Goal: Task Accomplishment & Management: Use online tool/utility

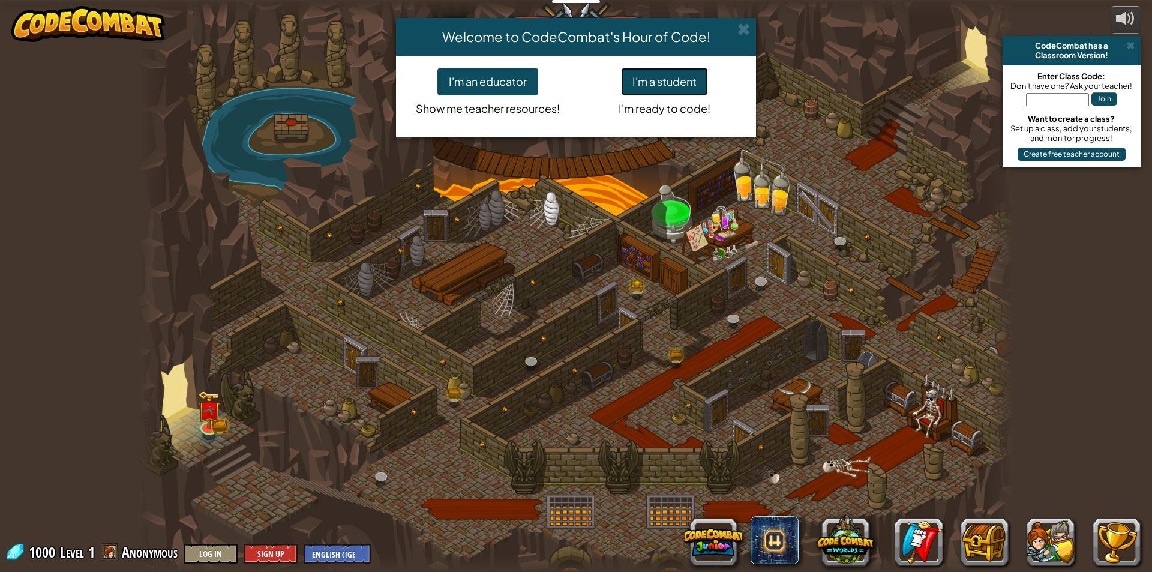
click at [689, 90] on button "I'm a student" at bounding box center [664, 82] width 87 height 28
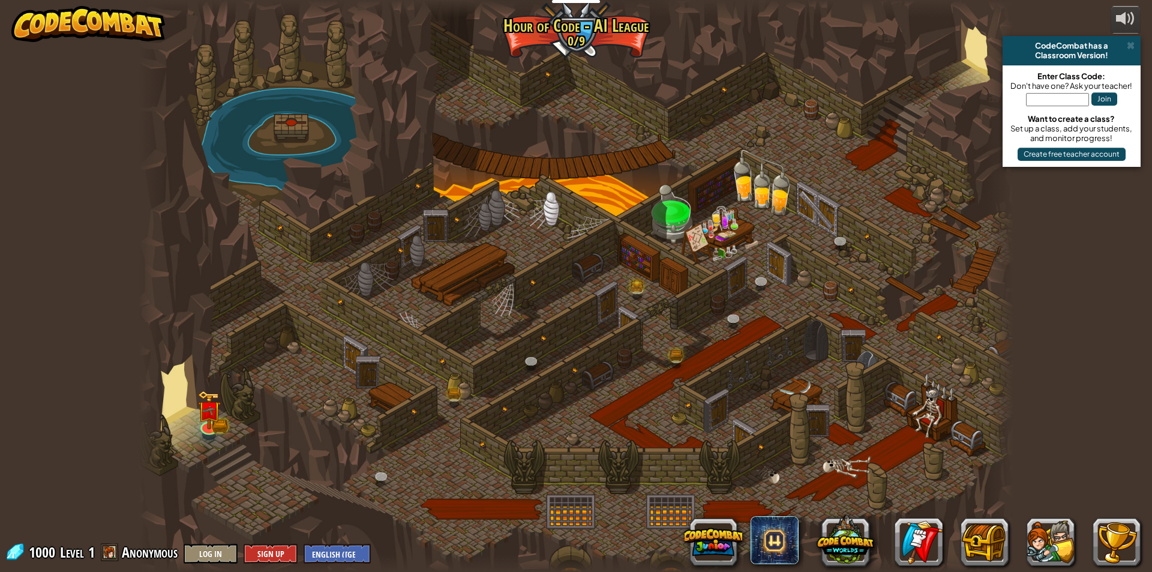
click at [210, 438] on div at bounding box center [209, 435] width 14 height 10
click at [210, 435] on div at bounding box center [209, 435] width 14 height 10
drag, startPoint x: 210, startPoint y: 435, endPoint x: 257, endPoint y: 398, distance: 59.4
click at [257, 398] on div "Storm Siege (Locked) Deep in the [GEOGRAPHIC_DATA]... two forces emerged! Magic…" at bounding box center [576, 286] width 875 height 572
click at [531, 278] on div at bounding box center [576, 286] width 875 height 572
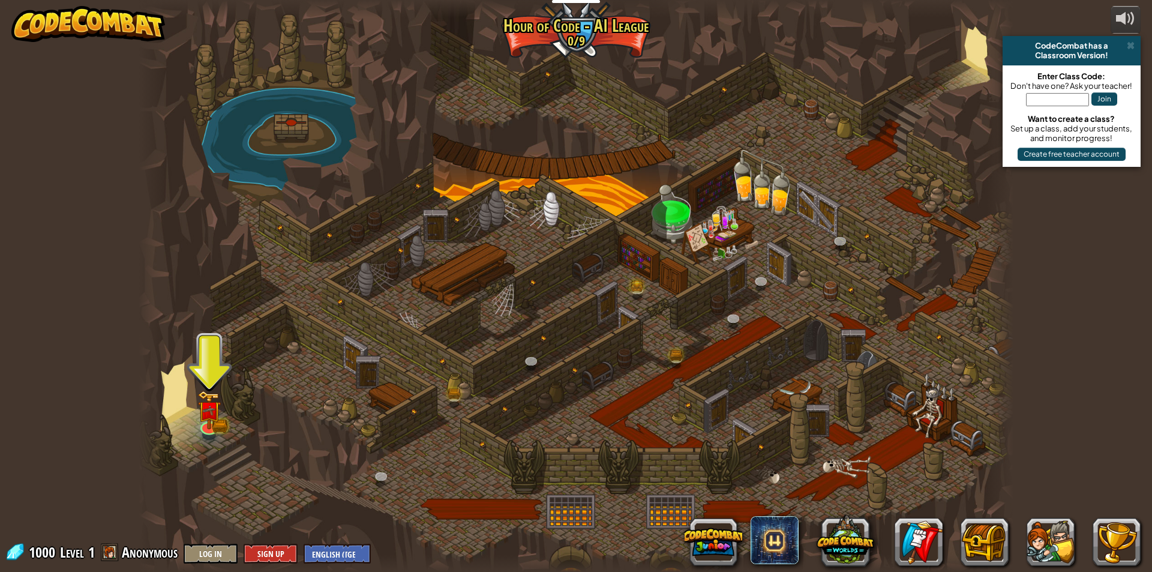
drag, startPoint x: 599, startPoint y: 304, endPoint x: 607, endPoint y: 304, distance: 8.4
click at [603, 304] on div at bounding box center [576, 286] width 875 height 572
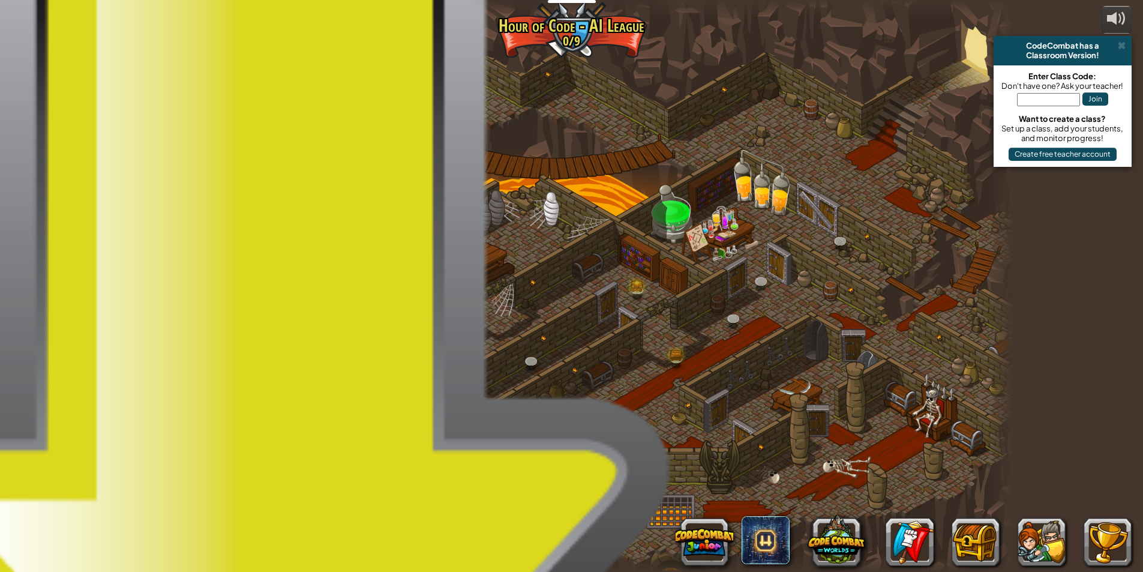
click at [642, 300] on div at bounding box center [576, 286] width 875 height 572
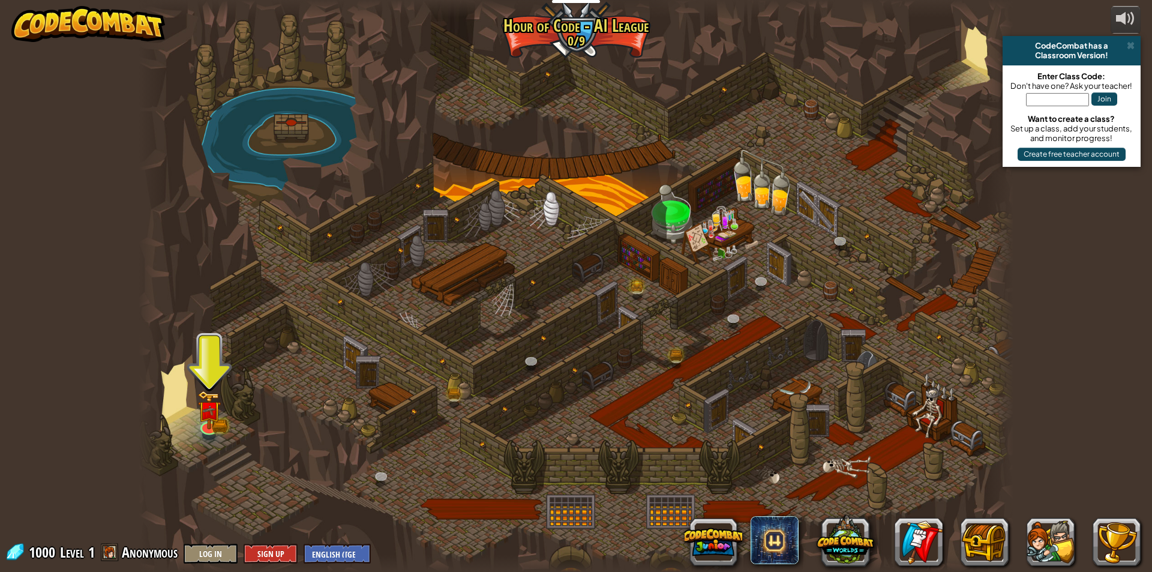
click at [205, 465] on div at bounding box center [576, 286] width 875 height 572
click at [206, 456] on div at bounding box center [576, 286] width 875 height 572
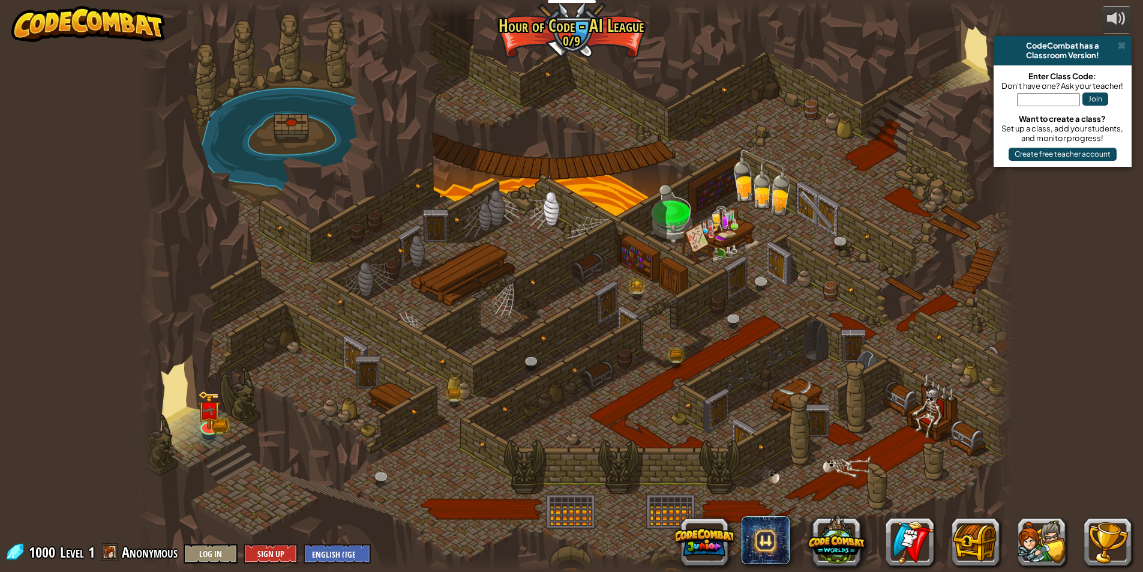
click at [214, 449] on div at bounding box center [576, 286] width 875 height 572
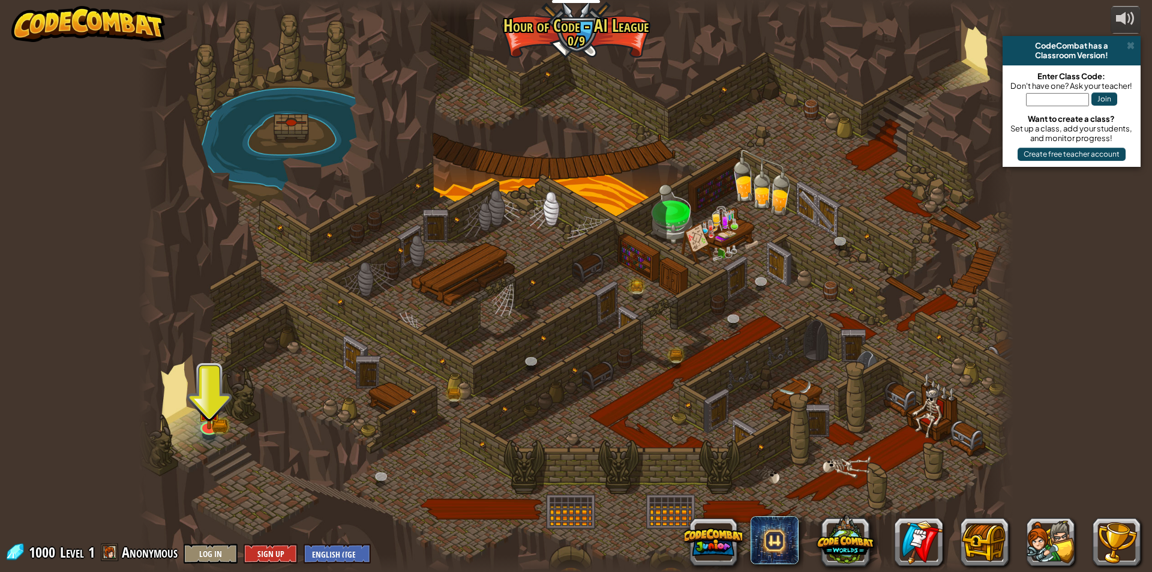
drag, startPoint x: 214, startPoint y: 448, endPoint x: 234, endPoint y: 552, distance: 105.7
click at [234, 552] on div "powered by CodeCombat has a Classroom Version! Enter Class Code: Don't have one…" at bounding box center [576, 286] width 1152 height 572
click at [204, 422] on img at bounding box center [208, 400] width 23 height 52
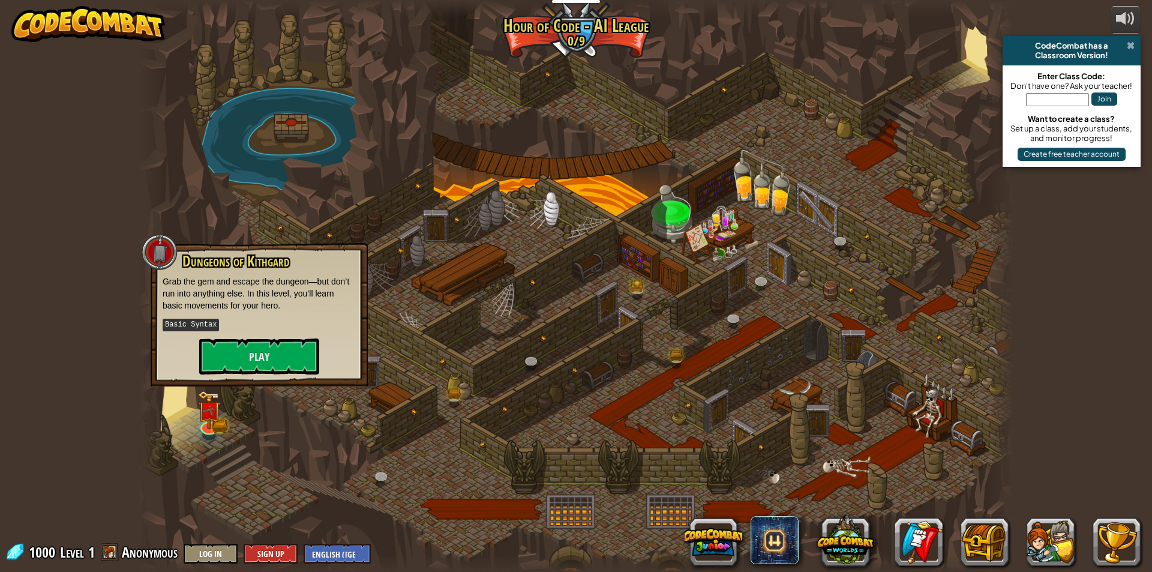
click at [1132, 48] on span at bounding box center [1131, 46] width 8 height 10
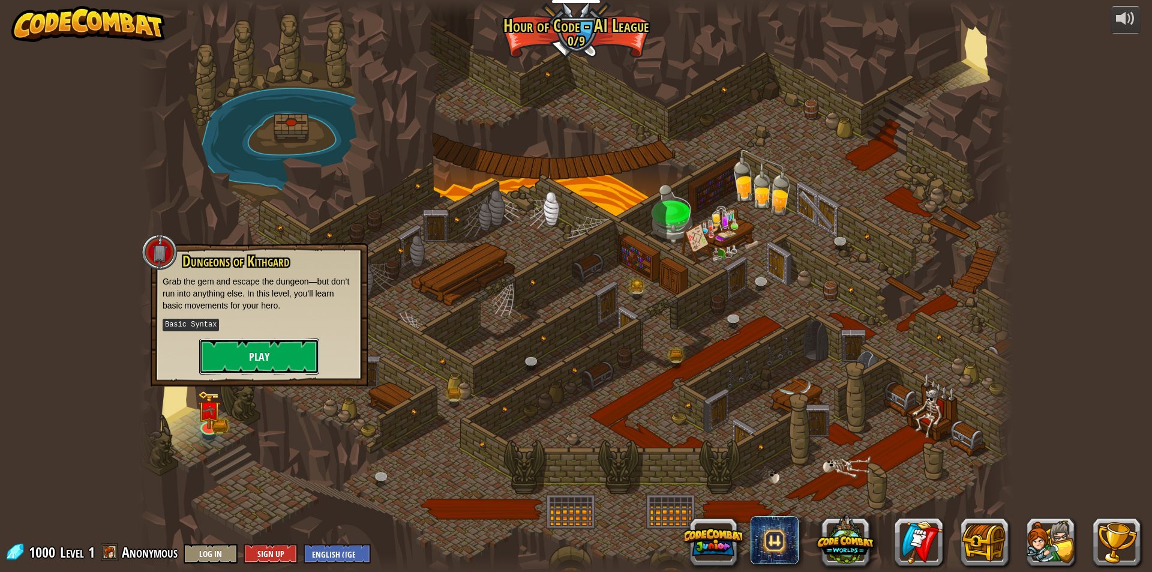
click at [249, 356] on button "Play" at bounding box center [259, 356] width 120 height 36
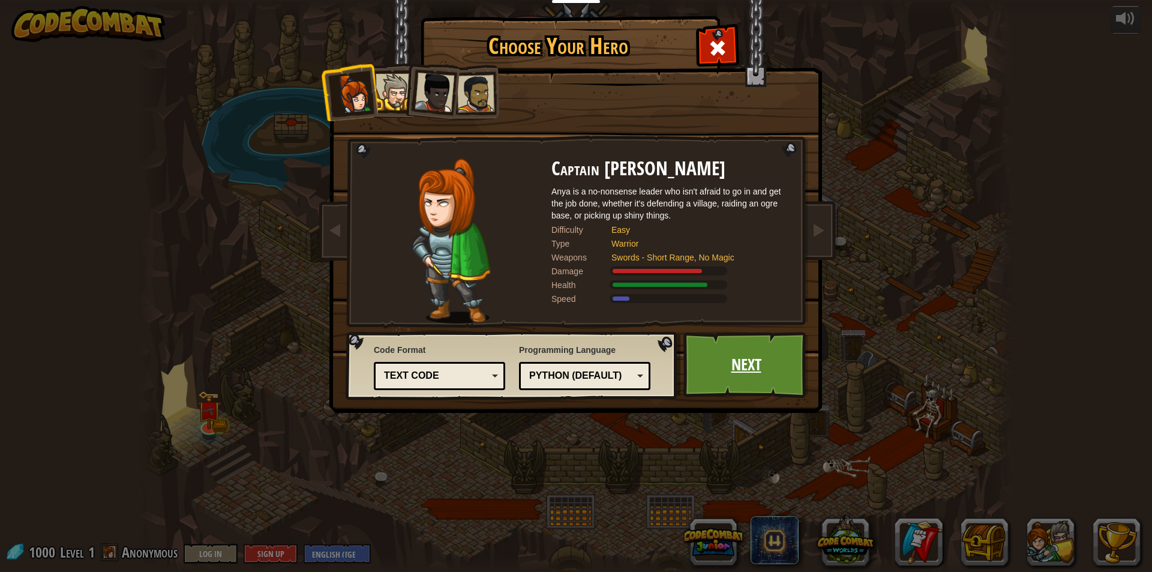
click at [761, 353] on link "Next" at bounding box center [746, 365] width 125 height 66
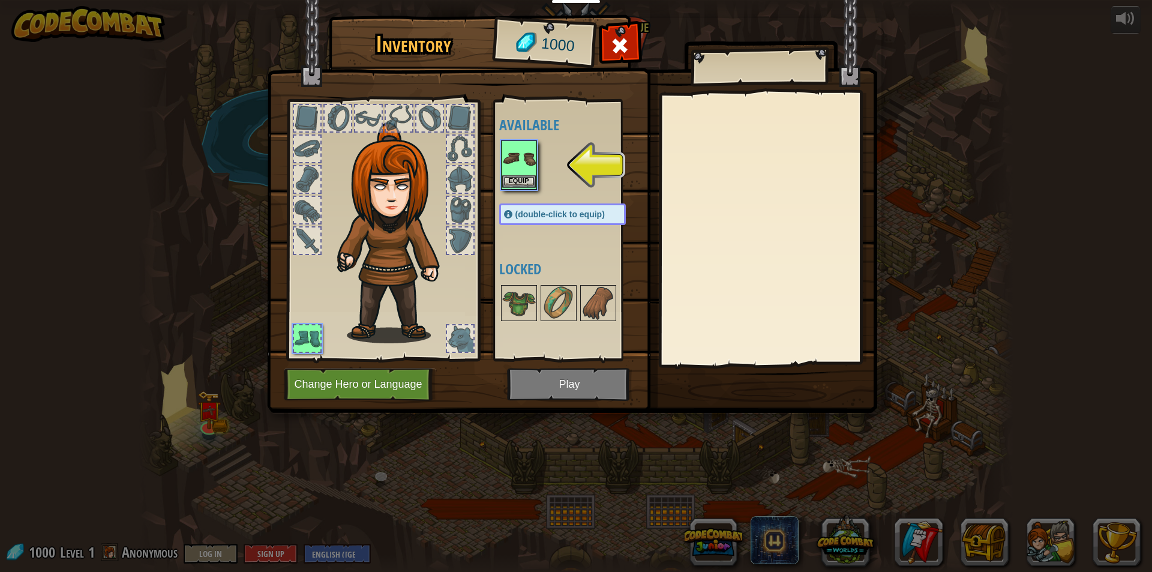
click at [517, 157] on img at bounding box center [519, 159] width 34 height 34
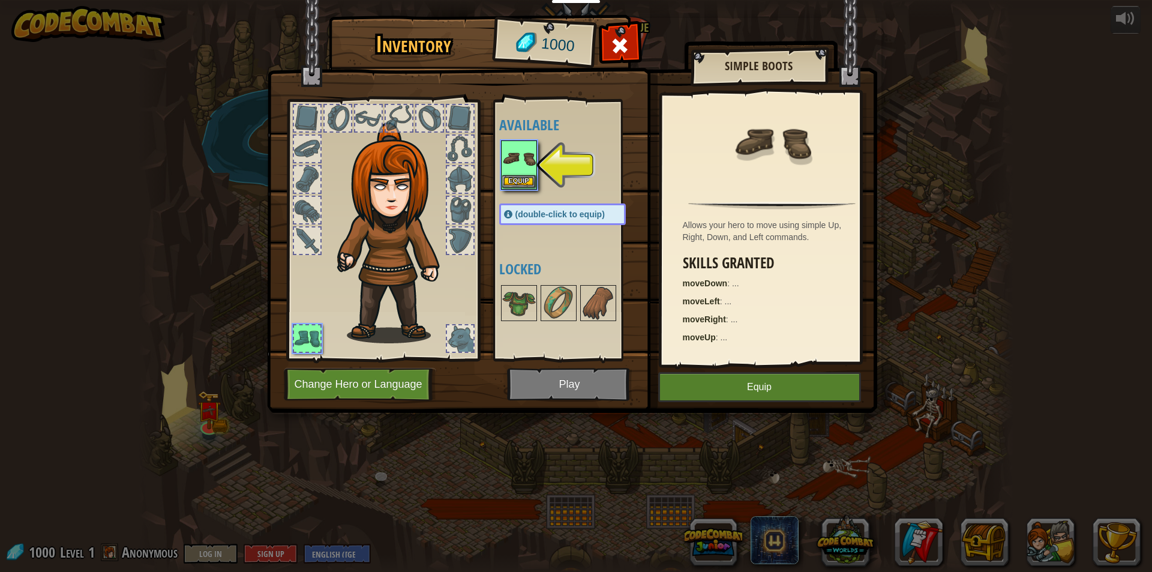
click at [517, 157] on img at bounding box center [519, 159] width 34 height 34
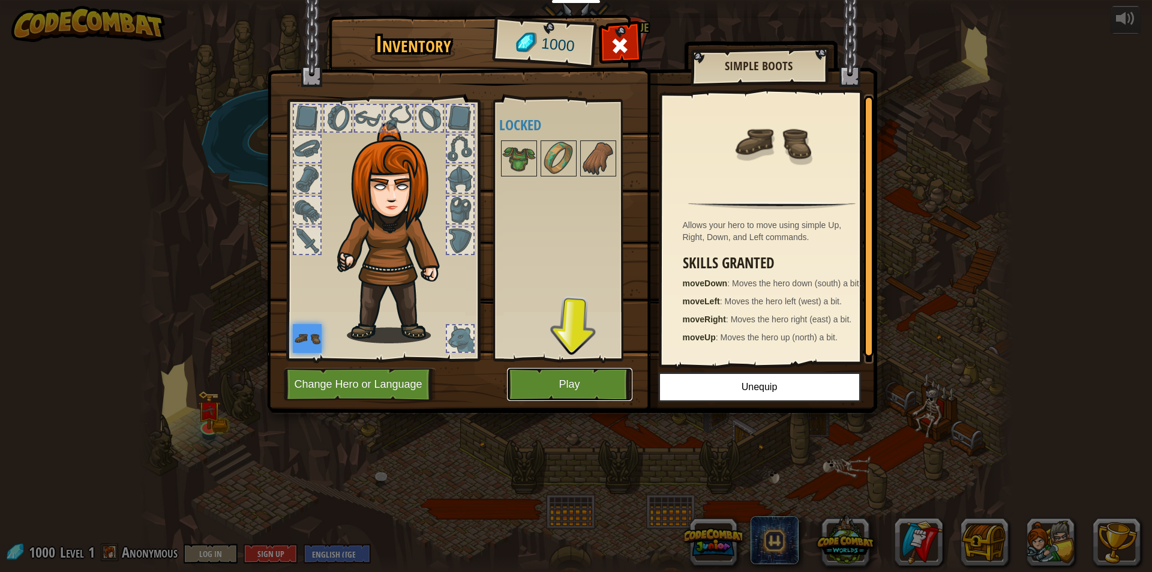
click at [579, 384] on button "Play" at bounding box center [569, 384] width 125 height 33
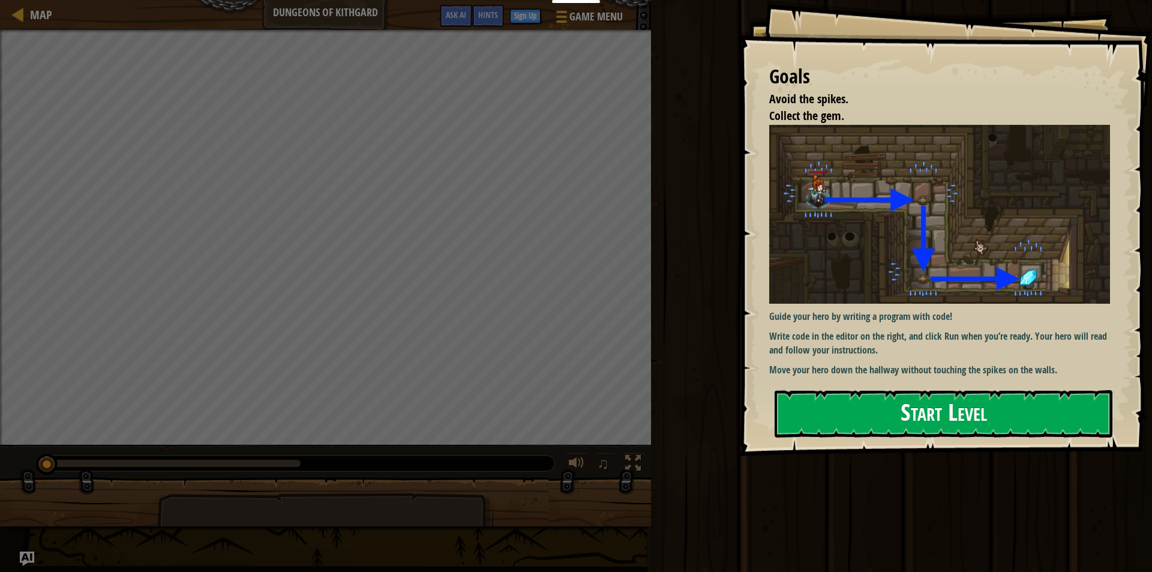
click at [946, 407] on button "Start Level" at bounding box center [944, 413] width 338 height 47
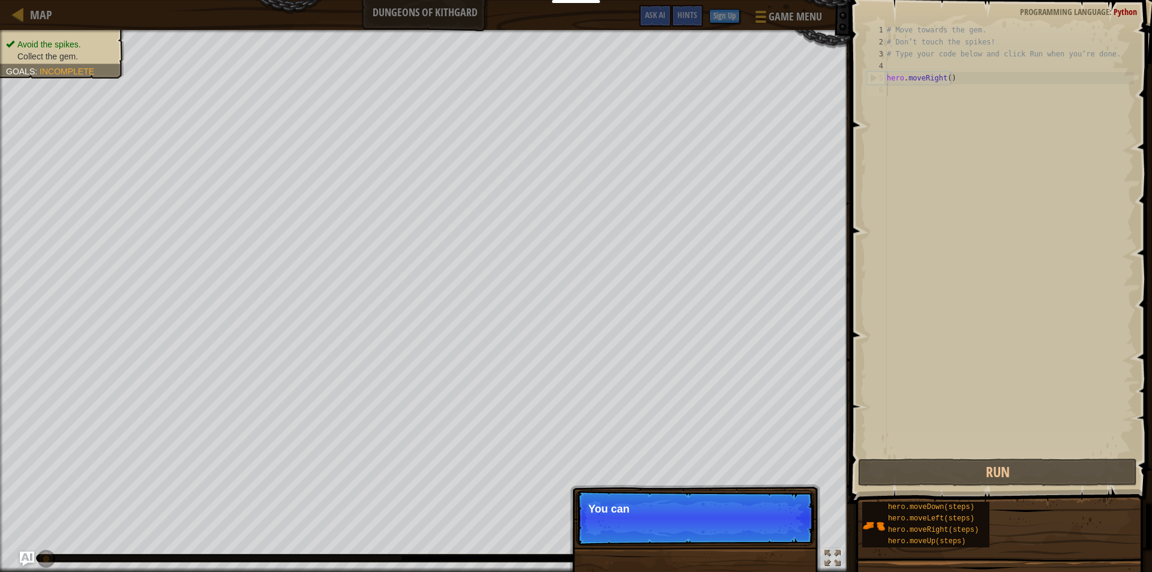
click at [786, 523] on p "Skip (esc) Continue You can" at bounding box center [695, 517] width 238 height 55
click at [778, 522] on button "Continue" at bounding box center [780, 525] width 50 height 16
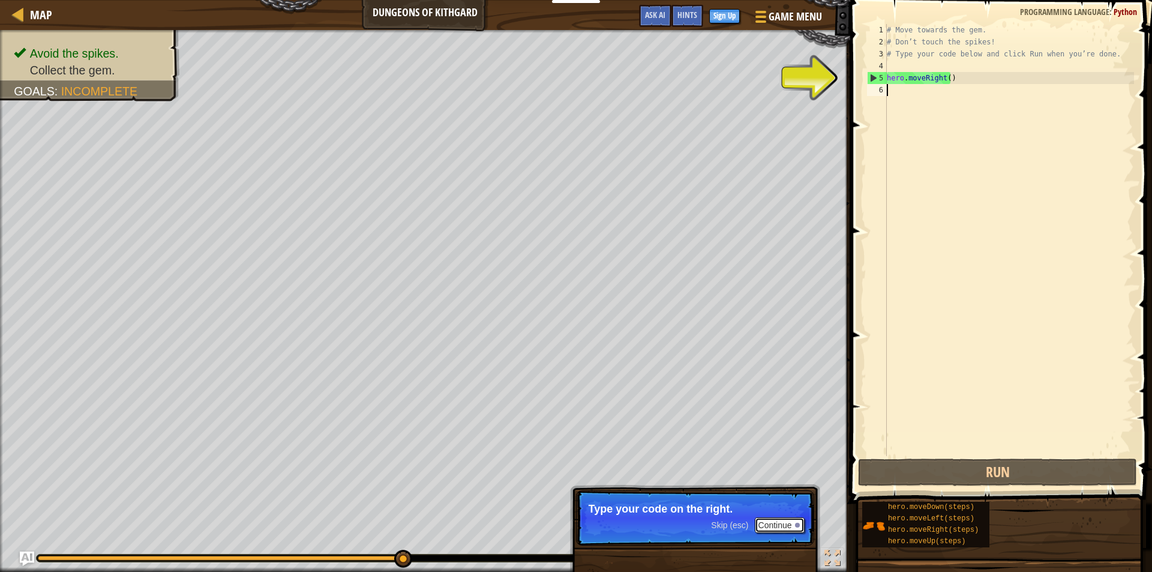
click at [770, 523] on button "Continue" at bounding box center [780, 525] width 50 height 16
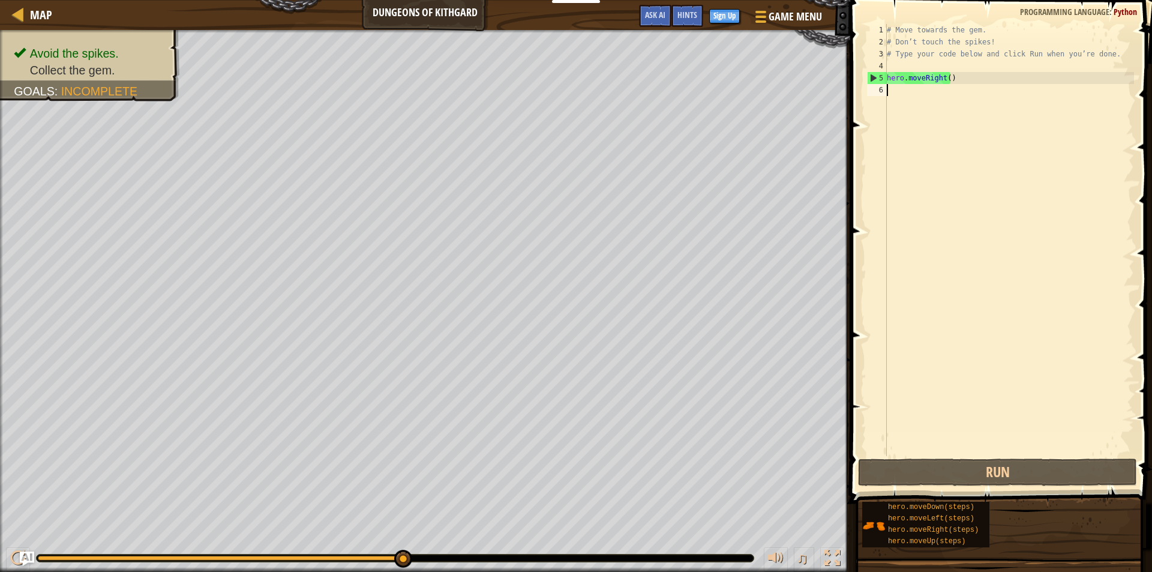
click at [959, 84] on div "# Move towards the gem. # Don’t touch the spikes! # Type your code below and cl…" at bounding box center [1010, 252] width 250 height 456
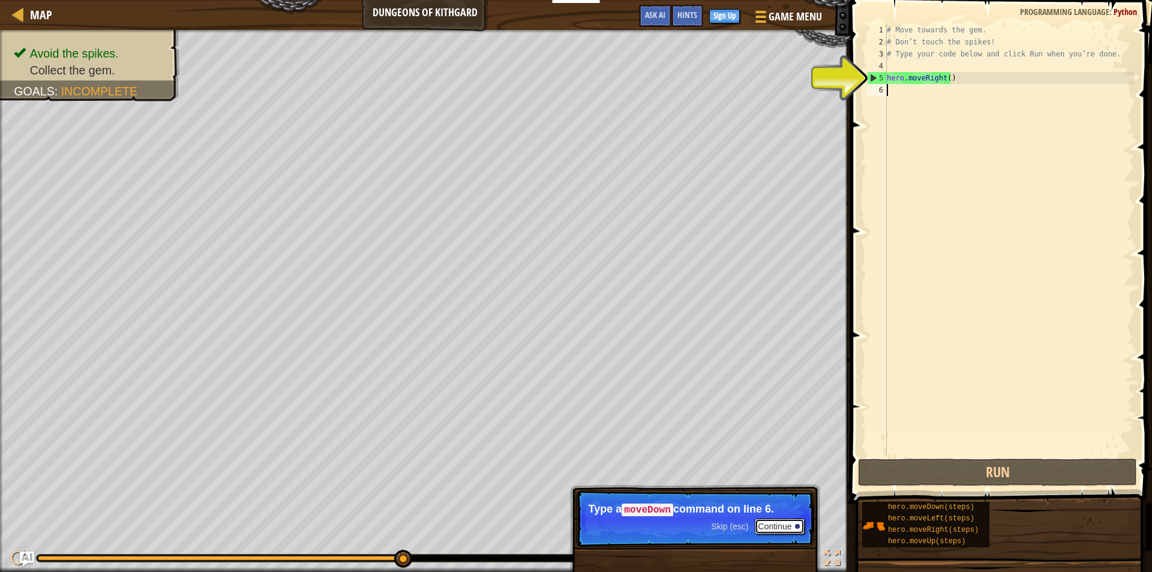
click at [765, 527] on button "Continue" at bounding box center [780, 527] width 50 height 16
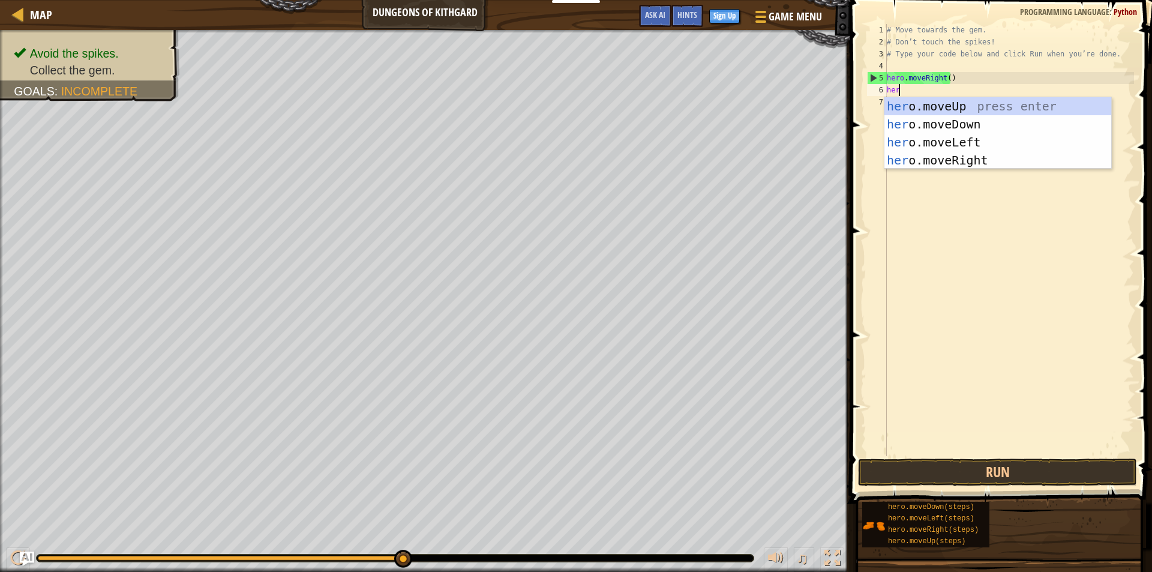
type textarea "hero"
click at [972, 119] on div "hero .moveUp press enter hero .moveDown press enter hero .moveLeft press enter …" at bounding box center [998, 151] width 227 height 108
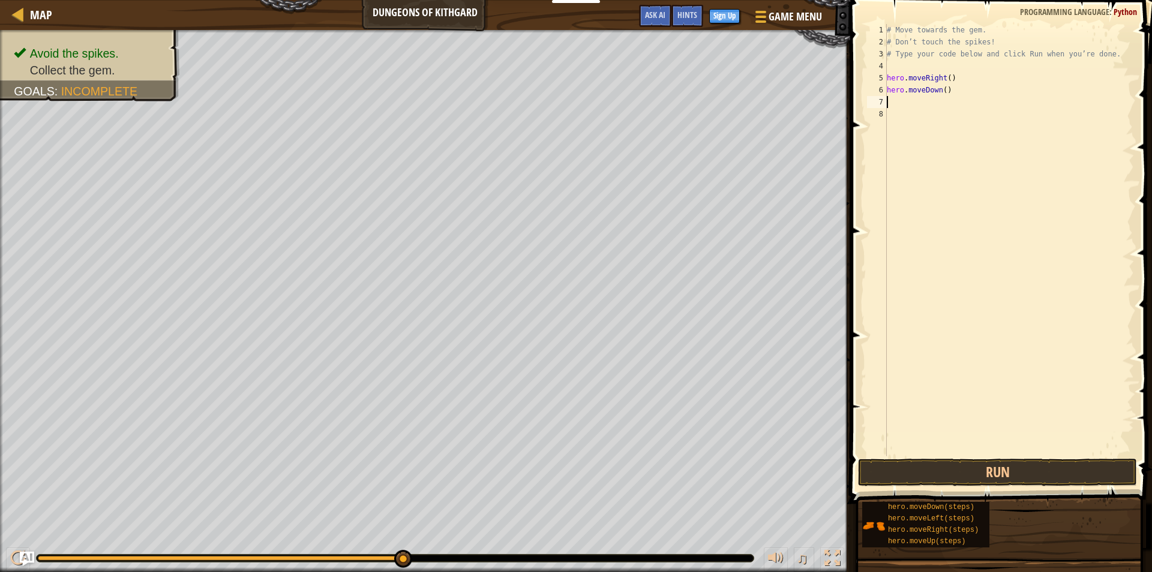
scroll to position [5, 0]
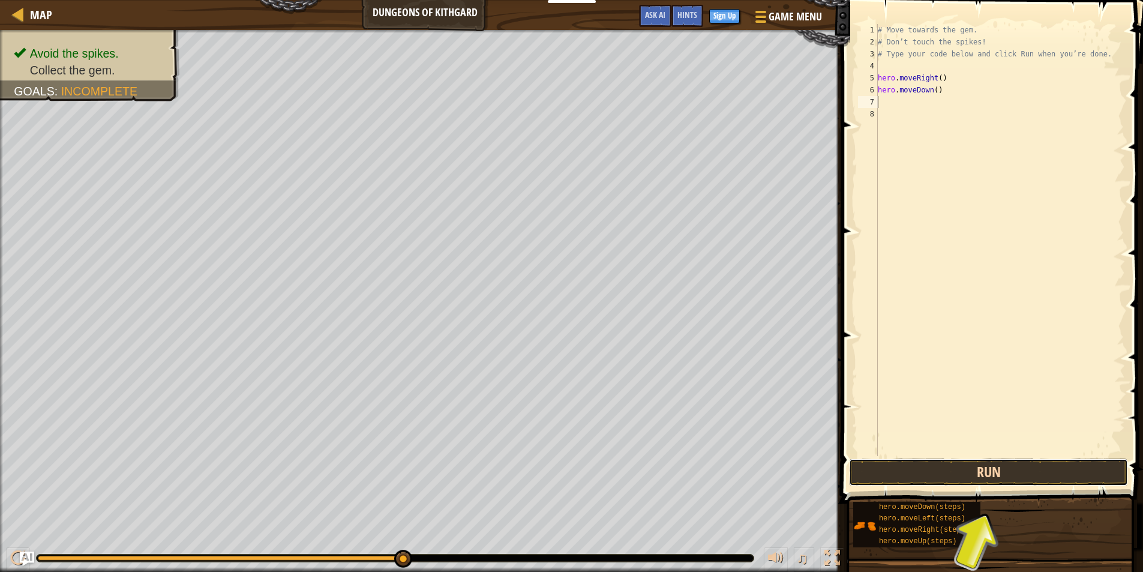
click at [902, 477] on button "Run" at bounding box center [988, 473] width 279 height 28
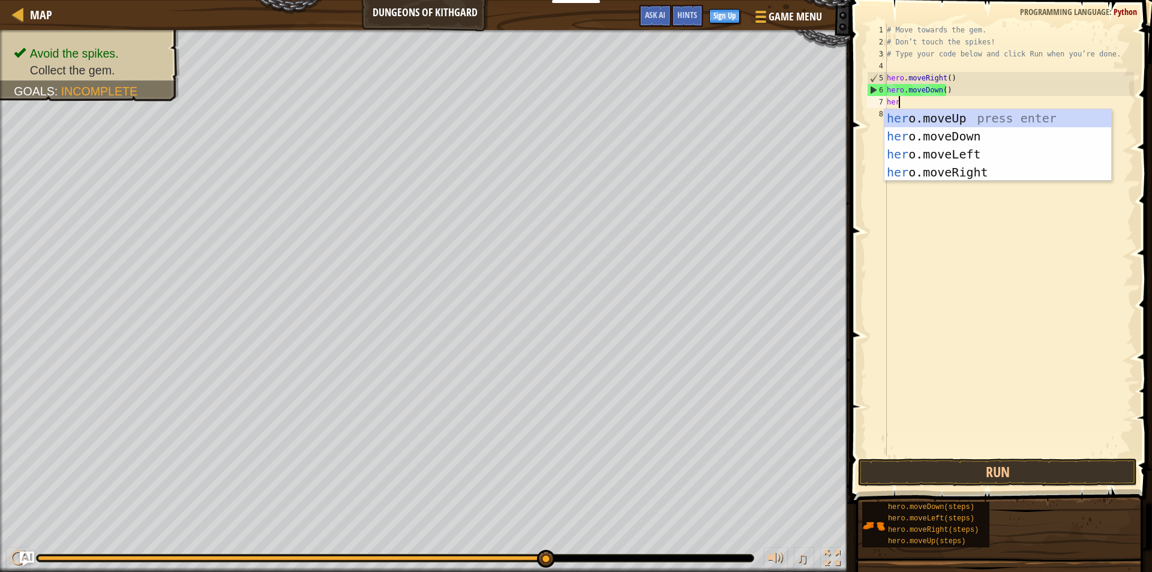
type textarea "hero"
click at [915, 149] on div "hero .moveUp press enter hero .moveDown press enter hero .moveLeft press enter …" at bounding box center [998, 163] width 227 height 108
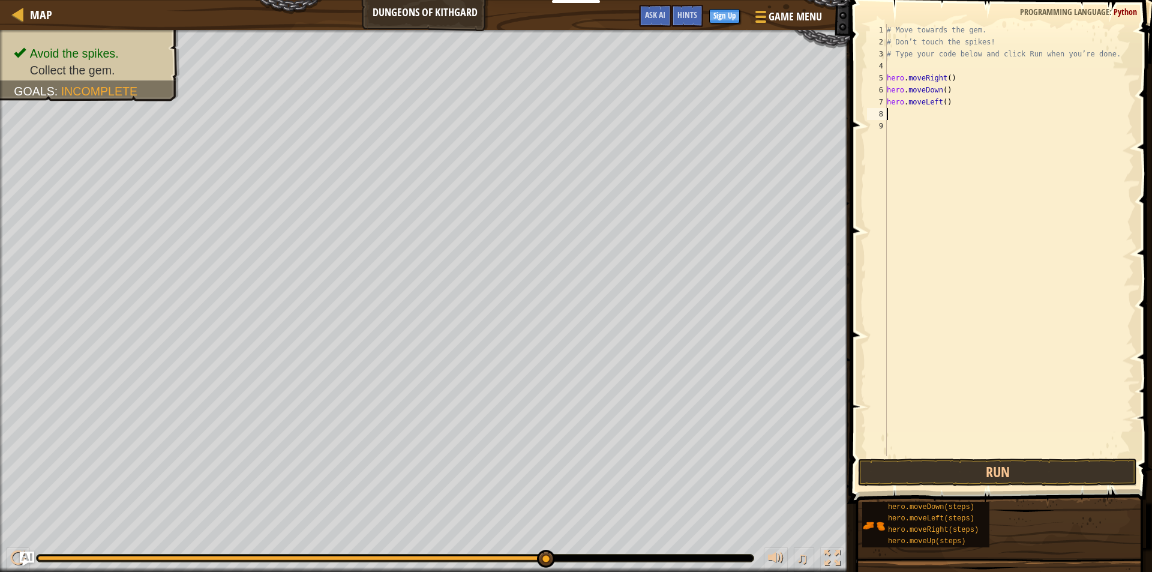
scroll to position [5, 0]
click at [958, 465] on button "Run" at bounding box center [997, 473] width 279 height 28
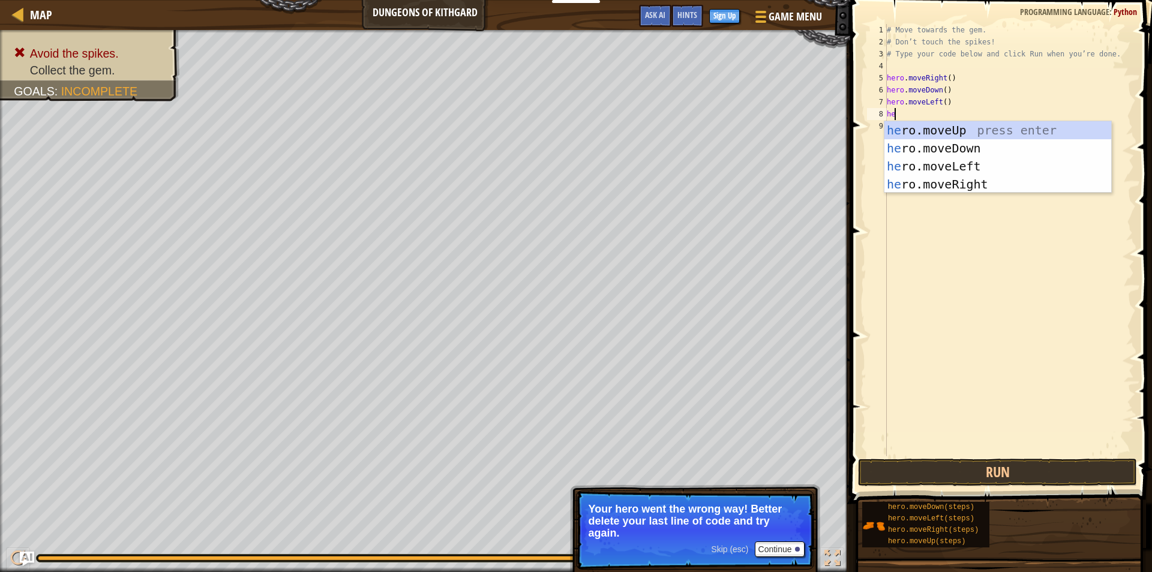
type textarea "h"
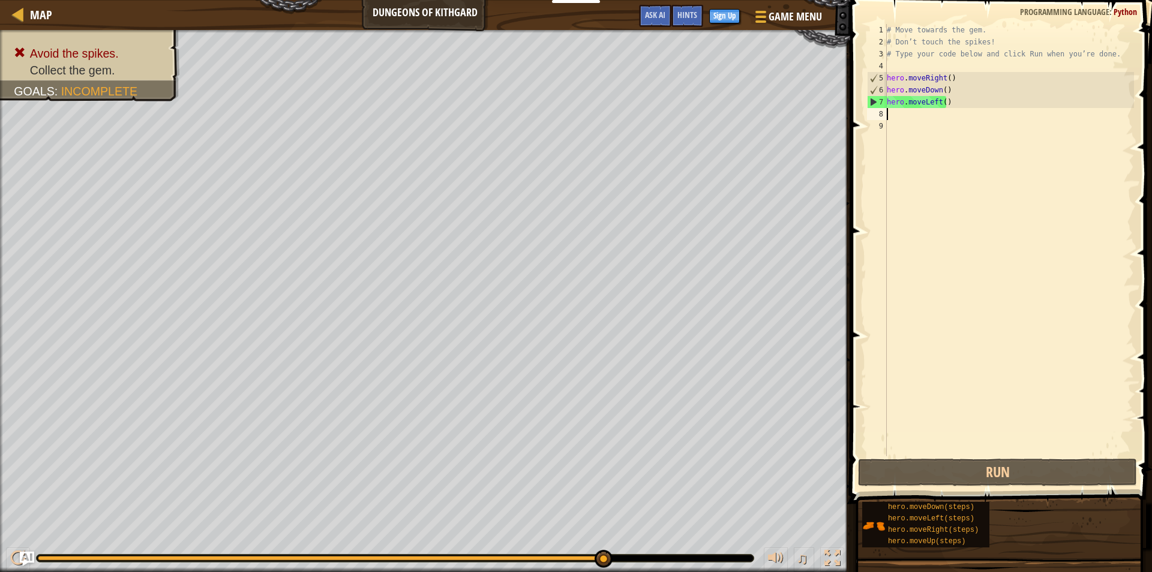
click at [936, 101] on div "# Move towards the gem. # Don’t touch the spikes! # Type your code below and cl…" at bounding box center [1010, 252] width 250 height 456
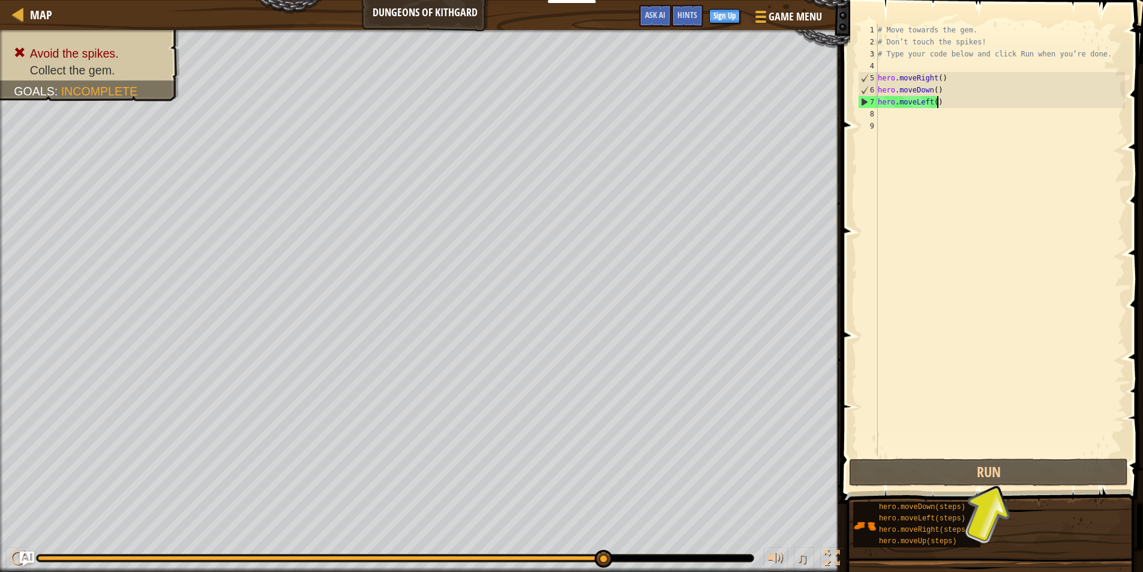
click at [939, 101] on div "# Move towards the gem. # Don’t touch the spikes! # Type your code below and cl…" at bounding box center [1001, 252] width 250 height 456
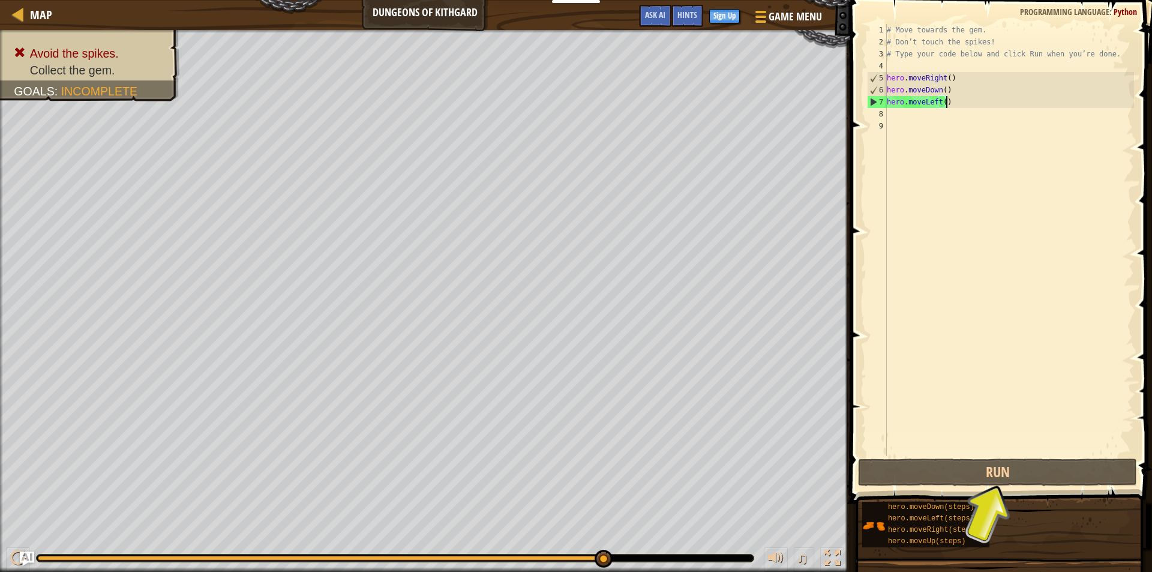
click at [932, 103] on div "# Move towards the gem. # Don’t touch the spikes! # Type your code below and cl…" at bounding box center [1010, 252] width 250 height 456
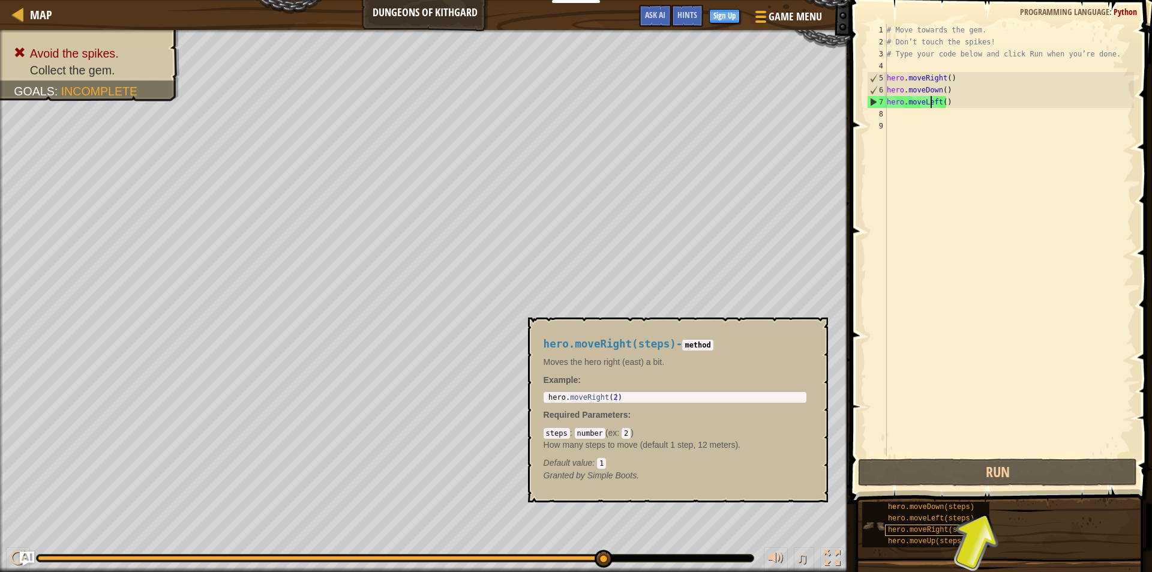
type textarea "hero.moveLeft()"
click at [915, 526] on span "hero.moveRight(steps)" at bounding box center [933, 530] width 91 height 8
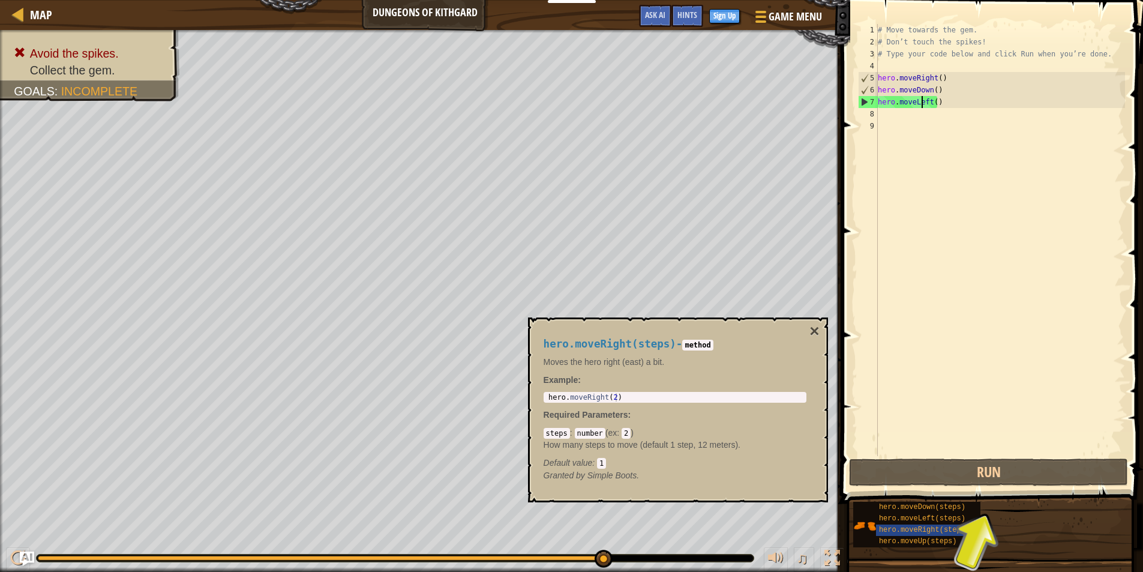
type textarea "hero.moveRight(2)"
click at [514, 12] on body "Educators Create Free Account School & District Solutions Teacher Toolkit Previ…" at bounding box center [571, 6] width 1143 height 12
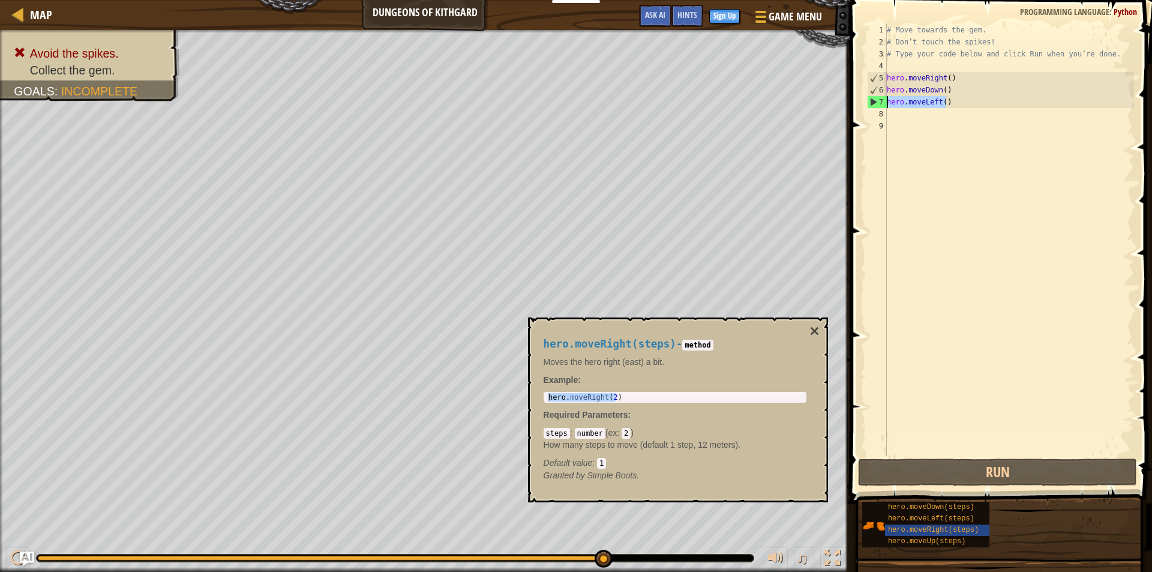
drag, startPoint x: 949, startPoint y: 104, endPoint x: 881, endPoint y: 100, distance: 67.9
click at [881, 100] on div "hero.moveLeft() 1 2 3 4 5 6 7 8 9 # Move towards the gem. # Don’t touch the spi…" at bounding box center [999, 240] width 269 height 432
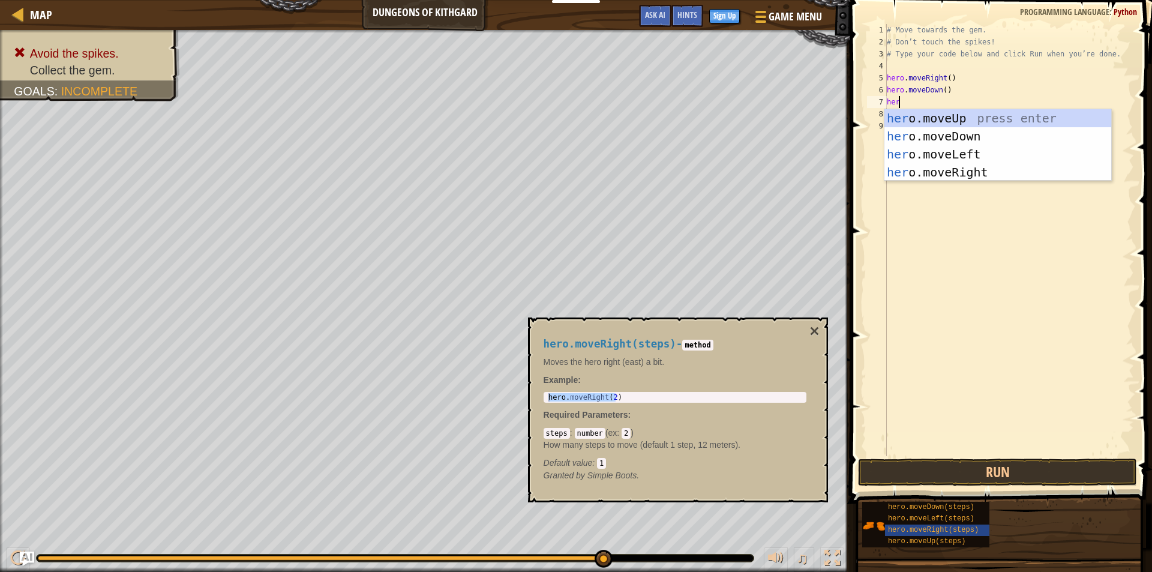
type textarea "hero"
click at [961, 135] on div "hero .moveUp press enter hero .moveDown press enter hero .moveLeft press enter …" at bounding box center [998, 163] width 227 height 108
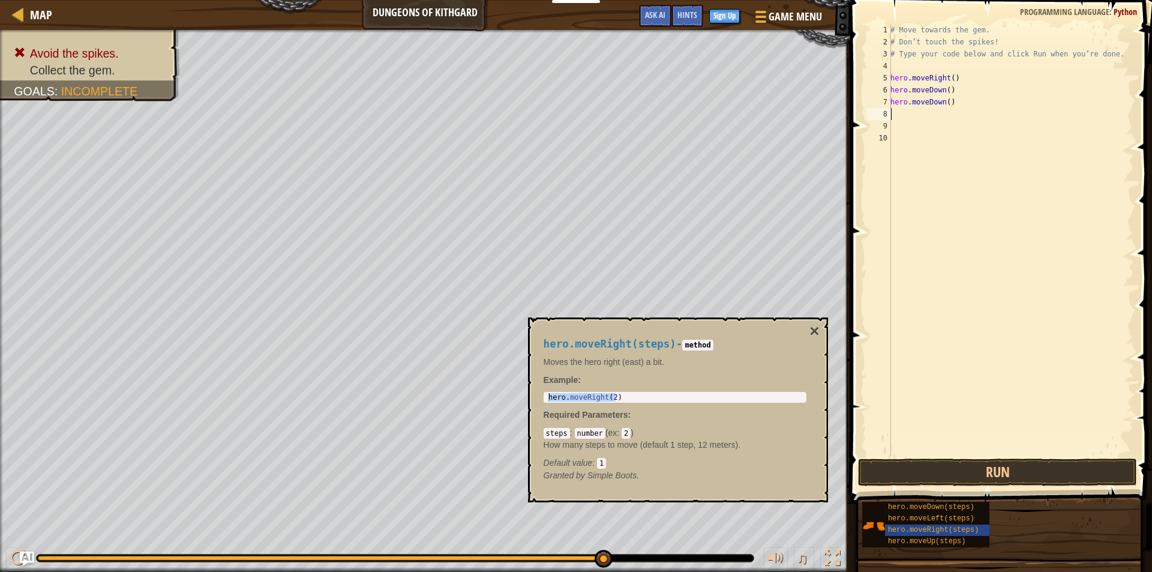
click at [936, 103] on div "# Move towards the gem. # Don’t touch the spikes! # Type your code below and cl…" at bounding box center [1011, 252] width 246 height 456
click at [940, 104] on div "# Move towards the gem. # Don’t touch the spikes! # Type your code below and cl…" at bounding box center [1011, 240] width 246 height 432
drag, startPoint x: 940, startPoint y: 104, endPoint x: 933, endPoint y: 103, distance: 6.7
click at [933, 103] on div "# Move towards the gem. # Don’t touch the spikes! # Type your code below and cl…" at bounding box center [1011, 252] width 246 height 456
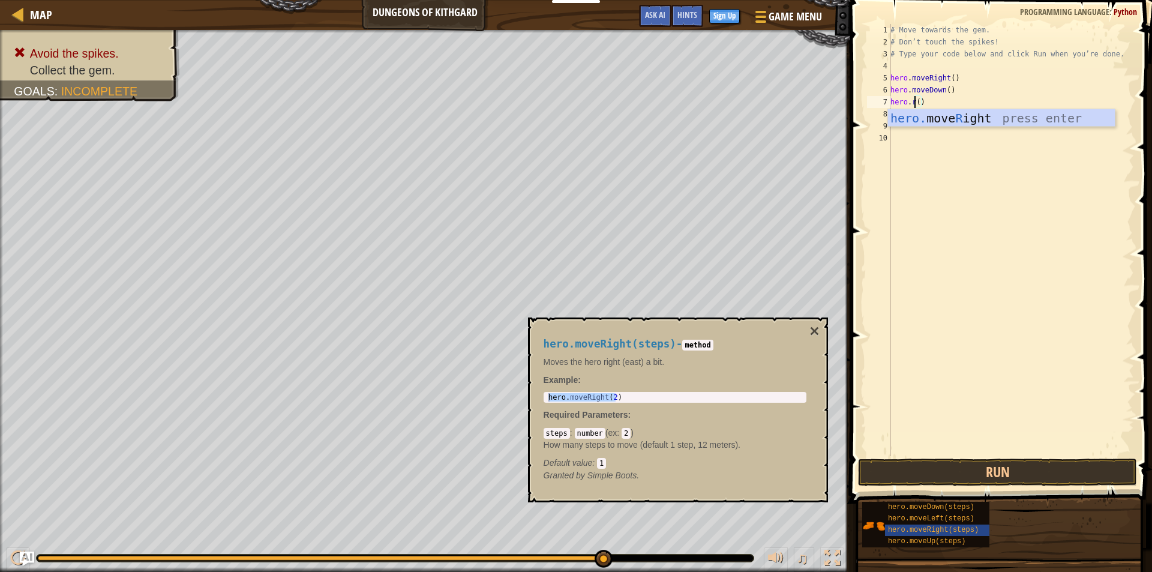
click at [909, 118] on div "hero. move R ight press enter" at bounding box center [1001, 136] width 227 height 54
type textarea "hero.moveRight()"
click at [1005, 472] on button "Run" at bounding box center [997, 473] width 279 height 28
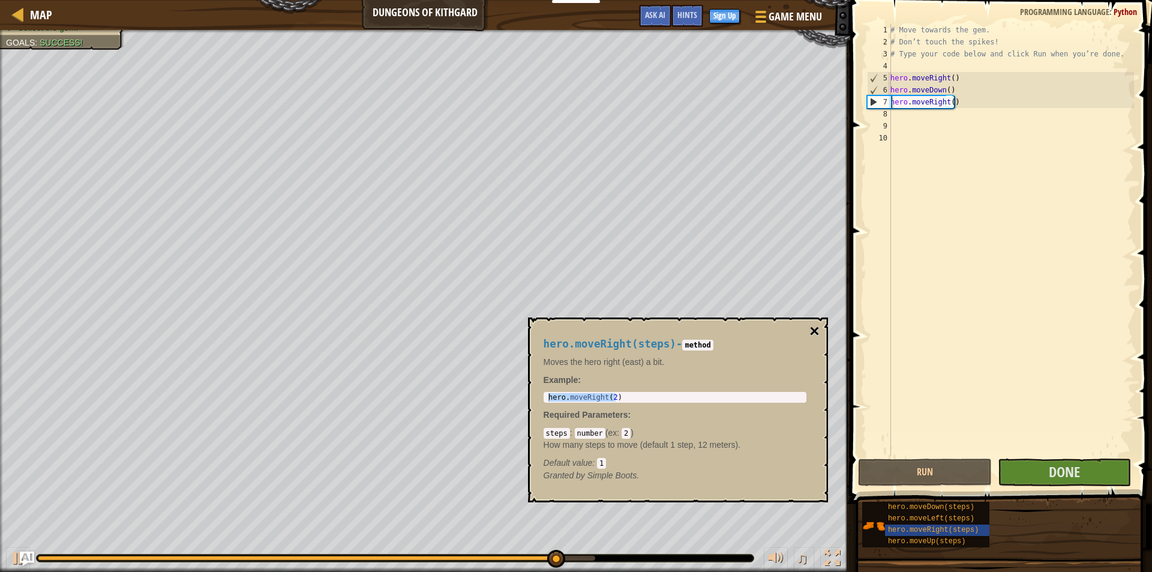
click at [817, 330] on button "×" at bounding box center [815, 331] width 10 height 17
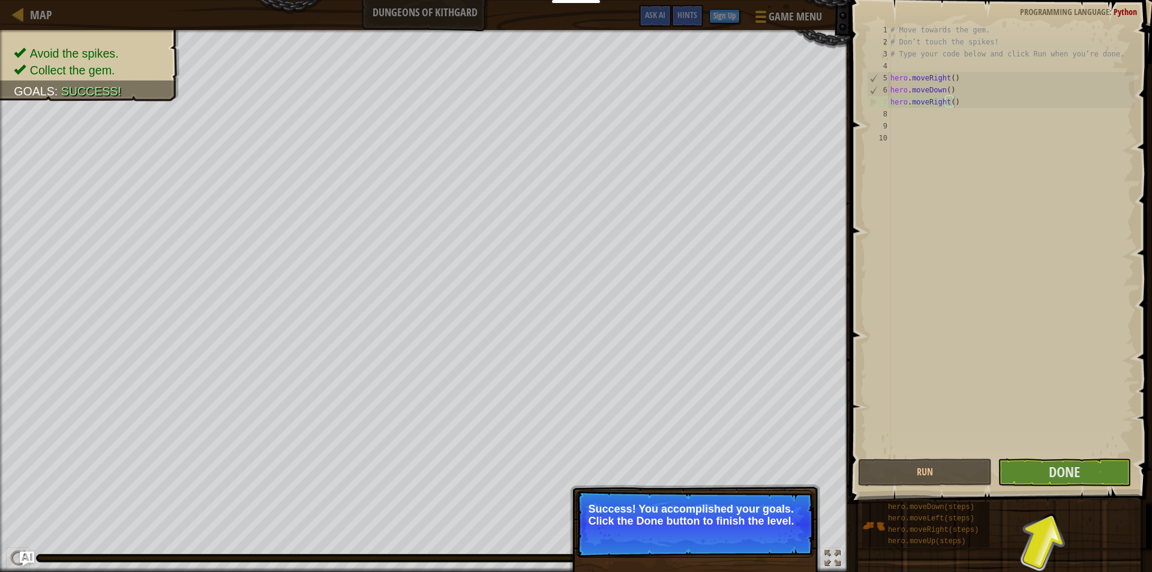
click at [941, 101] on div "# Move towards the gem. # Don’t touch the spikes! # Type your code below and cl…" at bounding box center [1011, 252] width 246 height 456
click at [942, 104] on div "# Move towards the gem. # Don’t touch the spikes! # Type your code below and cl…" at bounding box center [1011, 252] width 246 height 456
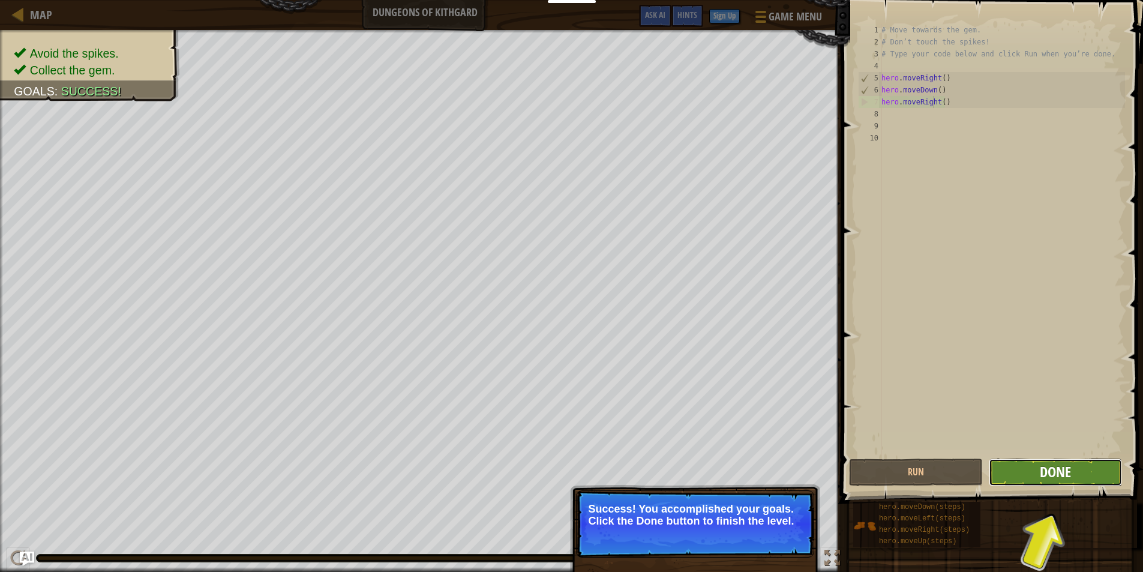
click at [1065, 477] on span "Done" at bounding box center [1055, 471] width 31 height 19
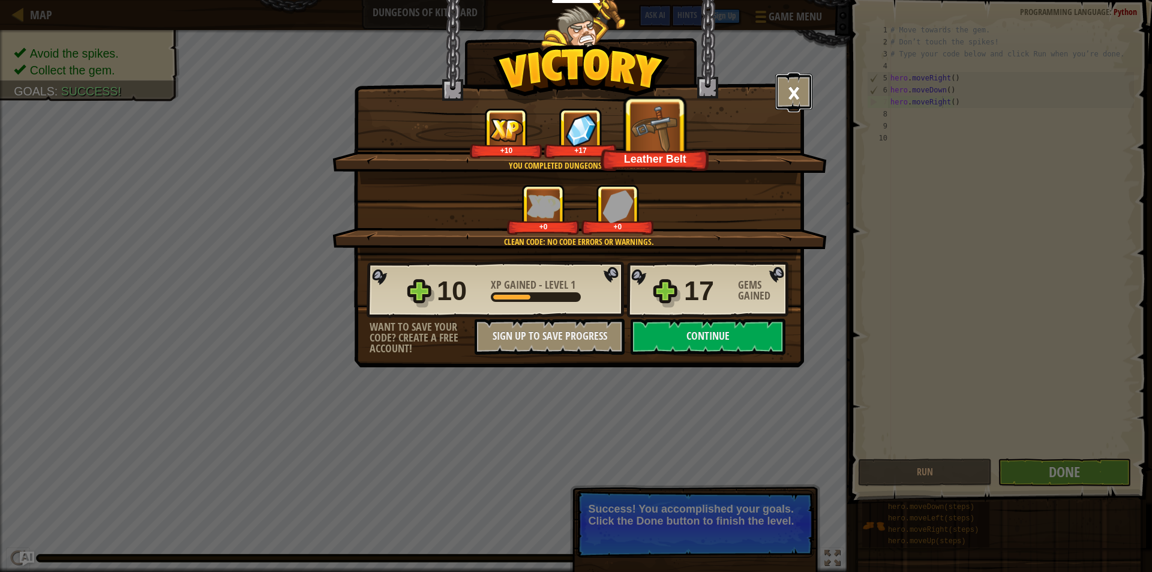
click at [793, 92] on button "×" at bounding box center [793, 92] width 37 height 36
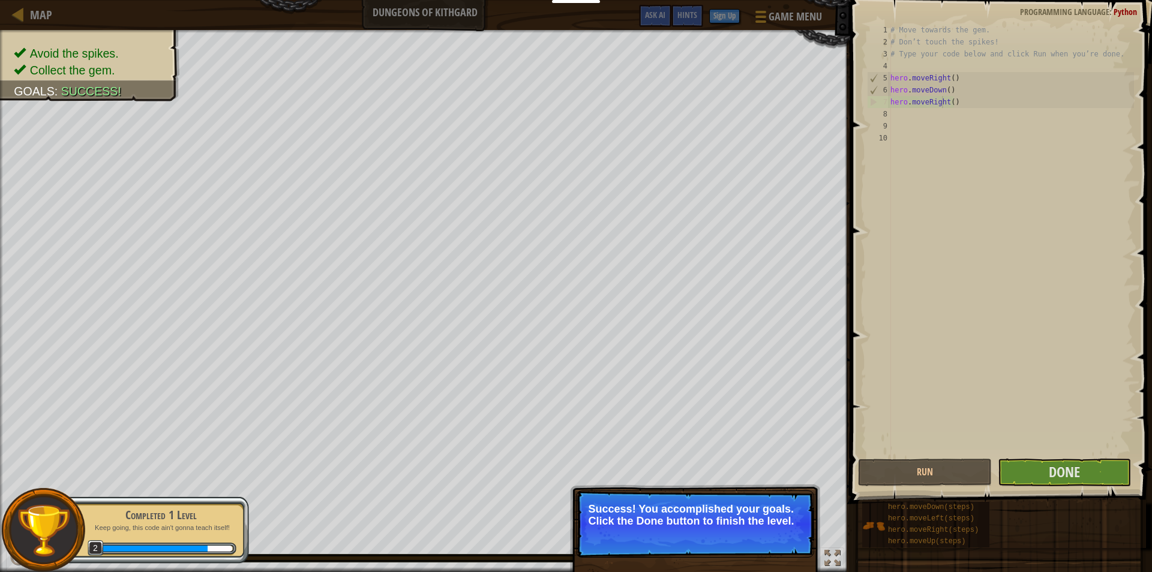
click at [676, 510] on p "Success! You accomplished your goals. Click the Done button to finish the level." at bounding box center [695, 515] width 213 height 24
click at [1046, 467] on button "Done" at bounding box center [1065, 473] width 134 height 28
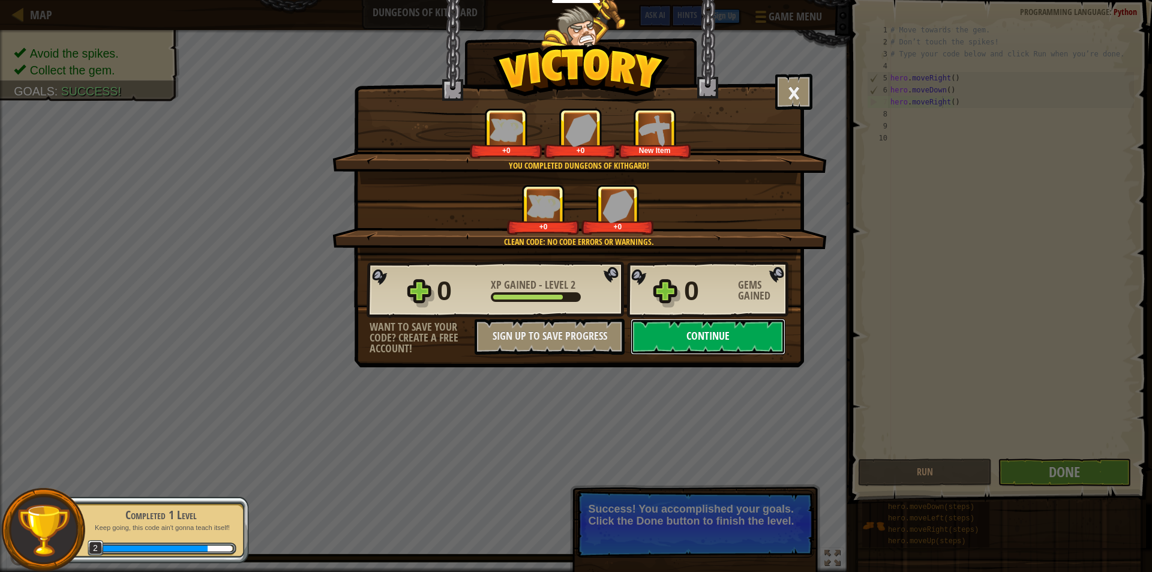
click at [679, 334] on button "Continue" at bounding box center [708, 337] width 155 height 36
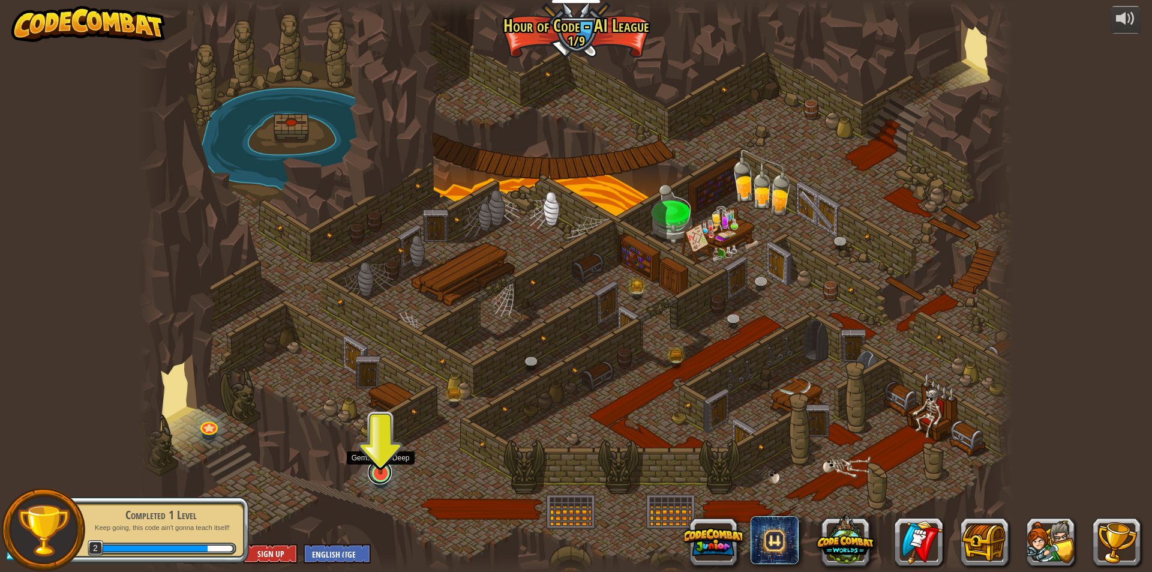
click at [388, 477] on link at bounding box center [380, 472] width 24 height 24
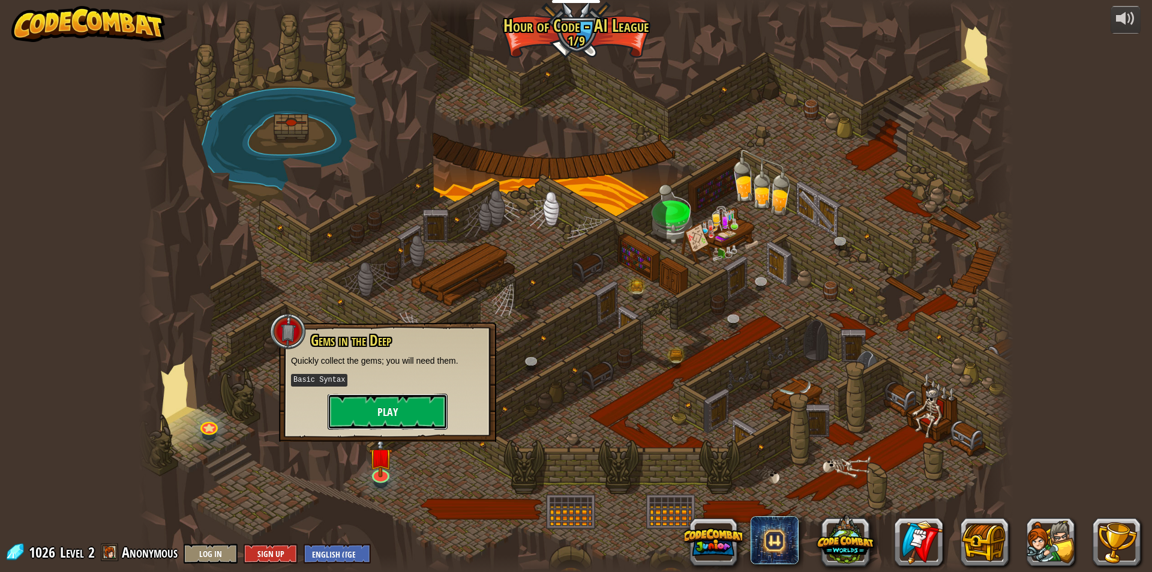
click at [371, 397] on button "Play" at bounding box center [388, 412] width 120 height 36
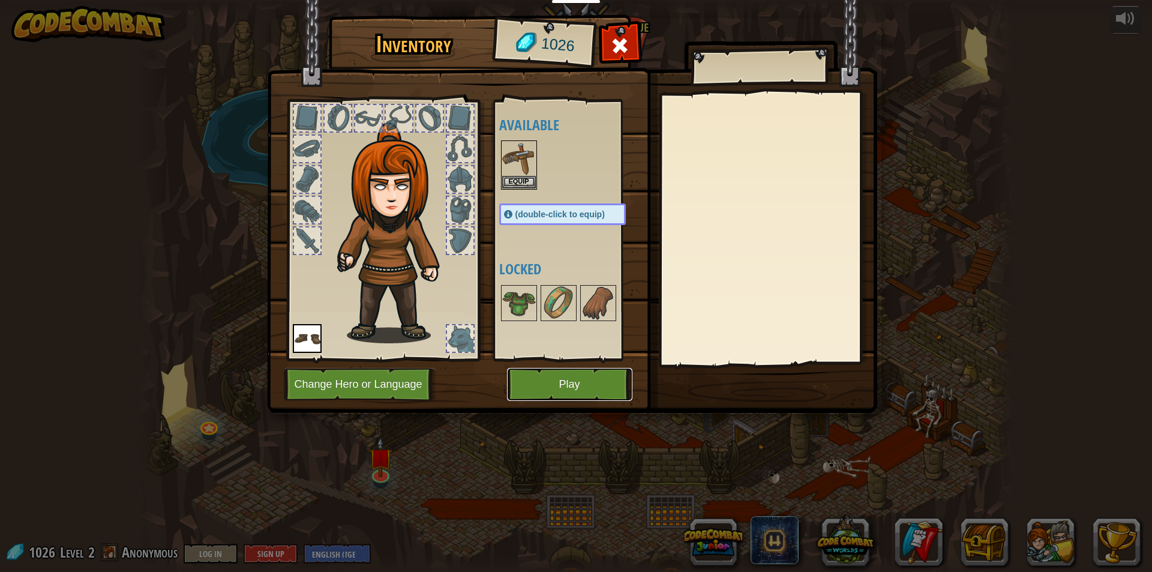
click at [576, 387] on button "Play" at bounding box center [569, 384] width 125 height 33
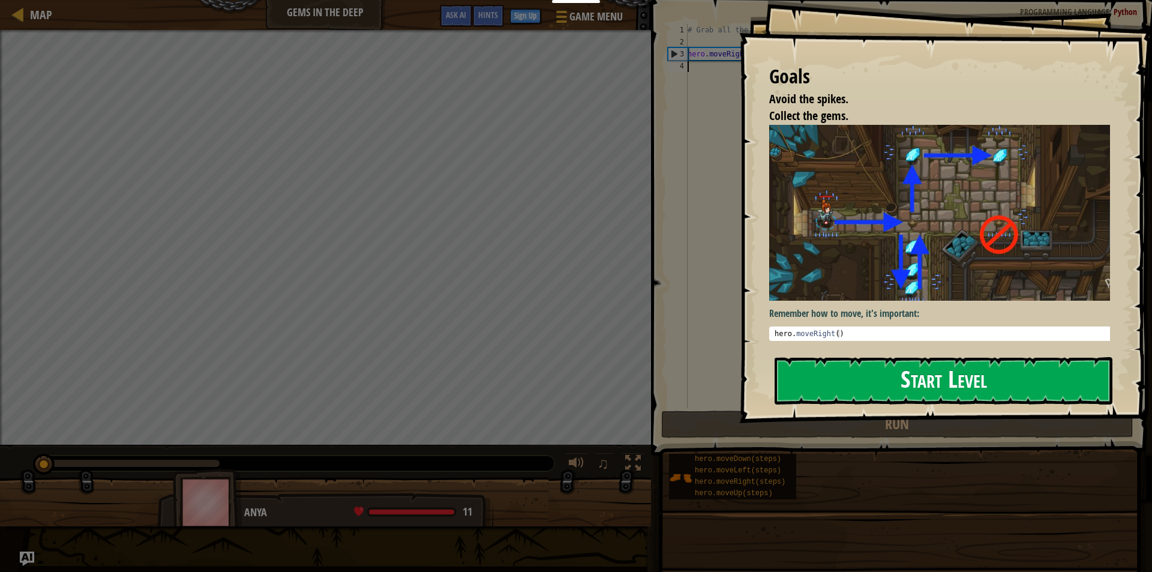
click at [858, 380] on button "Start Level" at bounding box center [944, 380] width 338 height 47
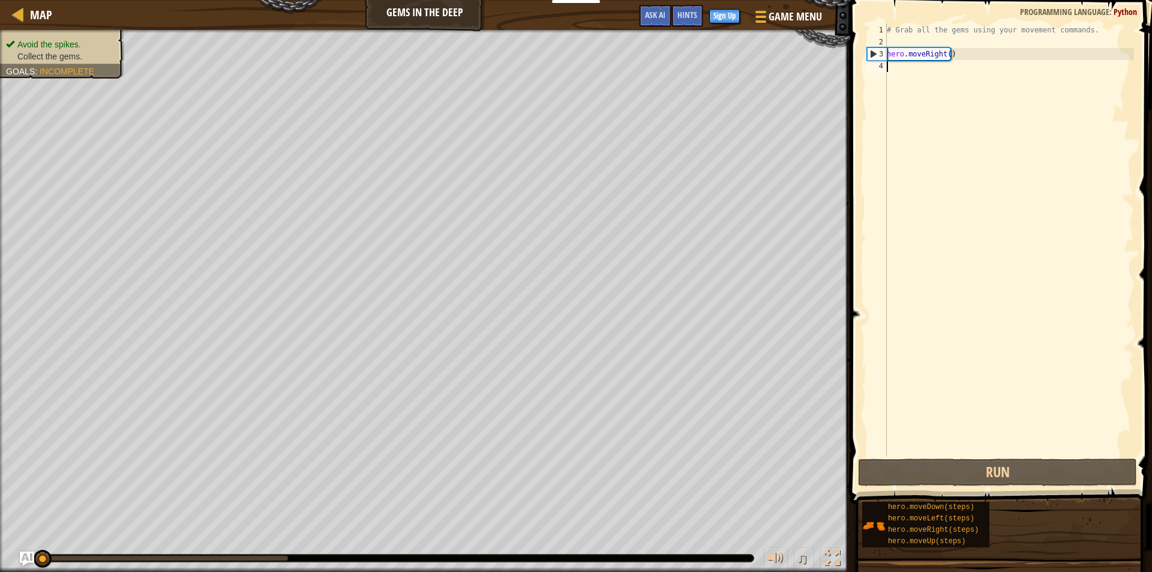
scroll to position [5, 0]
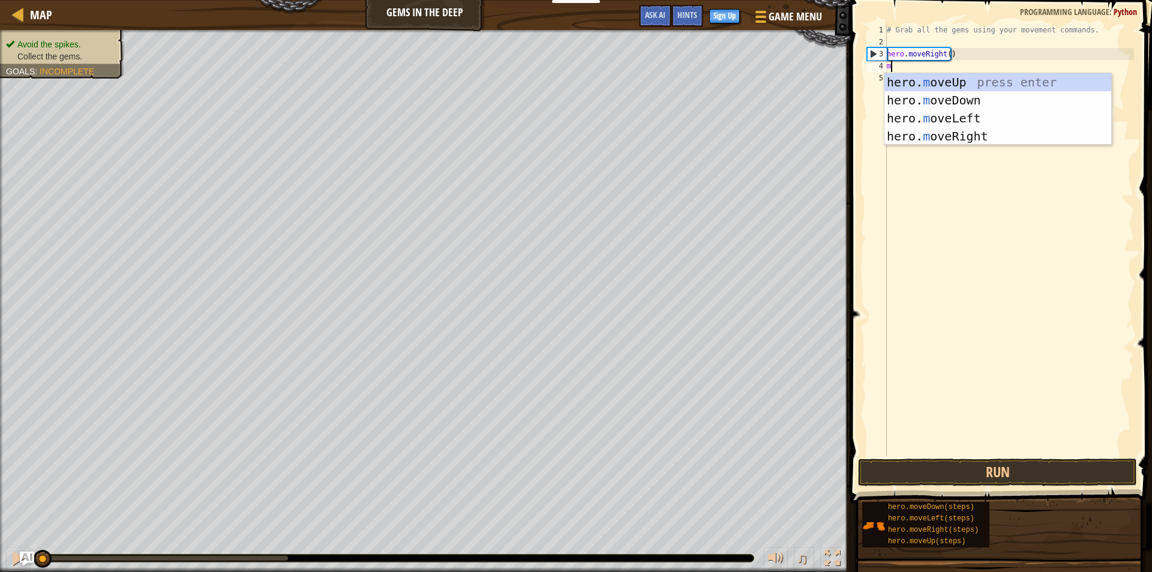
type textarea "mo"
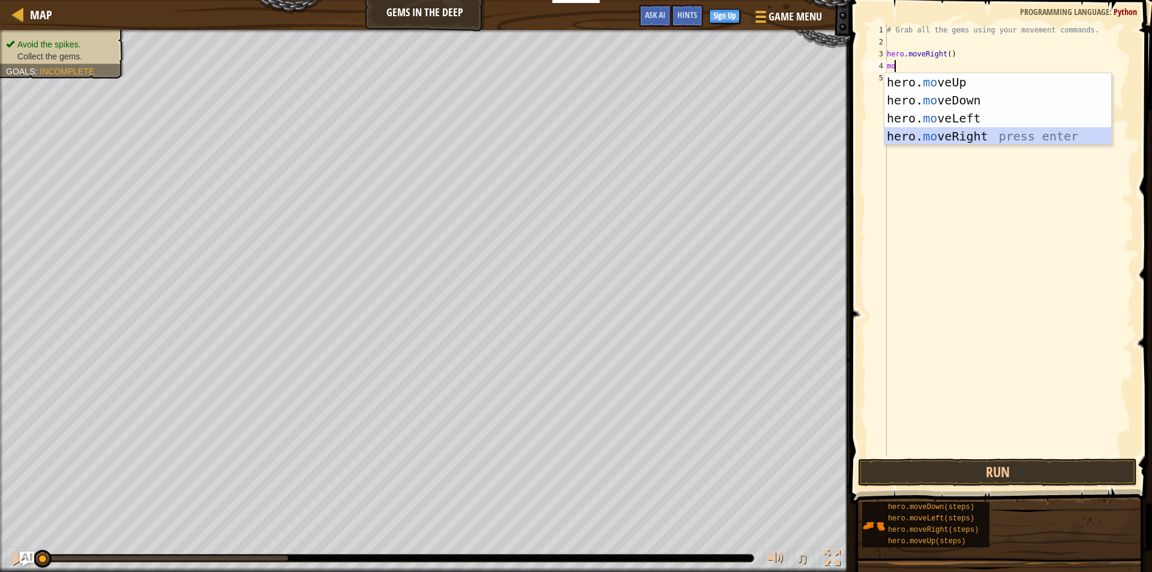
click at [1004, 131] on div "hero. mo veUp press enter hero. mo veDown press enter hero. mo veLeft press ent…" at bounding box center [998, 127] width 227 height 108
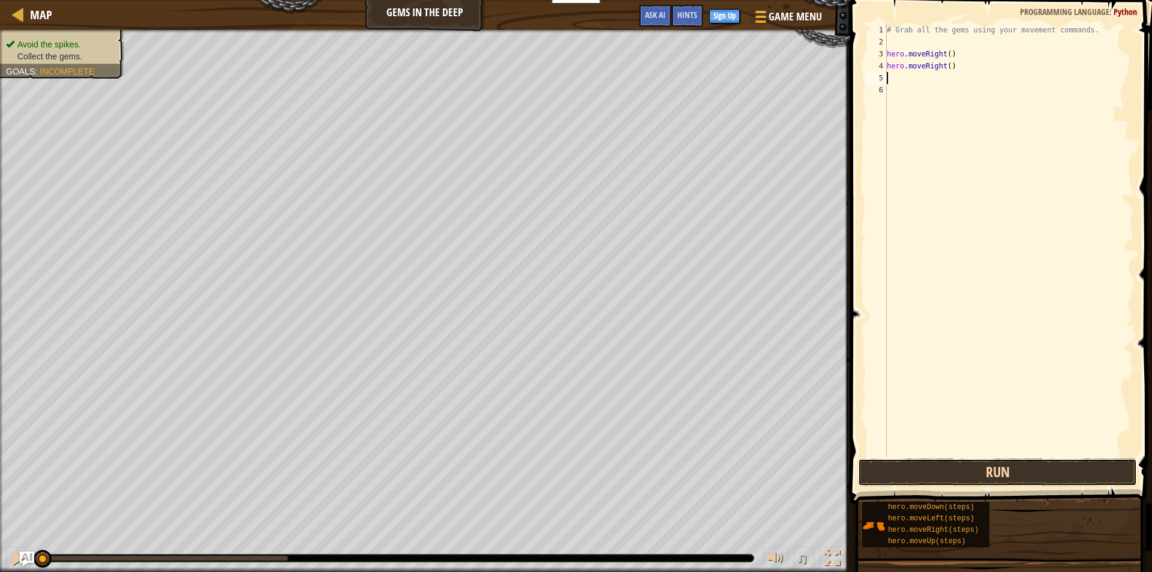
click at [995, 478] on button "Run" at bounding box center [997, 473] width 279 height 28
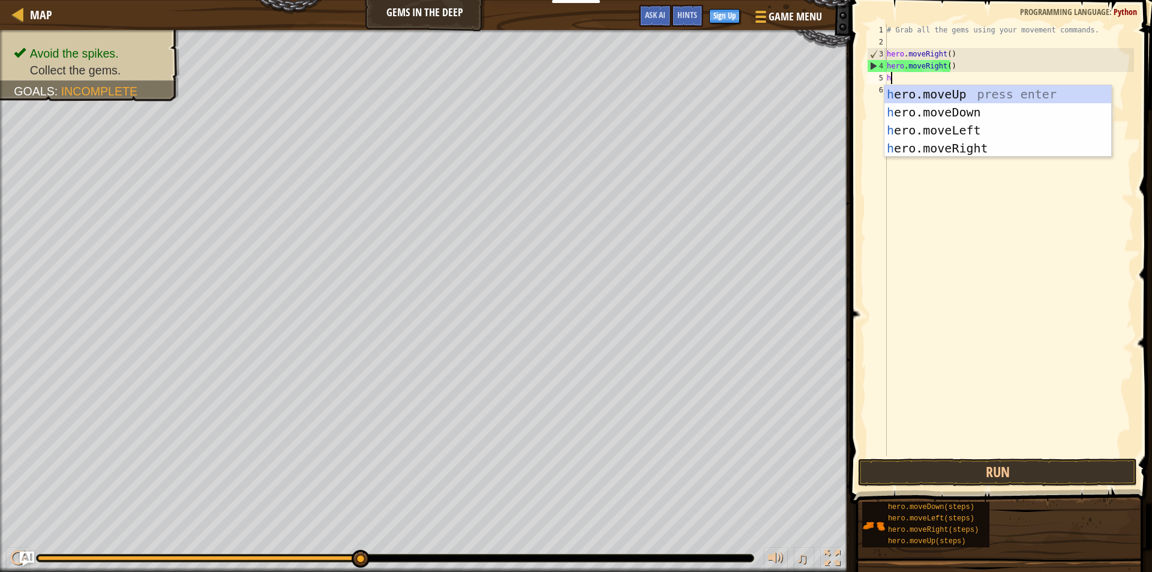
type textarea "hr"
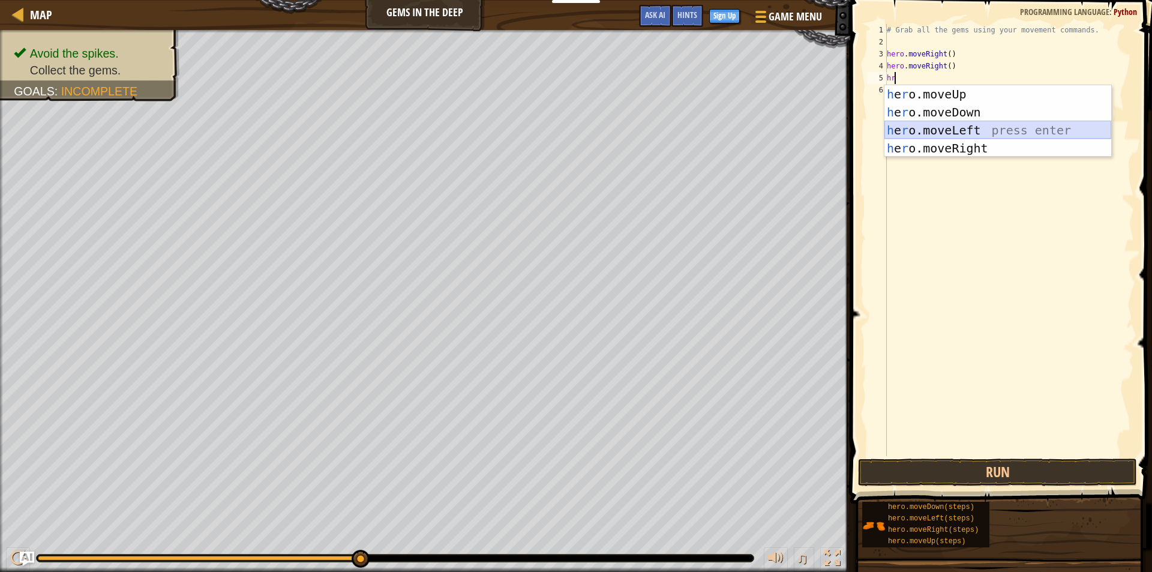
drag, startPoint x: 949, startPoint y: 128, endPoint x: 955, endPoint y: 127, distance: 6.1
click at [955, 127] on div "h e r o.moveUp press enter h e r o.moveDown press enter h e r o.moveLeft press …" at bounding box center [998, 139] width 227 height 108
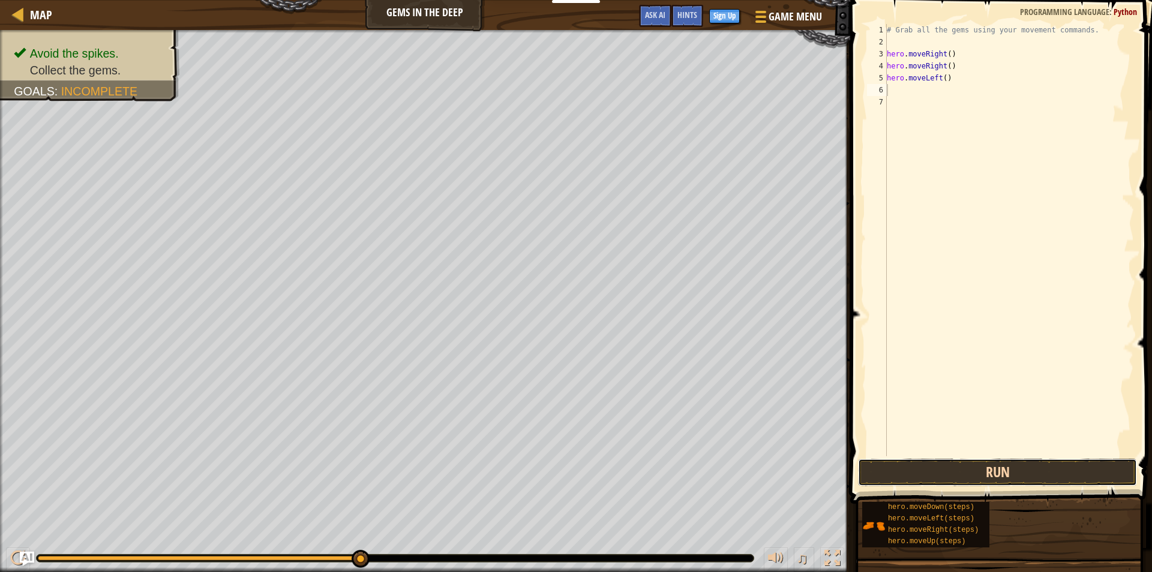
click at [949, 472] on button "Run" at bounding box center [997, 473] width 279 height 28
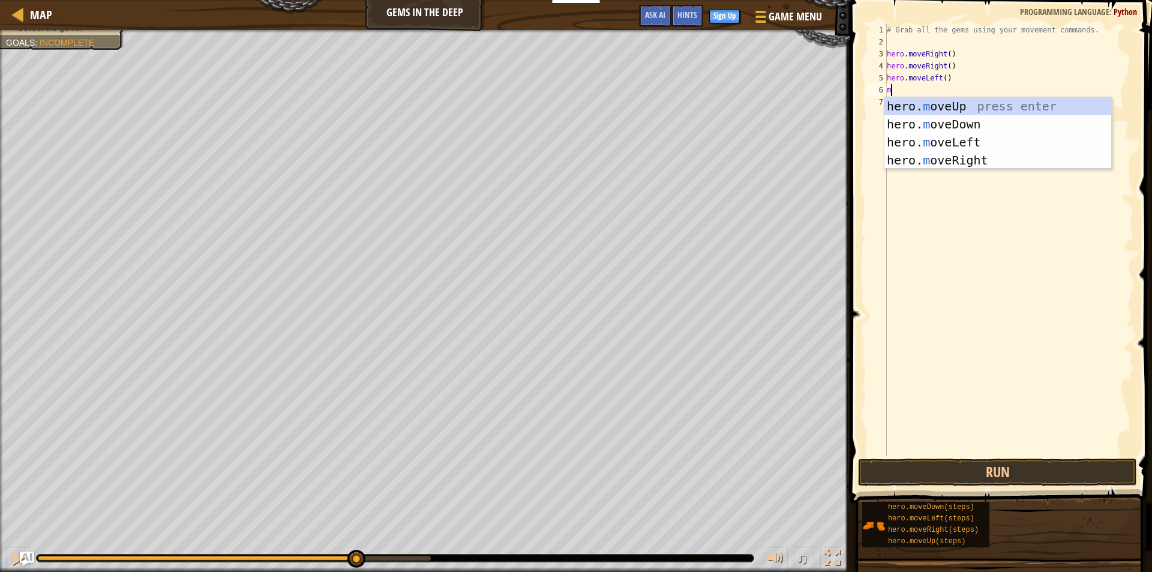
type textarea "mo"
click at [943, 119] on div "hero. mo veUp press enter hero. mo veDown press enter hero. mo veLeft press ent…" at bounding box center [998, 151] width 227 height 108
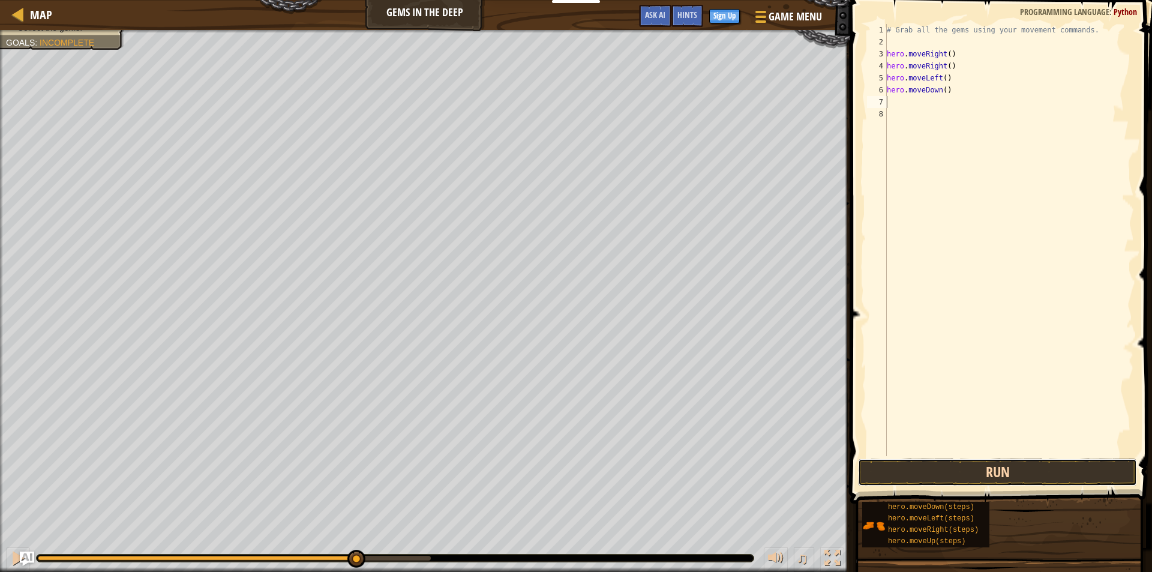
click at [963, 466] on button "Run" at bounding box center [997, 473] width 279 height 28
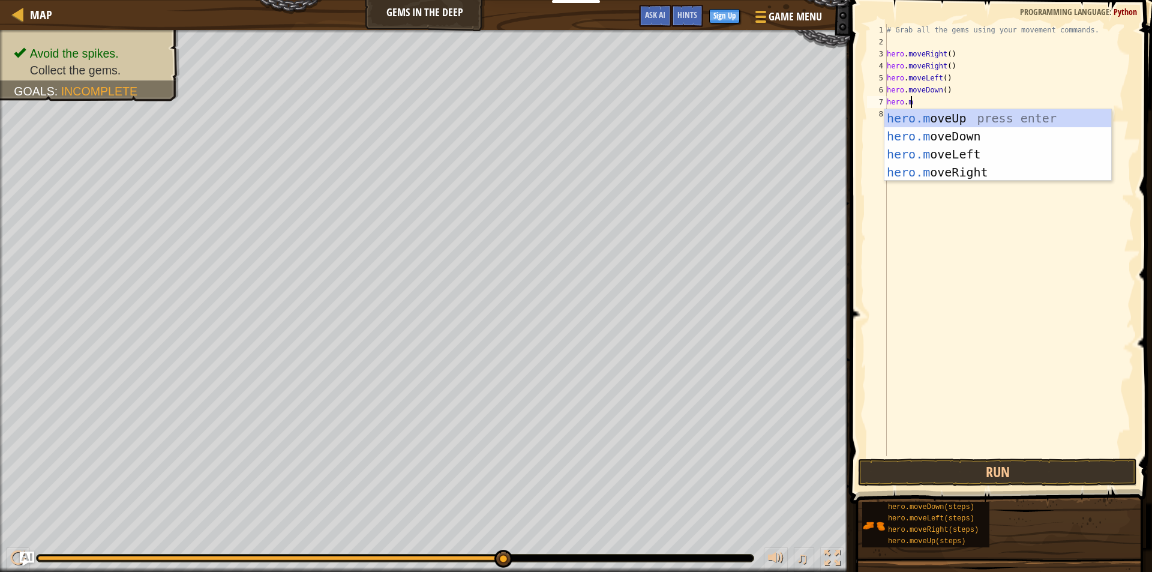
scroll to position [5, 1]
type textarea "hero.mov"
click at [953, 118] on div "hero.mov eUp press enter hero.mov eDown press enter hero.mov eLeft press enter …" at bounding box center [998, 163] width 227 height 108
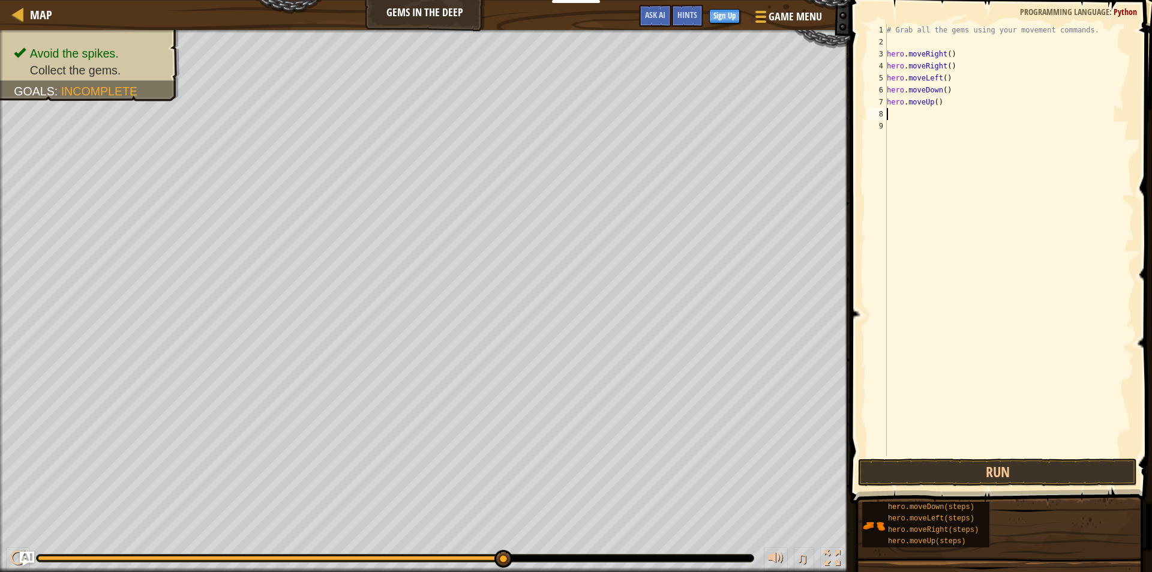
scroll to position [5, 0]
click at [984, 478] on button "Run" at bounding box center [997, 473] width 279 height 28
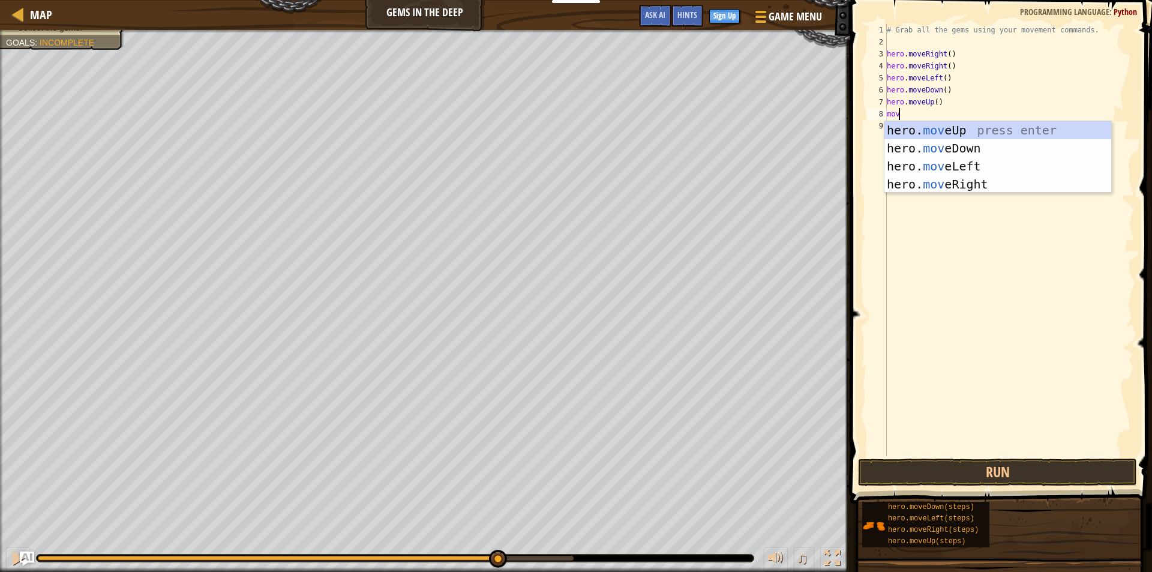
type textarea "move"
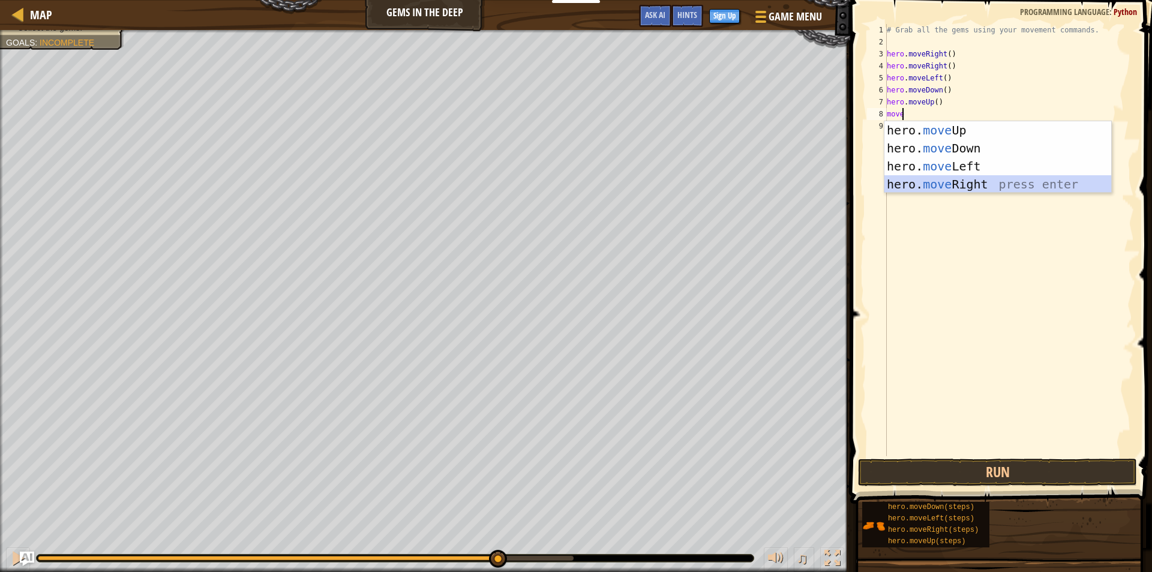
click at [945, 187] on div "hero. move Up press enter hero. move Down press enter hero. move Left press ent…" at bounding box center [998, 175] width 227 height 108
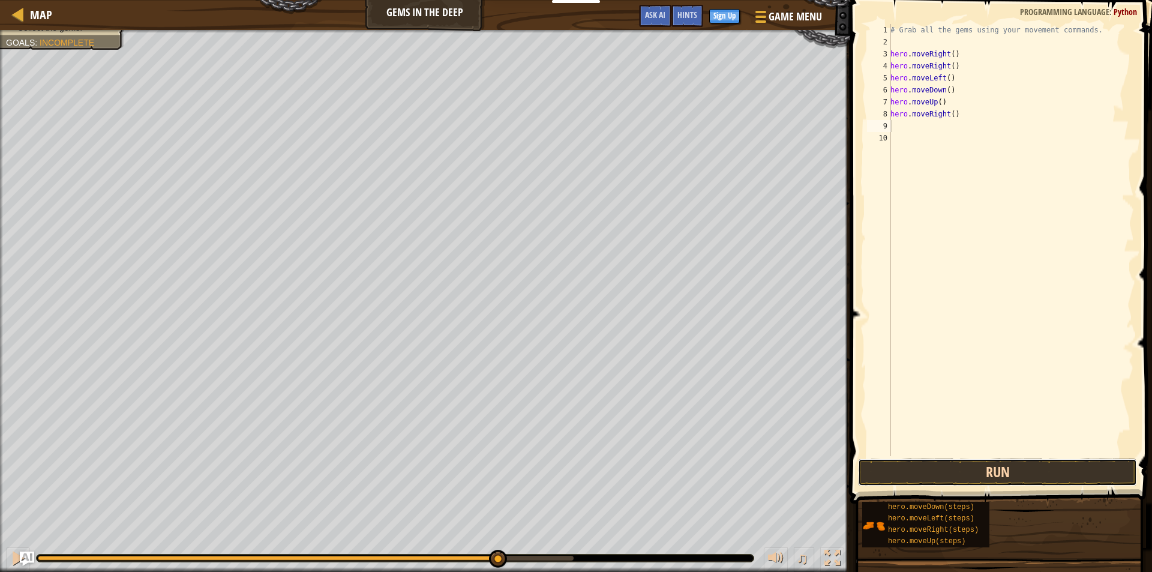
click at [980, 463] on button "Run" at bounding box center [997, 473] width 279 height 28
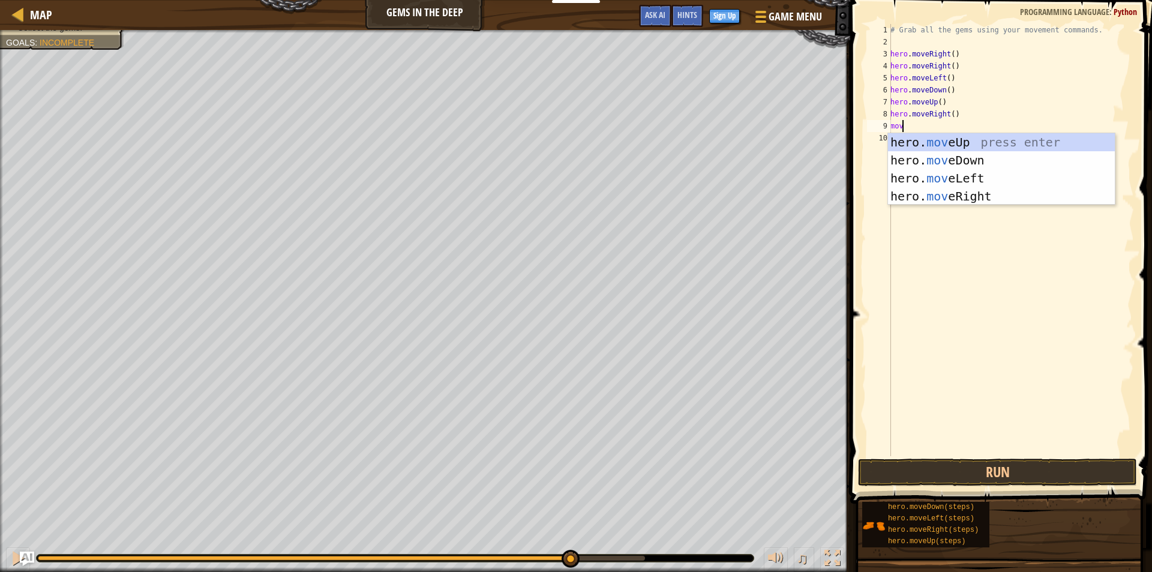
type textarea "move"
click at [1005, 136] on div "hero. move Up press enter hero. move Down press enter hero. move Left press ent…" at bounding box center [1001, 187] width 227 height 108
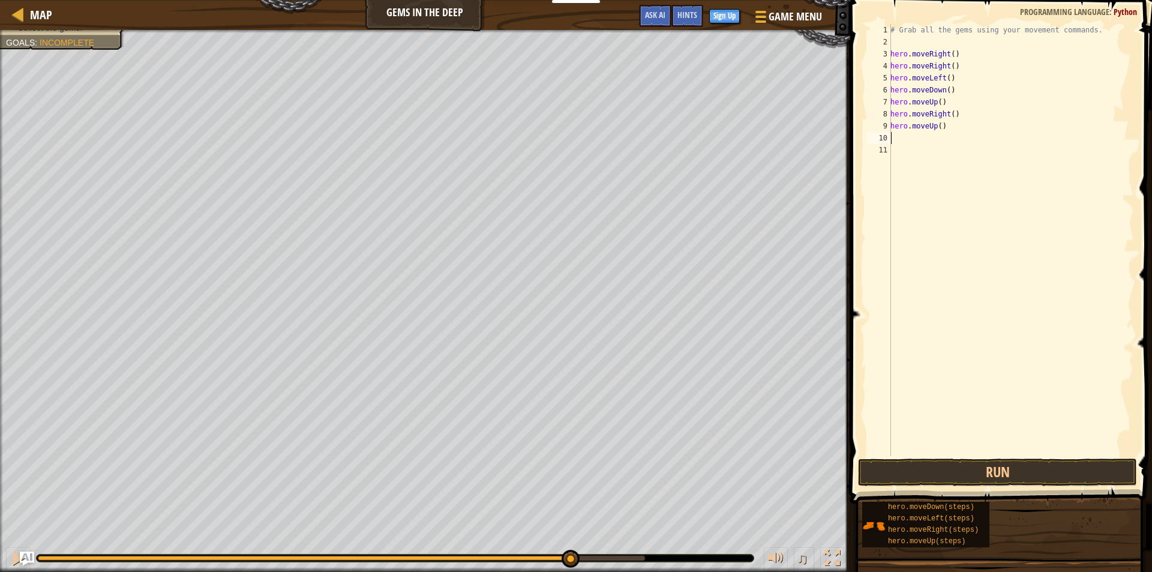
scroll to position [5, 0]
click at [911, 471] on button "Run" at bounding box center [997, 473] width 279 height 28
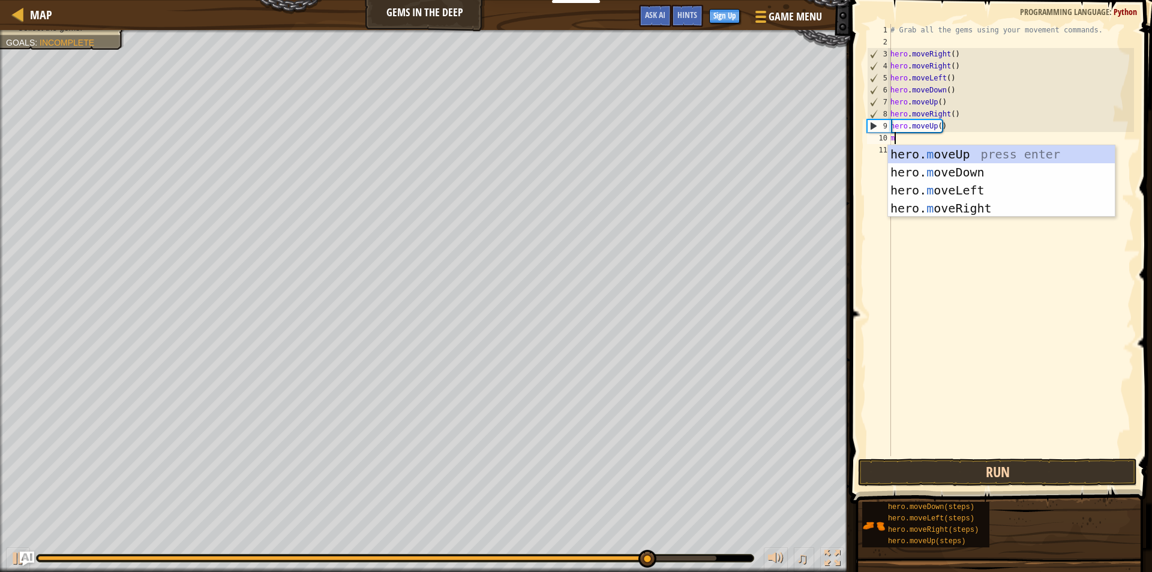
type textarea "mo"
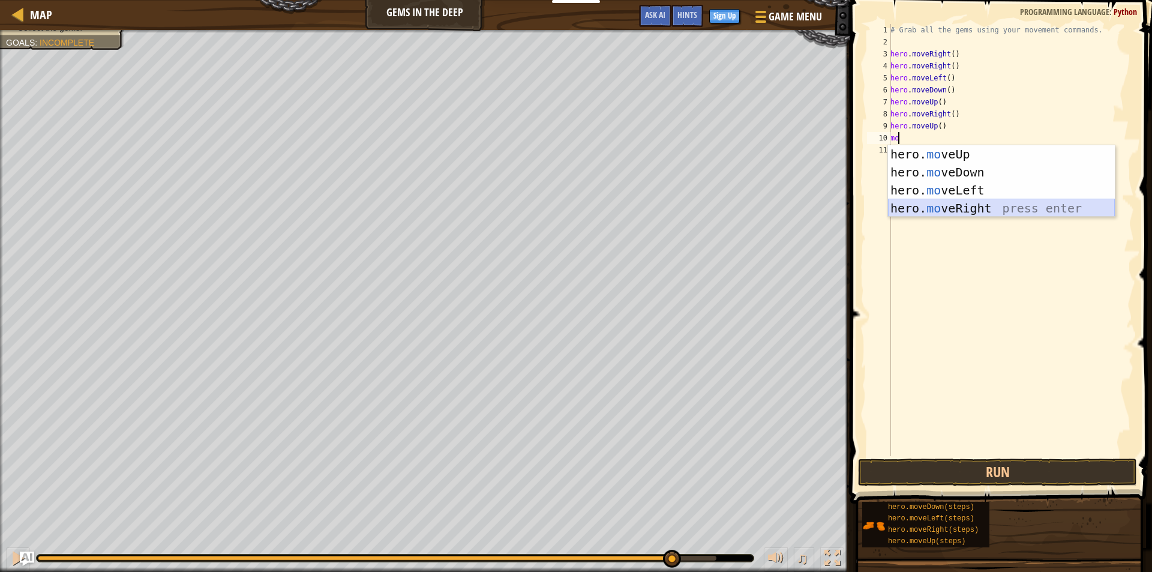
click at [963, 208] on div "hero. mo veUp press enter hero. mo veDown press enter hero. mo veLeft press ent…" at bounding box center [1001, 199] width 227 height 108
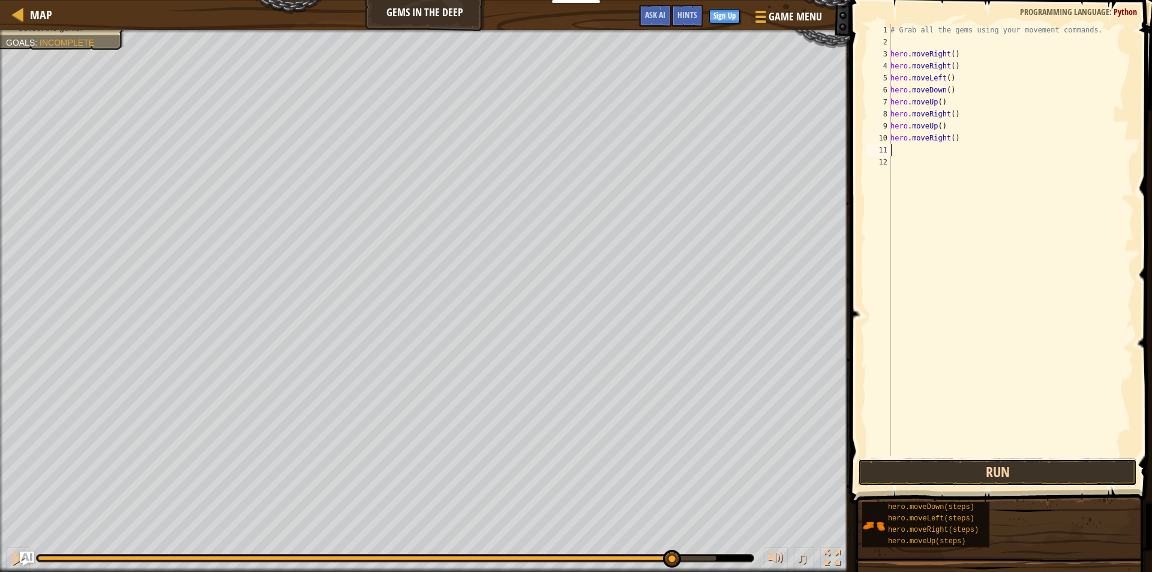
click at [910, 482] on button "Run" at bounding box center [997, 473] width 279 height 28
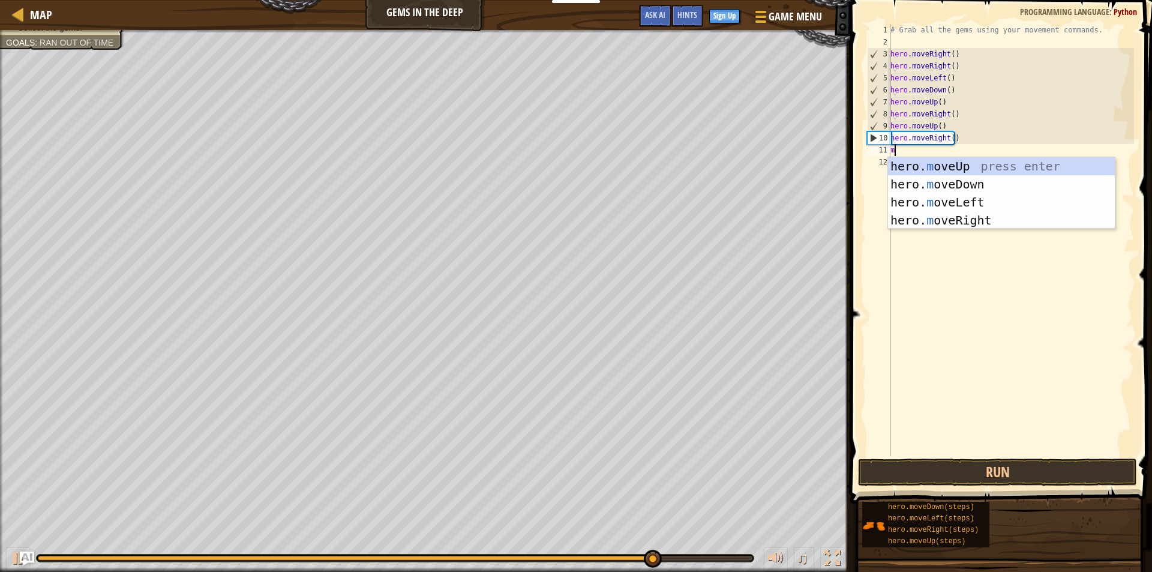
type textarea "mo"
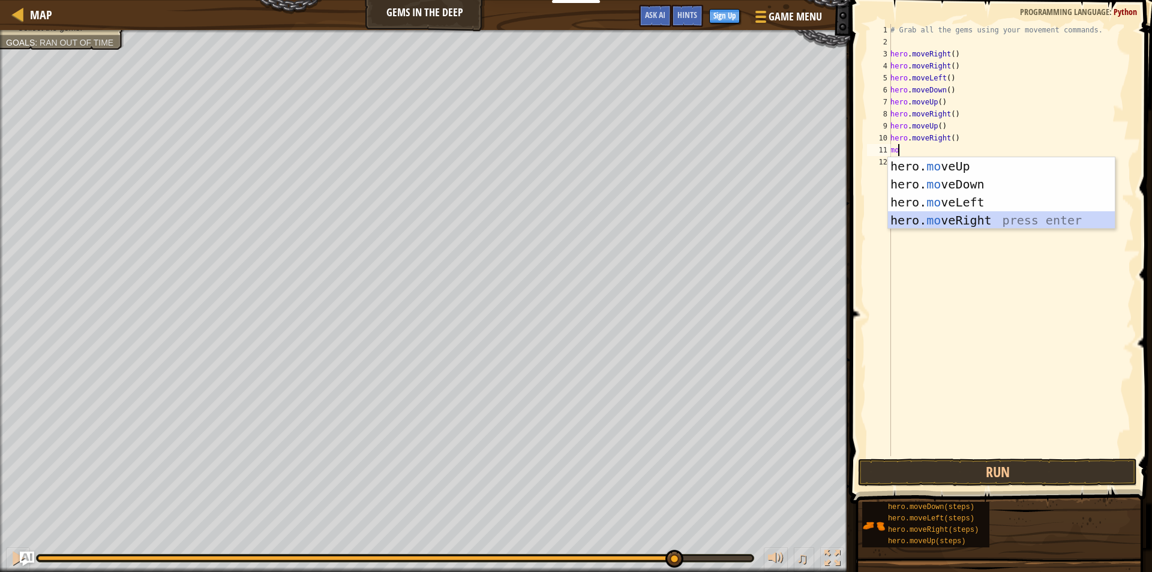
click at [953, 223] on div "hero. mo veUp press enter hero. mo veDown press enter hero. mo veLeft press ent…" at bounding box center [1001, 211] width 227 height 108
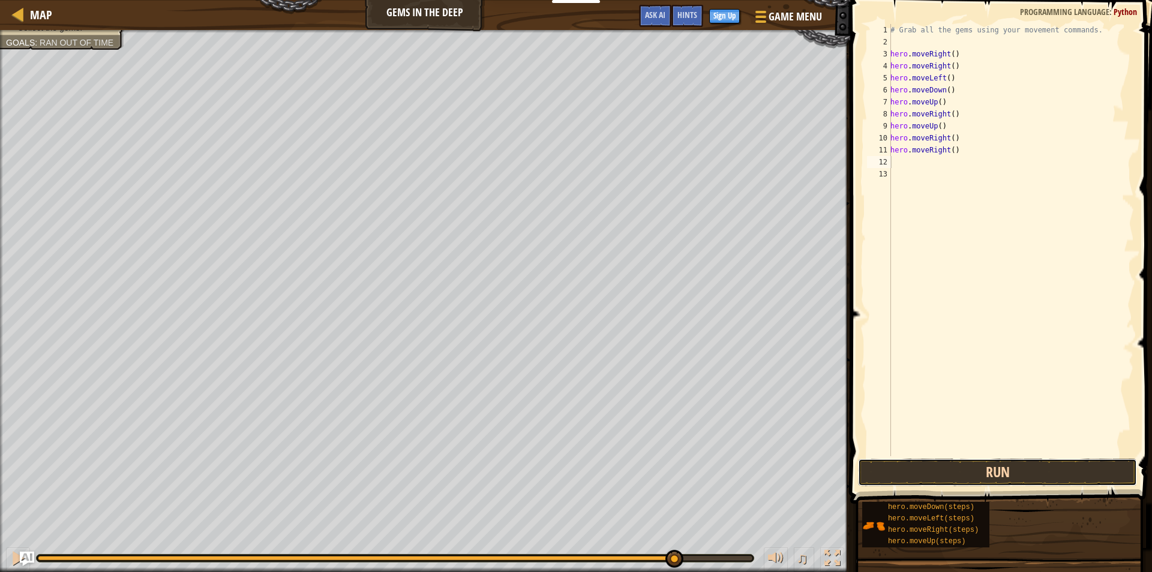
click at [952, 473] on button "Run" at bounding box center [997, 473] width 279 height 28
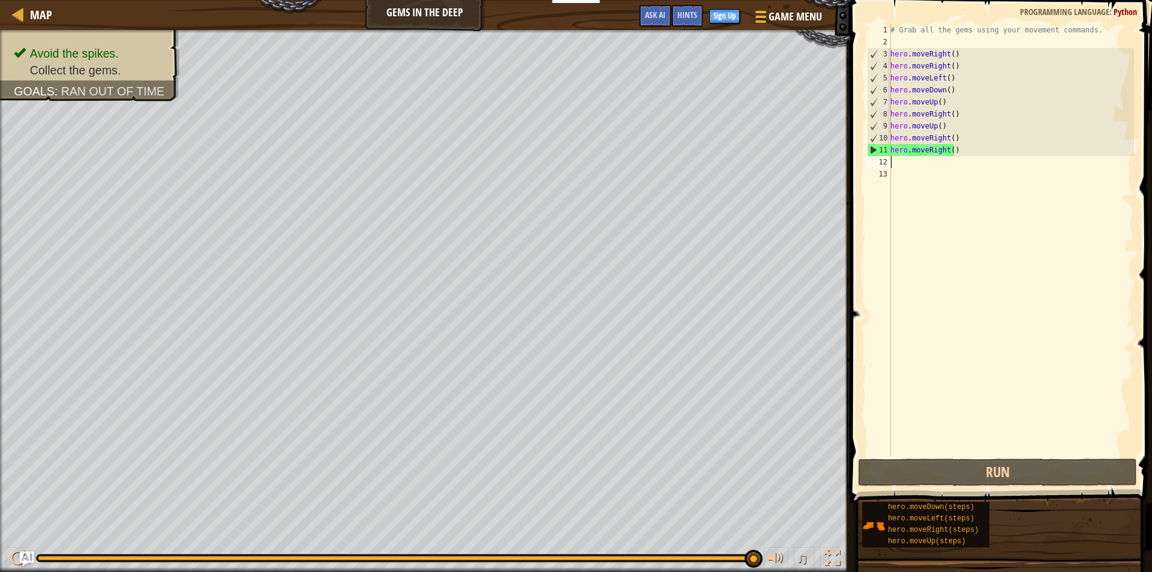
click at [958, 153] on div "# Grab all the gems using your movement commands. hero . moveRight ( ) hero . m…" at bounding box center [1011, 252] width 246 height 456
type textarea "hero.moveRight()"
click at [903, 164] on div "# Grab all the gems using your movement commands. hero . moveRight ( ) hero . m…" at bounding box center [1011, 252] width 246 height 456
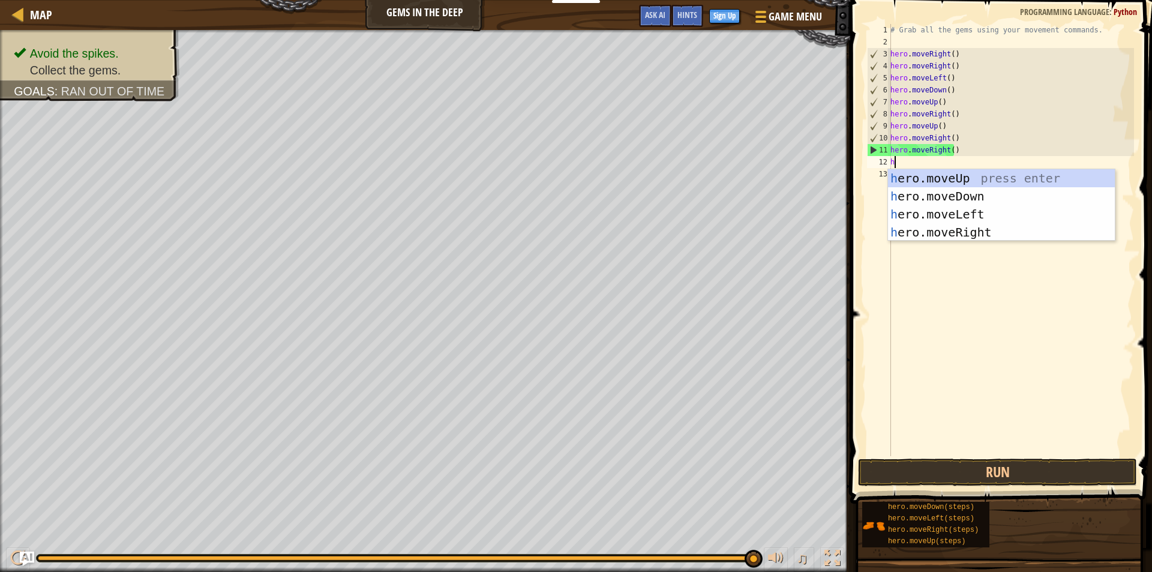
type textarea "hee"
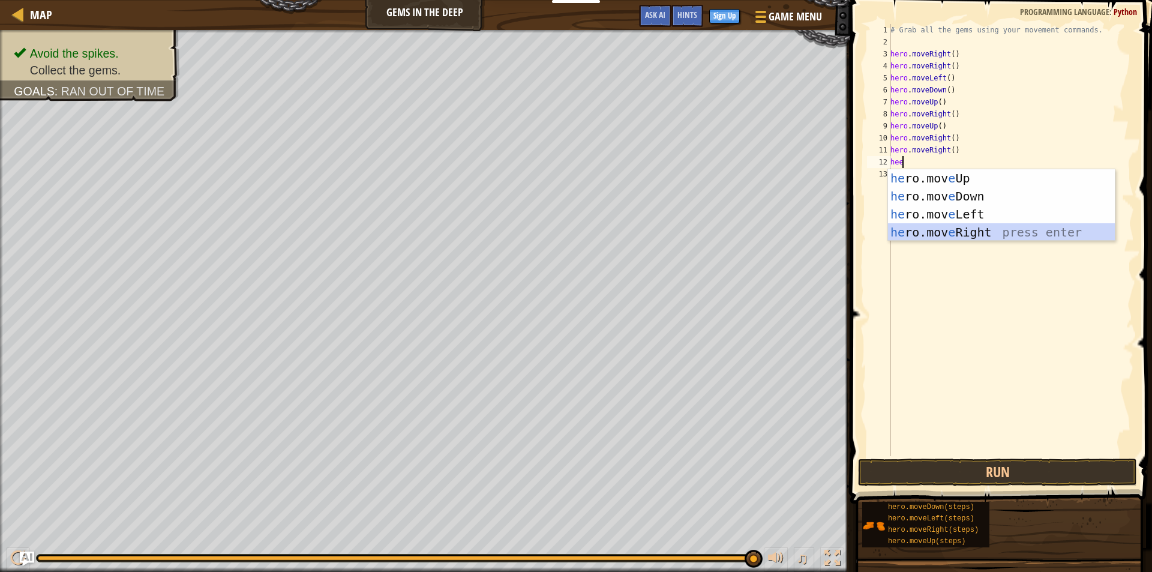
click at [958, 229] on div "he ro.mov e Up press enter he ro.mov e Down press enter he ro.mov e Left press …" at bounding box center [1001, 223] width 227 height 108
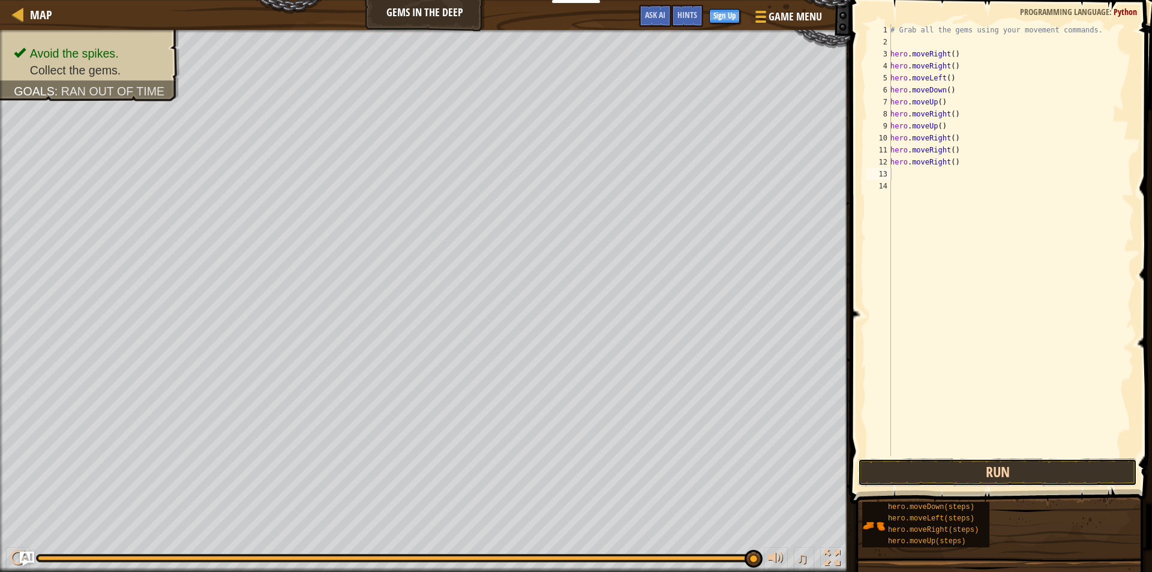
click at [916, 471] on button "Run" at bounding box center [997, 473] width 279 height 28
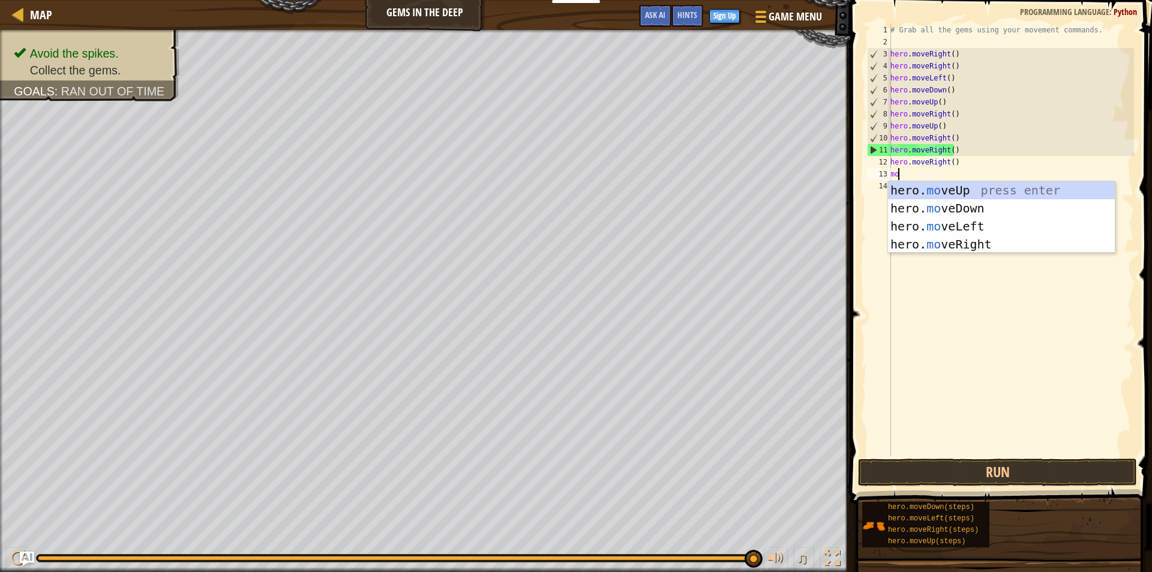
type textarea "mov"
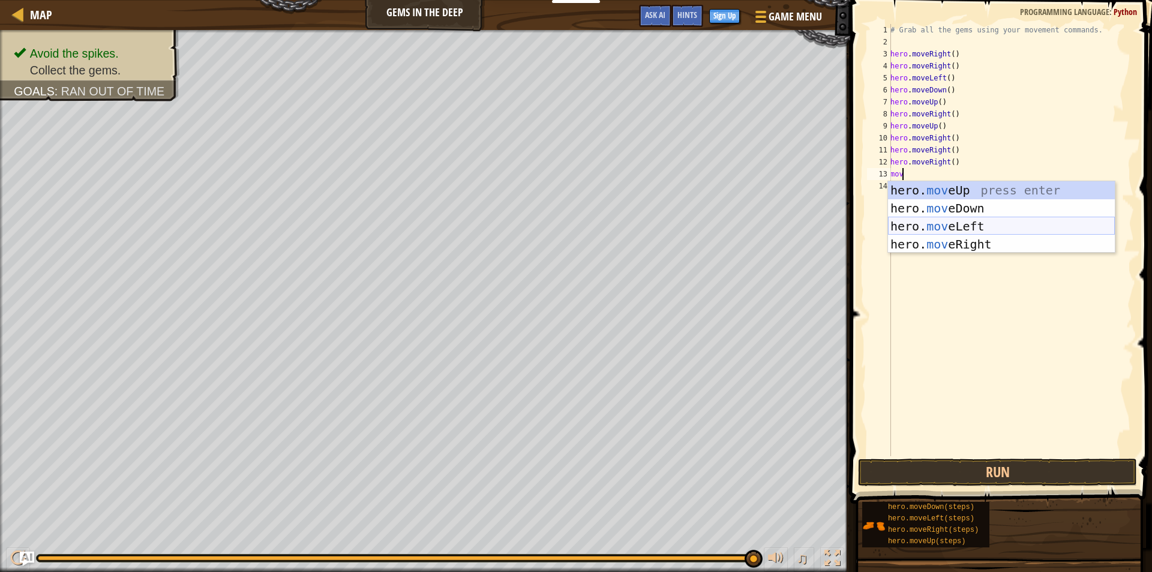
drag, startPoint x: 947, startPoint y: 219, endPoint x: 946, endPoint y: 227, distance: 8.5
click at [947, 221] on div "hero. mov eUp press enter hero. mov eDown press enter hero. mov eLeft press ent…" at bounding box center [1001, 235] width 227 height 108
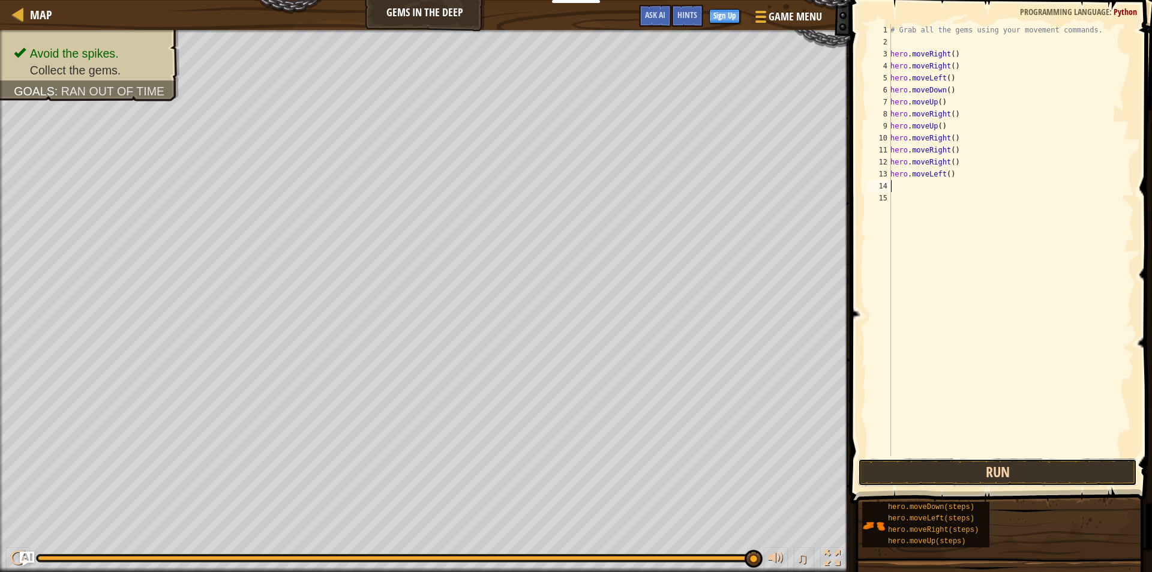
click at [995, 469] on button "Run" at bounding box center [997, 473] width 279 height 28
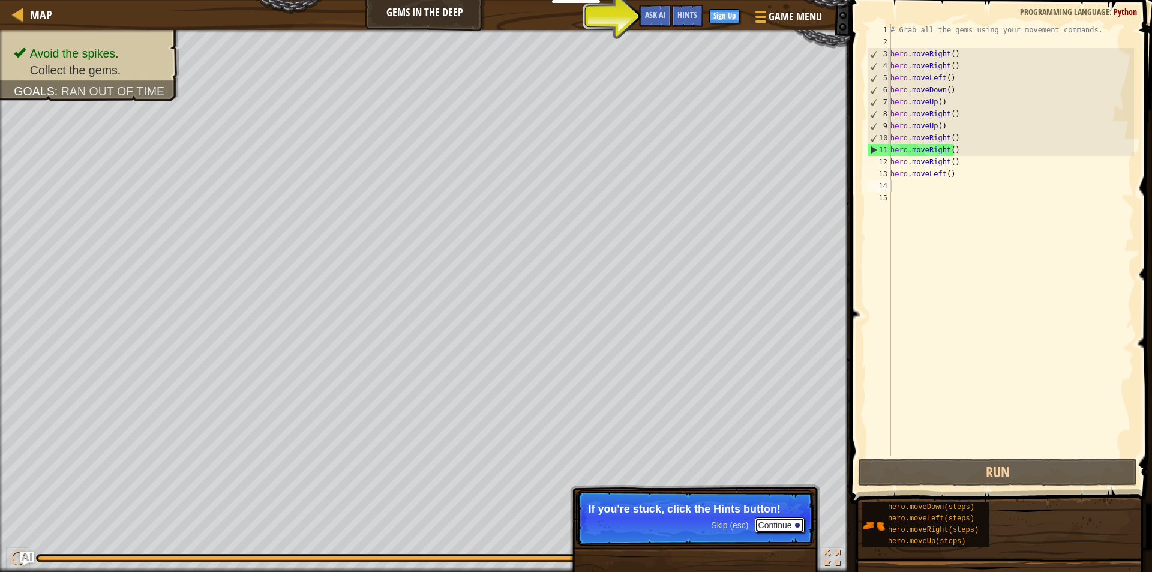
click at [778, 519] on button "Continue" at bounding box center [780, 525] width 50 height 16
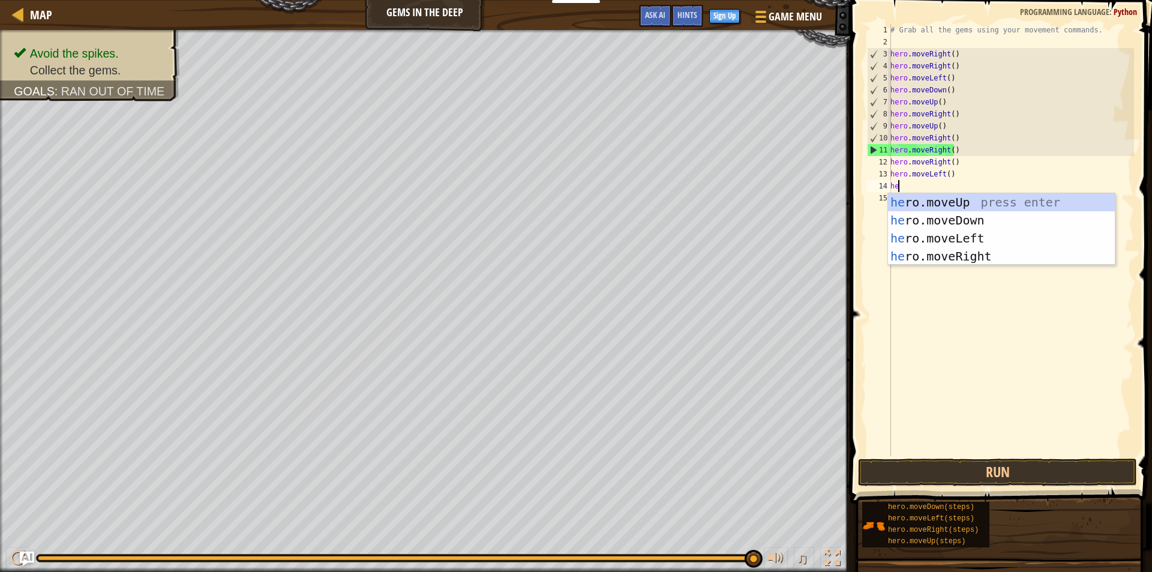
type textarea "her"
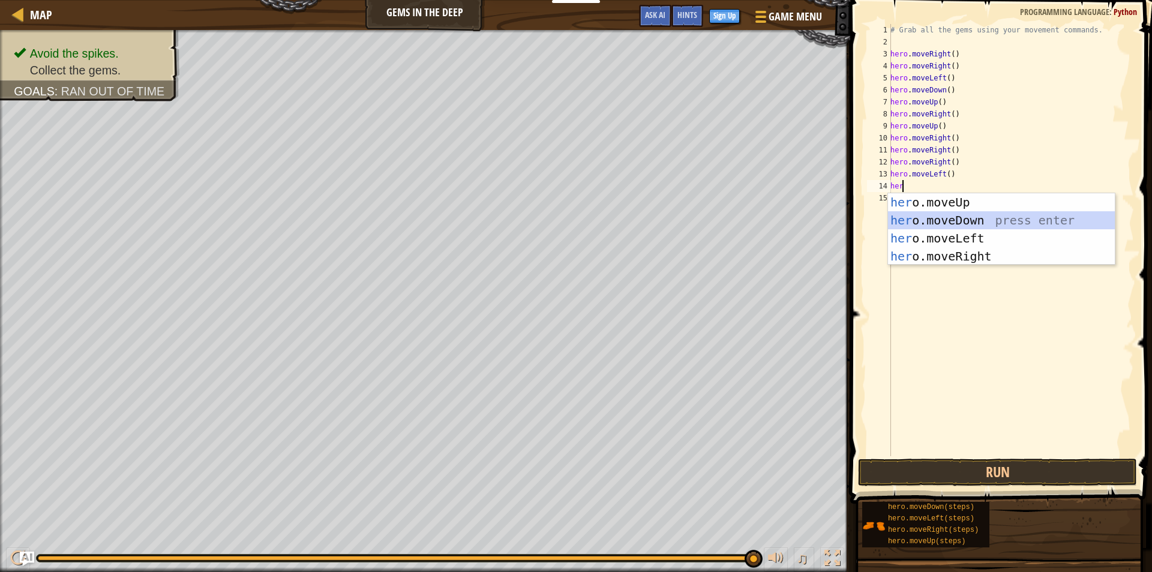
click at [961, 217] on div "her o.moveUp press enter her o.moveDown press enter her o.moveLeft press enter …" at bounding box center [1001, 247] width 227 height 108
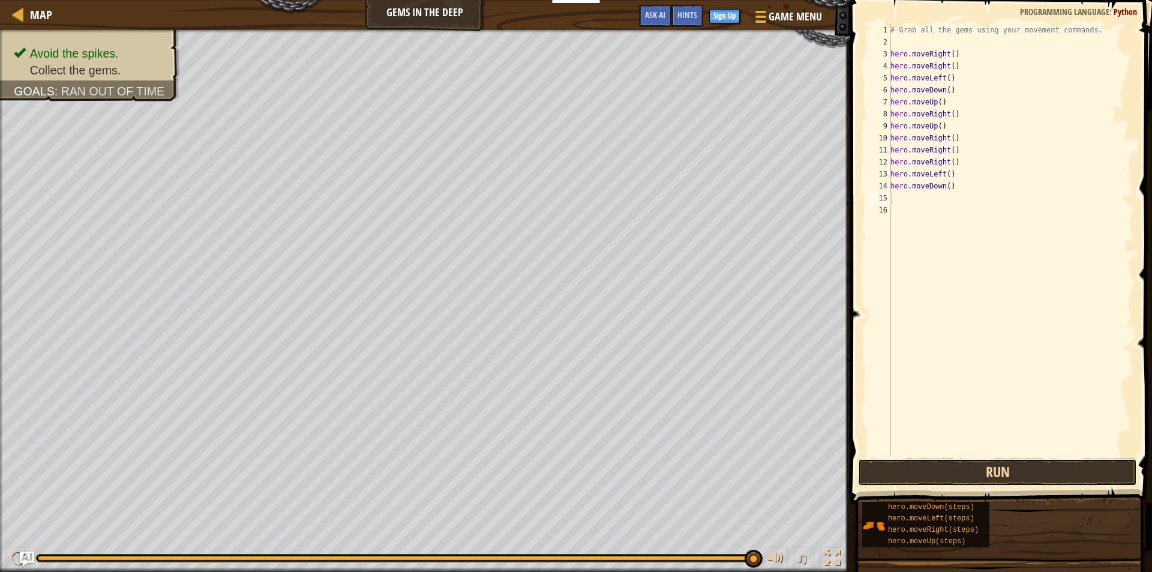
click at [1036, 467] on button "Run" at bounding box center [997, 473] width 279 height 28
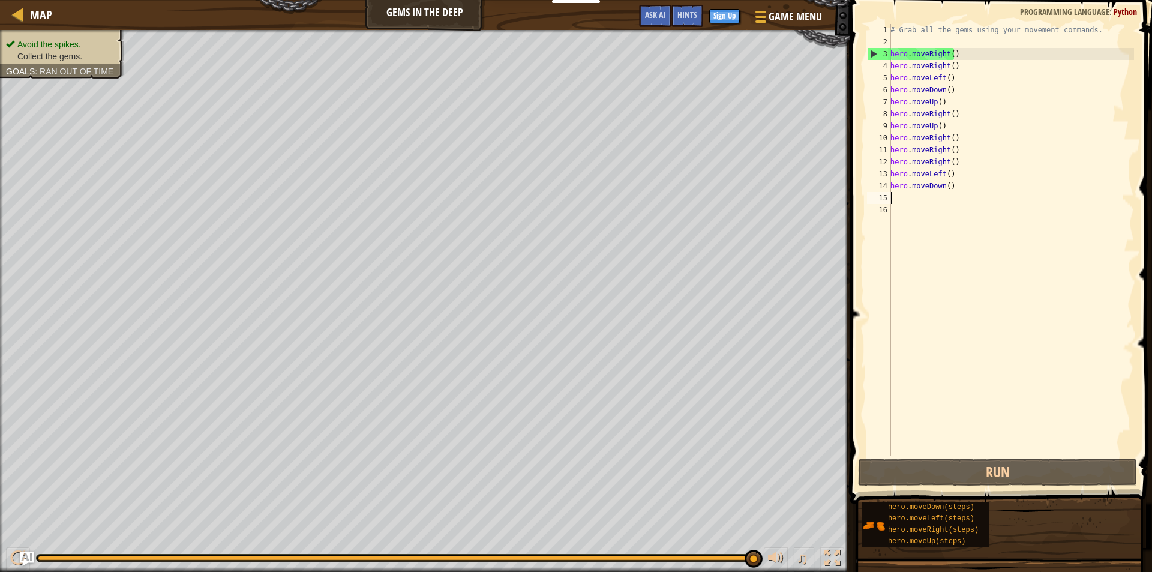
click at [93, 45] on ul "Avoid the spikes. Collect the gems." at bounding box center [62, 50] width 112 height 24
drag, startPoint x: 93, startPoint y: 45, endPoint x: 1152, endPoint y: 158, distance: 1064.7
click at [1152, 158] on div "Map Gems in the Deep Game Menu Done Sign Up Hints Ask AI 1 הההההההההההההההההההה…" at bounding box center [576, 286] width 1152 height 572
click at [20, 12] on div at bounding box center [18, 14] width 15 height 15
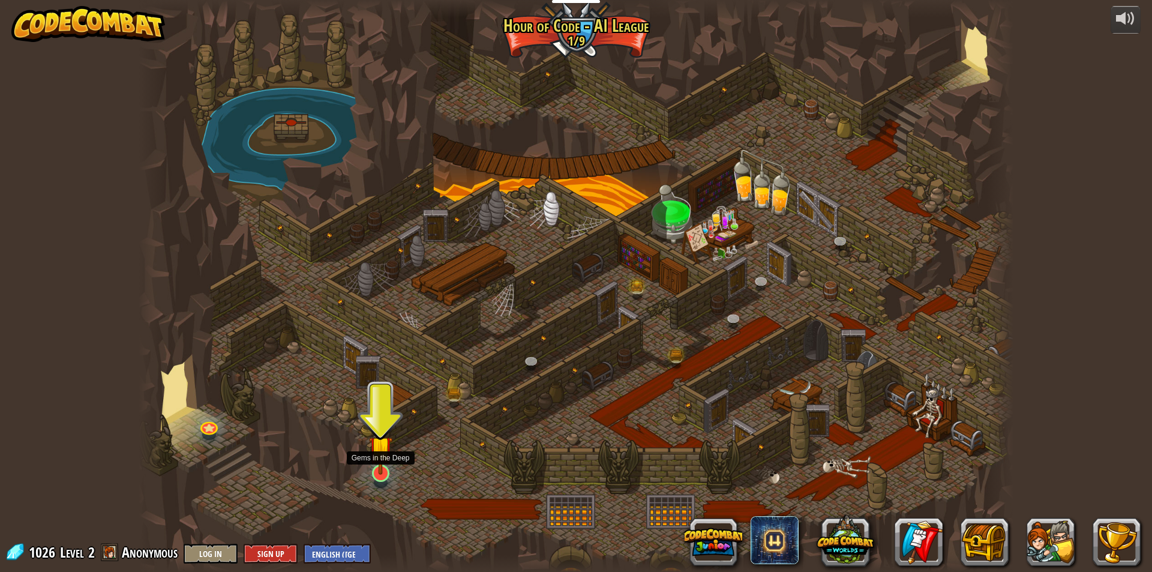
click at [379, 471] on img at bounding box center [380, 448] width 23 height 54
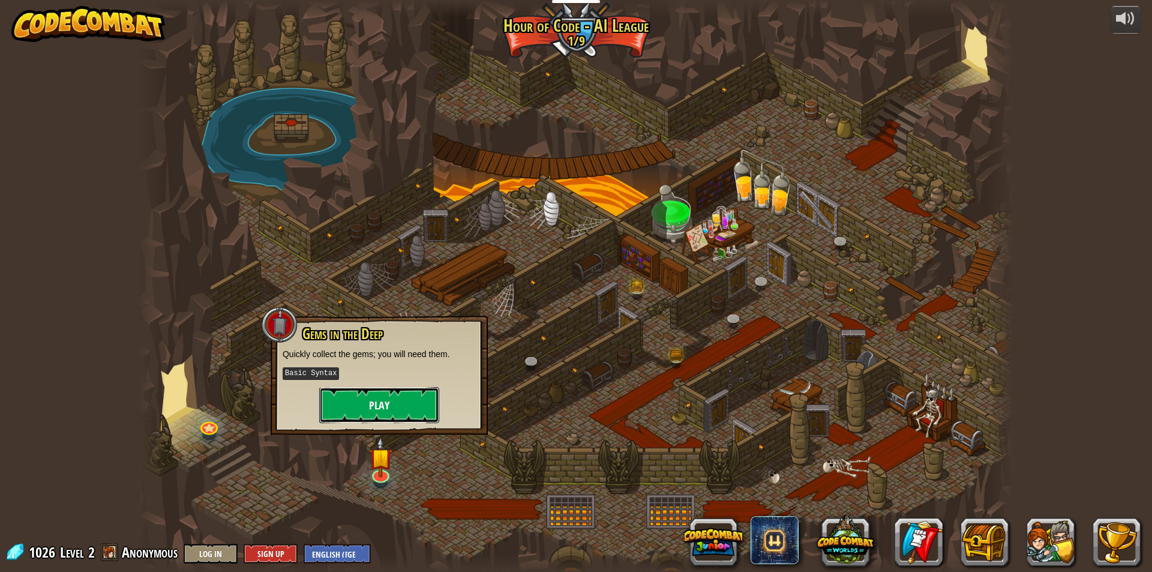
click at [380, 413] on button "Play" at bounding box center [379, 405] width 120 height 36
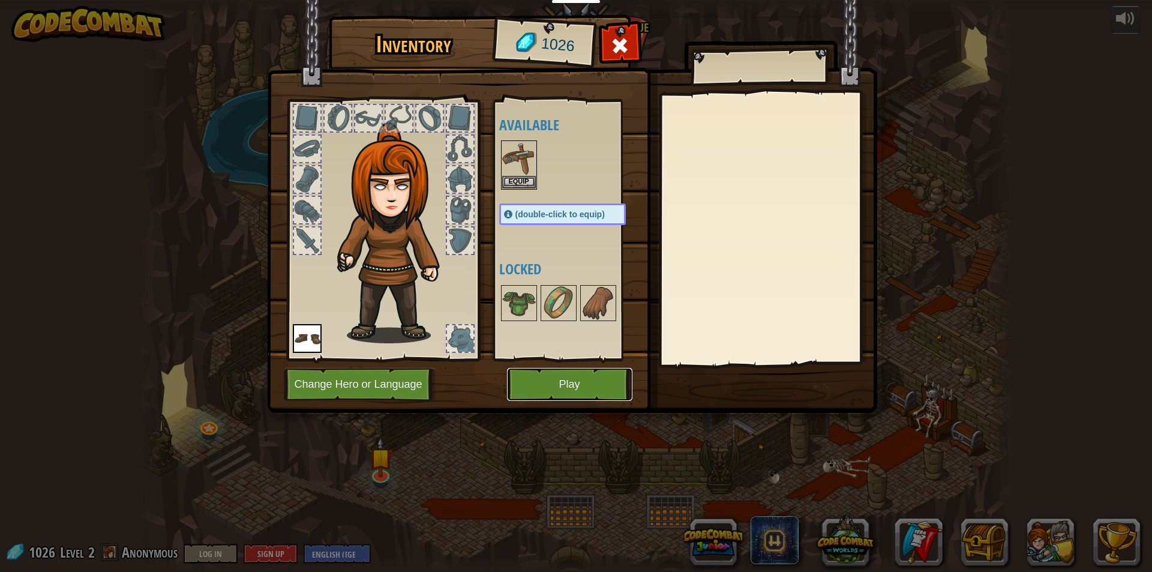
click at [534, 389] on button "Play" at bounding box center [569, 384] width 125 height 33
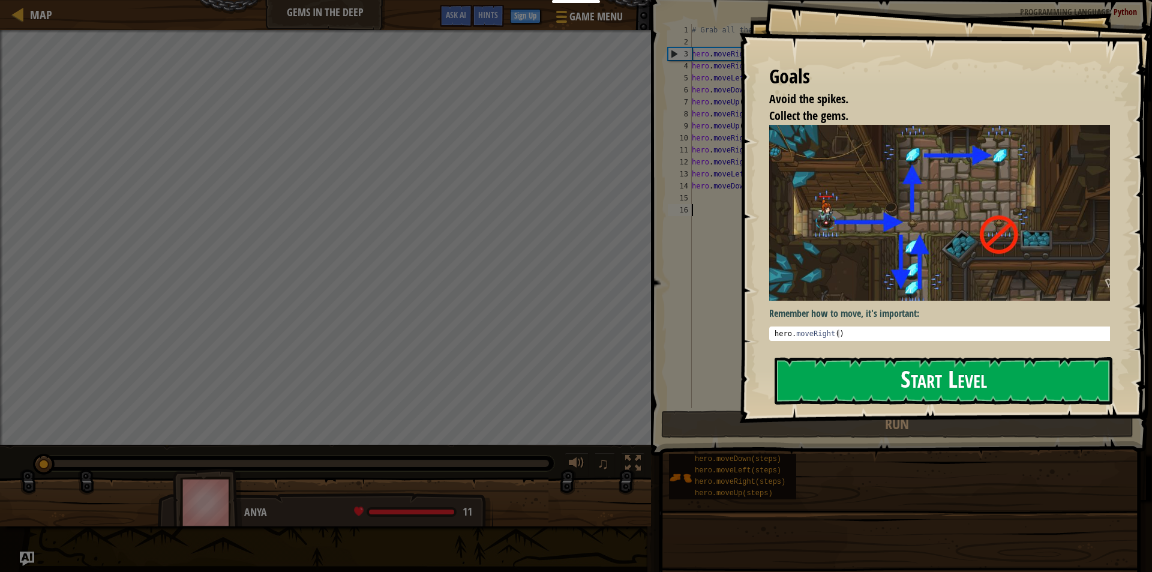
click at [1018, 382] on button "Start Level" at bounding box center [944, 380] width 338 height 47
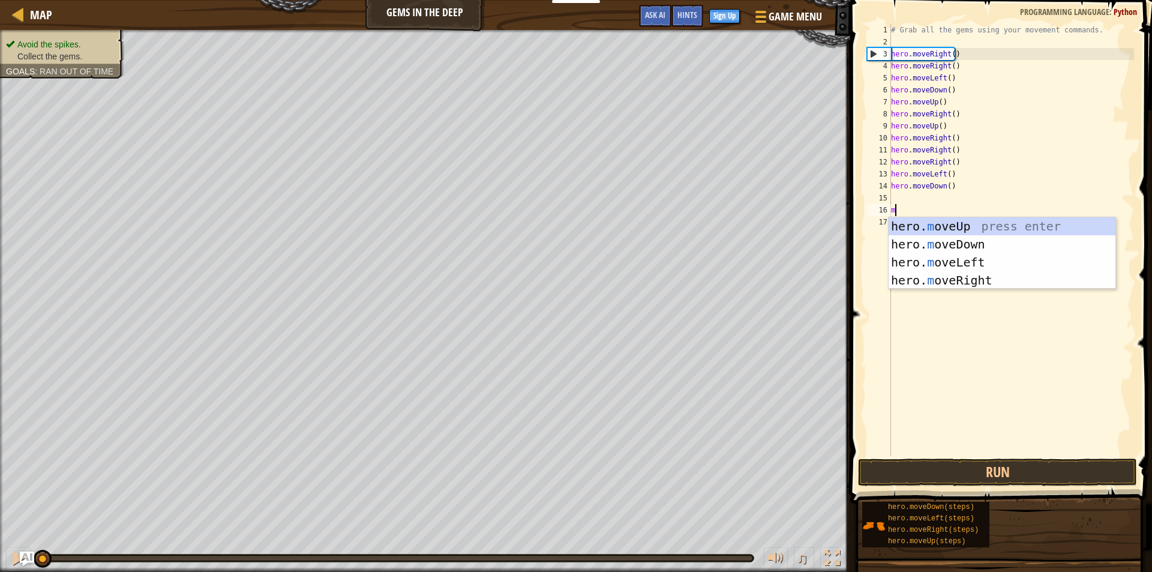
scroll to position [5, 0]
type textarea "r"
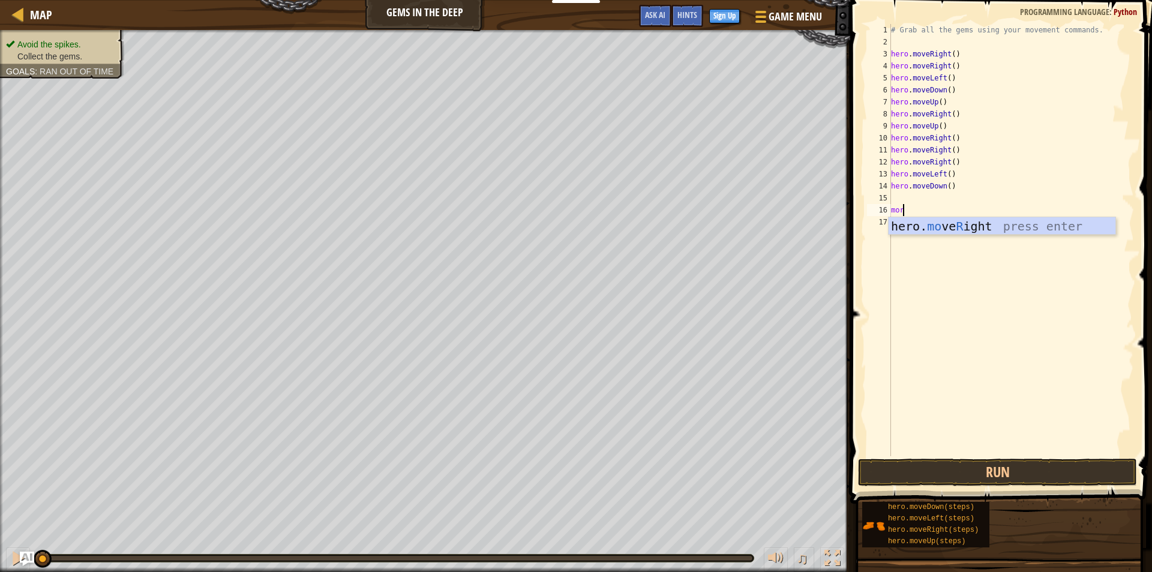
scroll to position [0, 0]
click at [905, 226] on div "hero. mo ve R ight press enter" at bounding box center [1002, 244] width 227 height 54
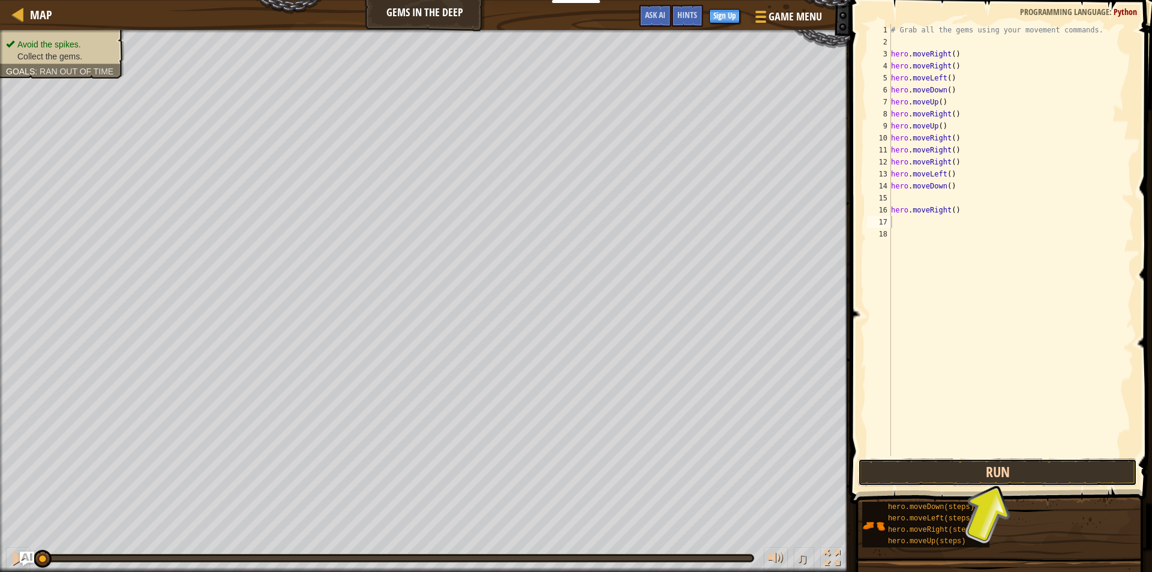
click at [998, 471] on button "Run" at bounding box center [997, 473] width 279 height 28
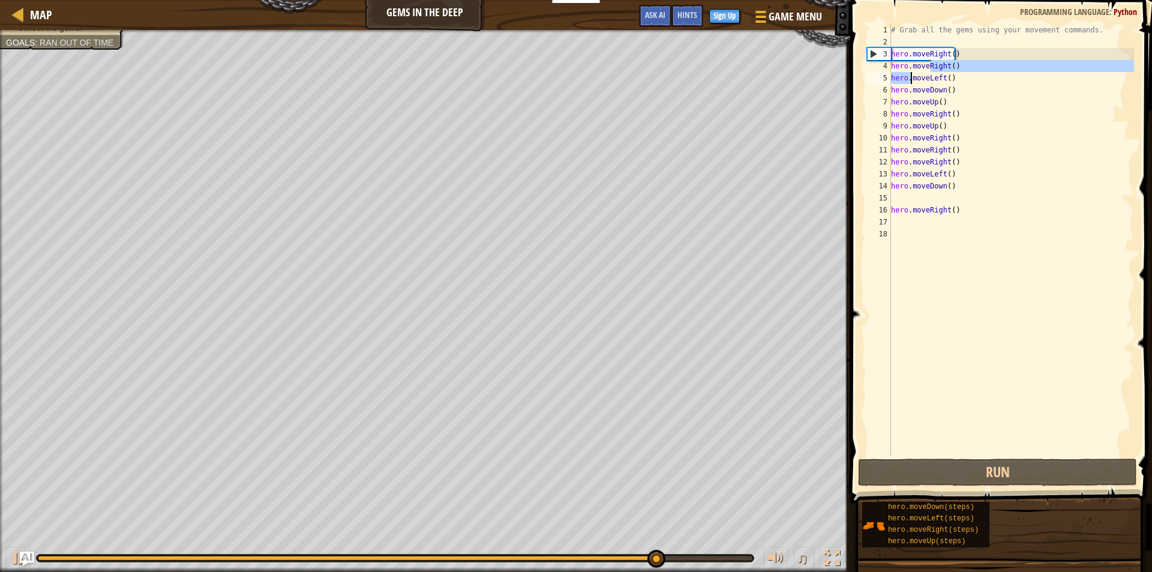
drag, startPoint x: 930, startPoint y: 67, endPoint x: 909, endPoint y: 74, distance: 22.2
click at [909, 74] on div "# Grab all the gems using your movement commands. hero . moveRight ( ) hero . m…" at bounding box center [1011, 252] width 245 height 456
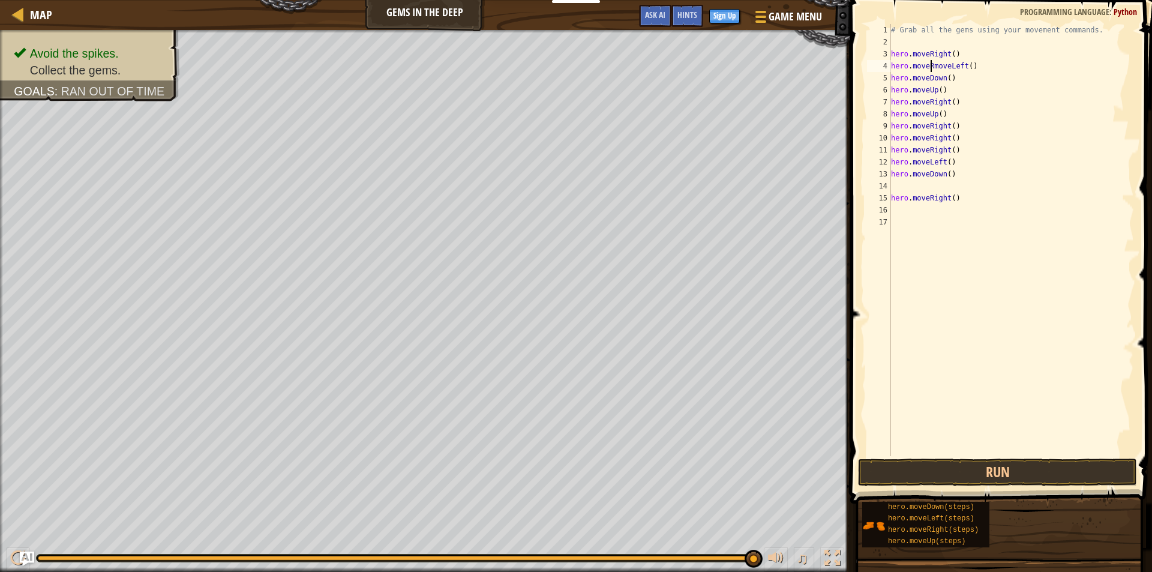
click at [951, 58] on div "# Grab all the gems using your movement commands. hero . moveRight ( ) hero . m…" at bounding box center [1011, 252] width 245 height 456
click at [942, 55] on div "# Grab all the gems using your movement commands. hero . moveRight ( her ) o . …" at bounding box center [1011, 252] width 245 height 456
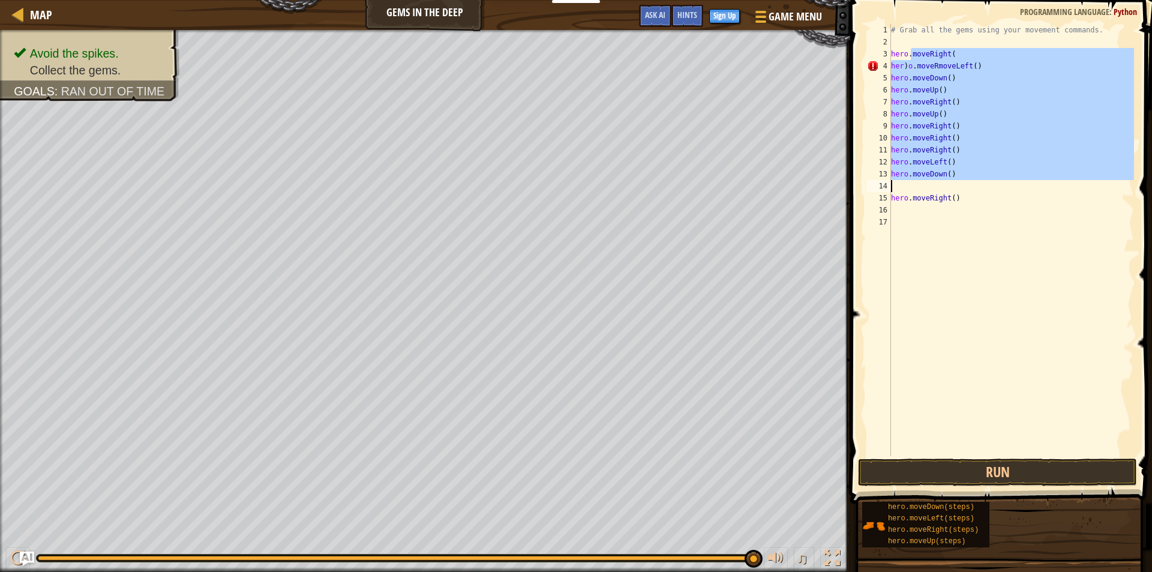
drag, startPoint x: 942, startPoint y: 56, endPoint x: 909, endPoint y: 184, distance: 132.8
click at [909, 184] on div "# Grab all the gems using your movement commands. hero . moveRight ( her ) o . …" at bounding box center [1011, 252] width 245 height 456
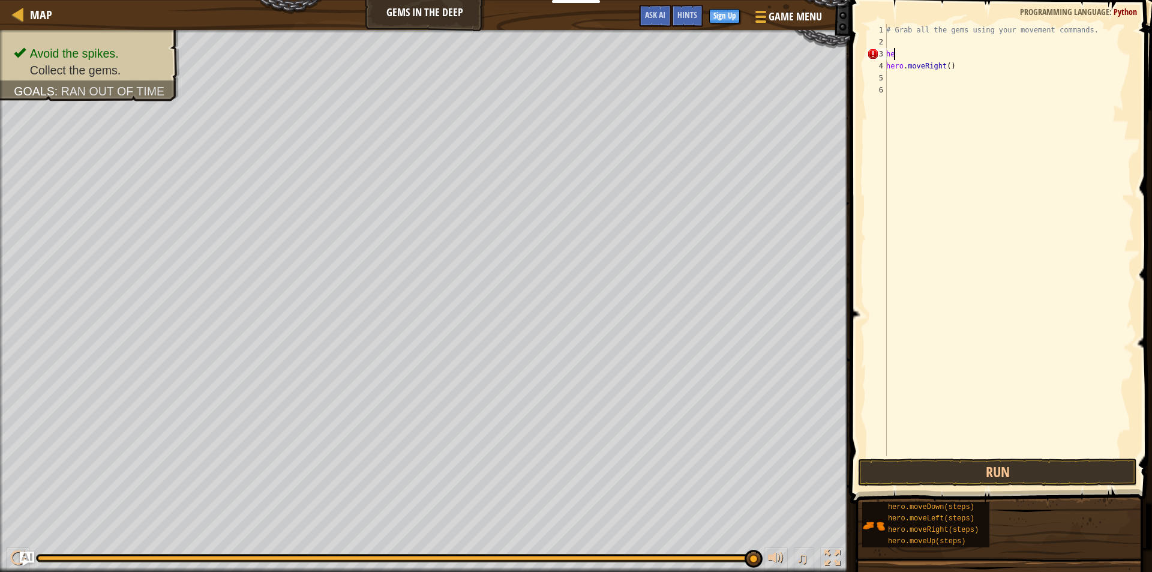
type textarea "h"
click at [942, 69] on div "# Grab all the gems using your movement commands. hero . moveRight ( )" at bounding box center [1009, 252] width 250 height 456
type textarea "hero.moveRight()"
click at [947, 69] on div "# Grab all the gems using your movement commands. hero . moveRight ( )" at bounding box center [1009, 252] width 250 height 456
drag, startPoint x: 947, startPoint y: 69, endPoint x: 885, endPoint y: 68, distance: 61.8
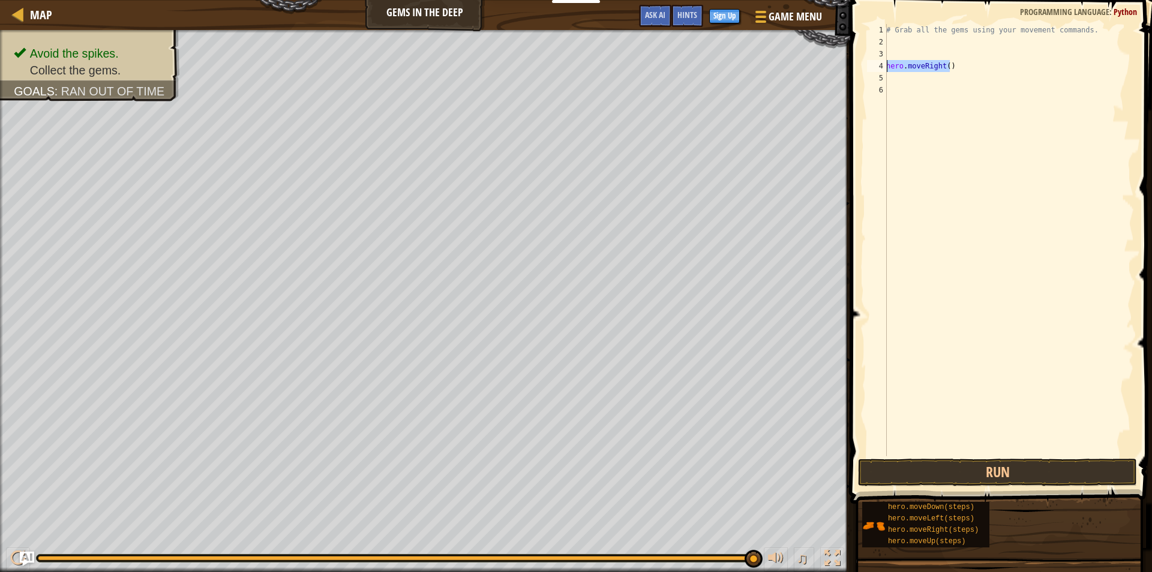
click at [885, 68] on div "hero.moveRight() 1 2 3 4 5 6 # Grab all the gems using your movement commands. …" at bounding box center [999, 240] width 269 height 432
click at [904, 41] on div "# Grab all the gems using your movement commands." at bounding box center [1009, 252] width 250 height 456
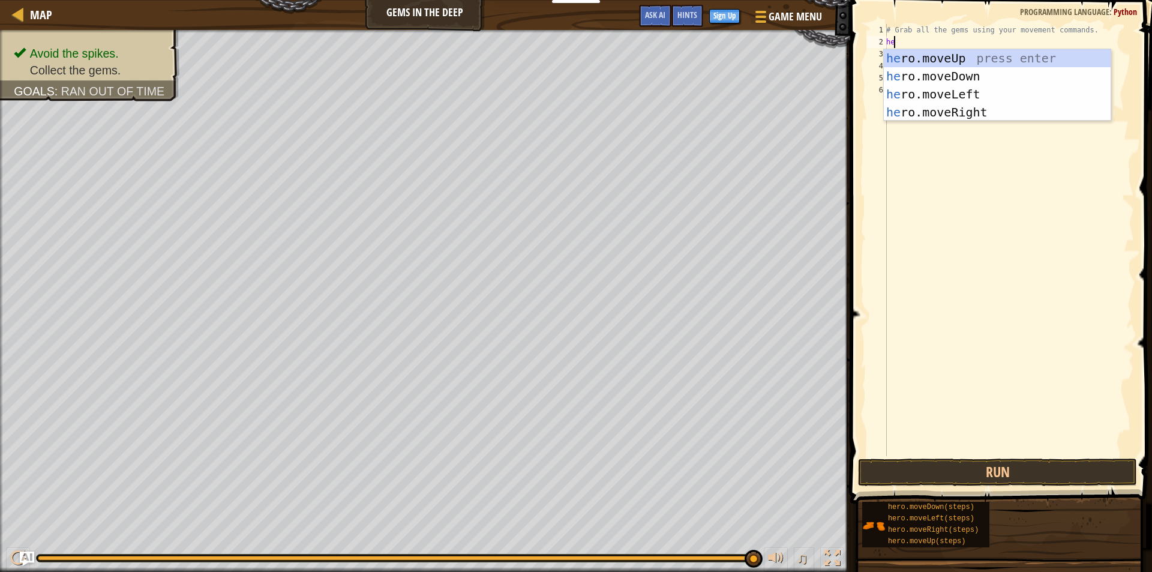
type textarea "her"
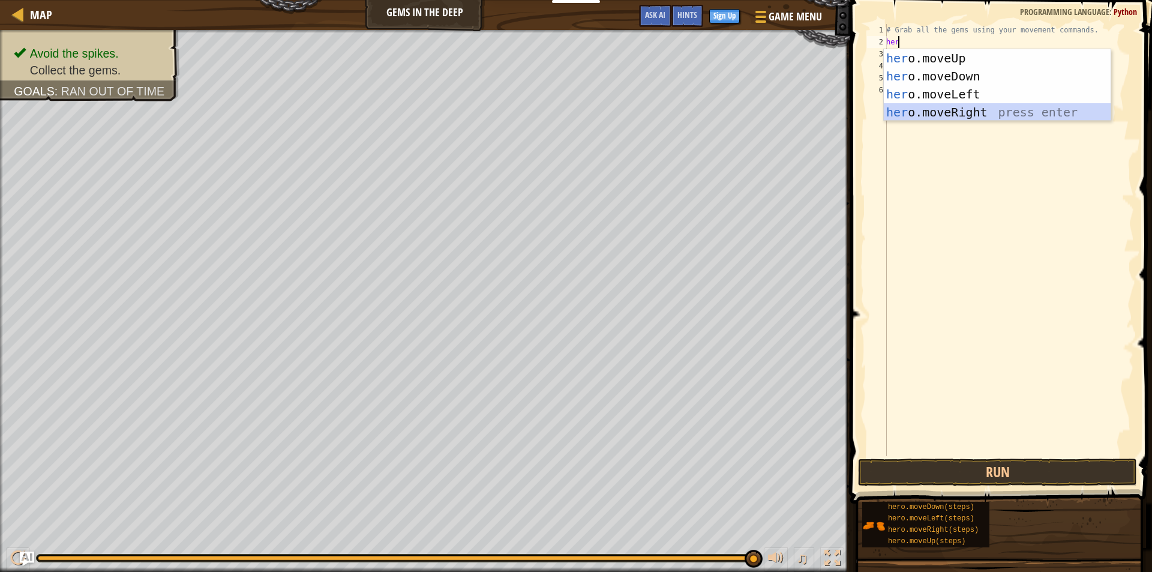
click at [960, 107] on div "her o.moveUp press enter her o.moveDown press enter her o.moveLeft press enter …" at bounding box center [997, 103] width 227 height 108
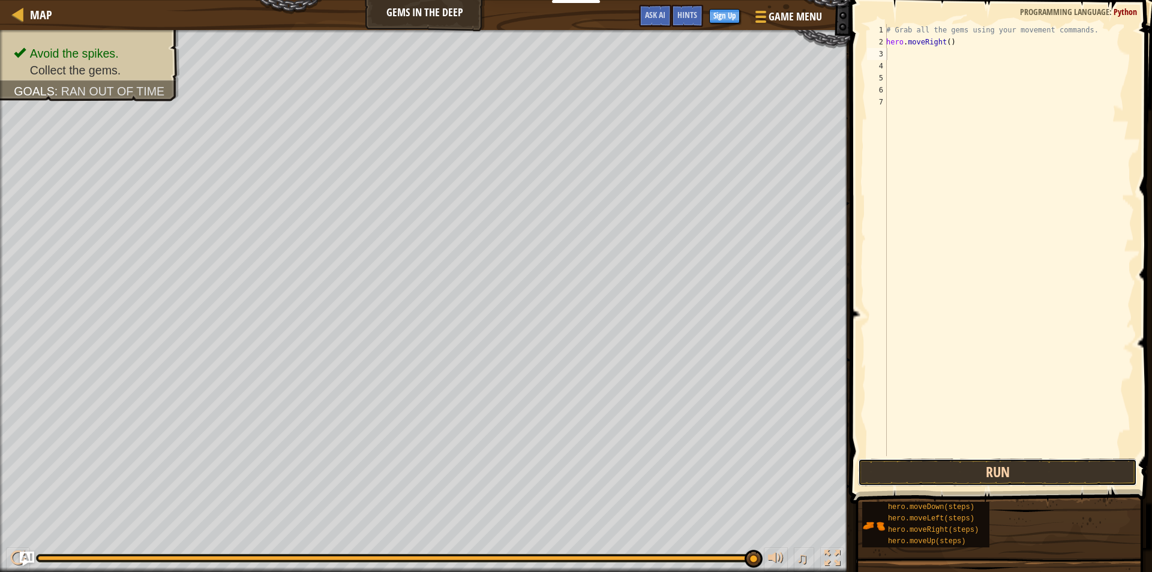
click at [1024, 465] on button "Run" at bounding box center [997, 473] width 279 height 28
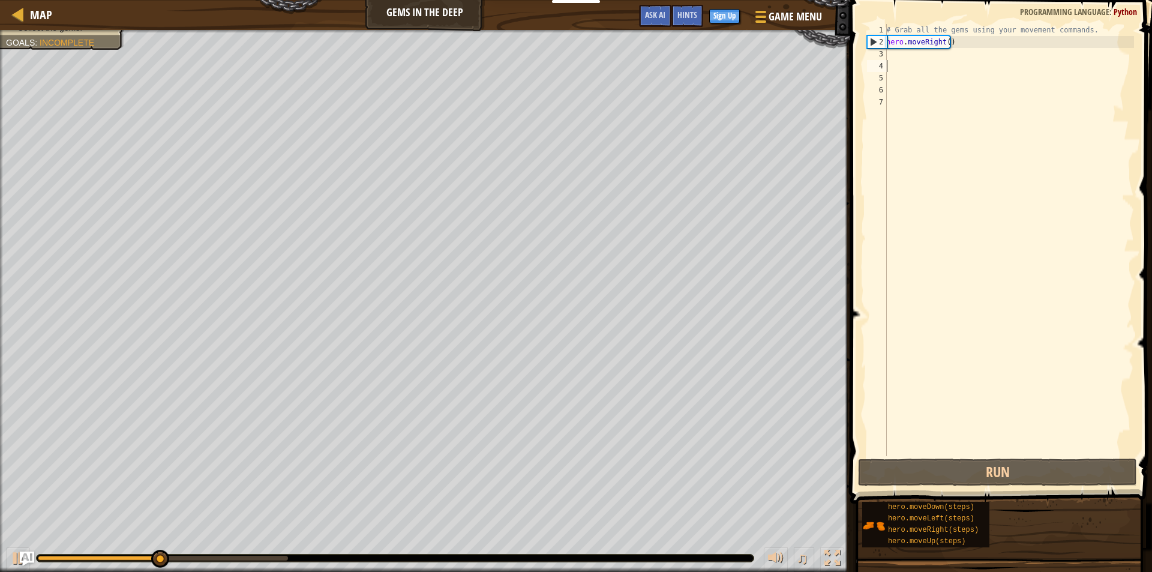
click at [910, 61] on div "# Grab all the gems using your movement commands. hero . moveRight ( )" at bounding box center [1009, 252] width 250 height 456
click at [907, 51] on div "# Grab all the gems using your movement commands. hero . moveRight ( )" at bounding box center [1009, 252] width 250 height 456
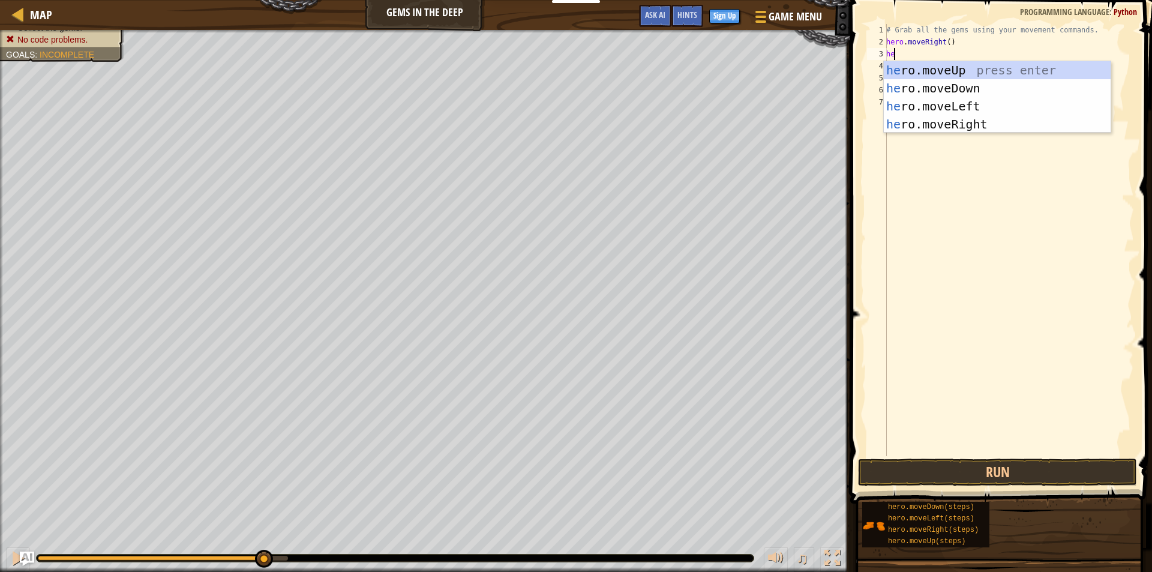
type textarea "her"
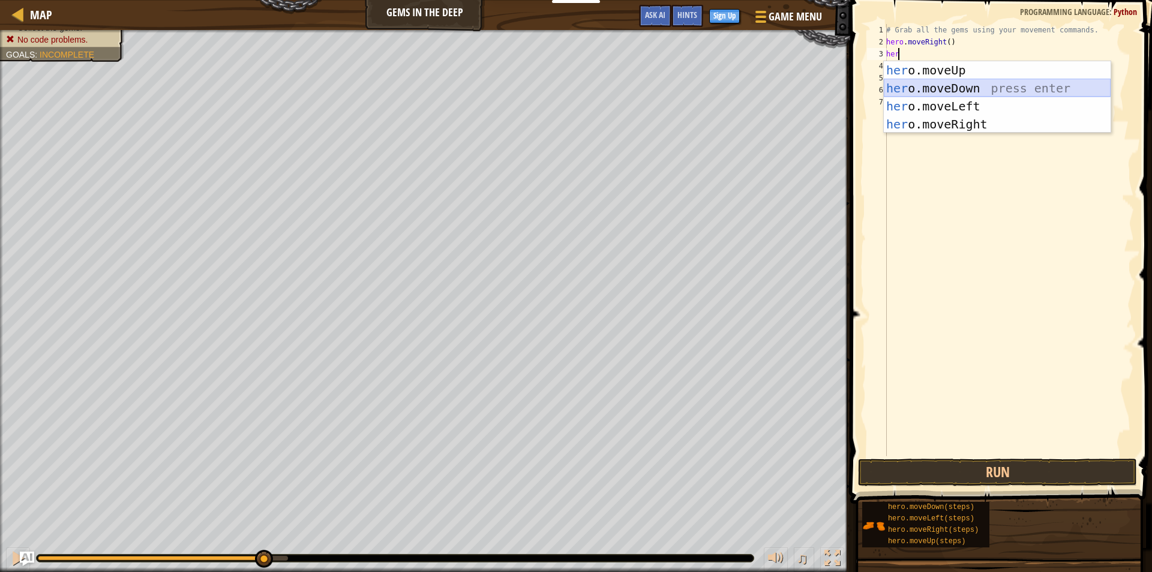
click at [999, 83] on div "her o.moveUp press enter her o.moveDown press enter her o.moveLeft press enter …" at bounding box center [997, 115] width 227 height 108
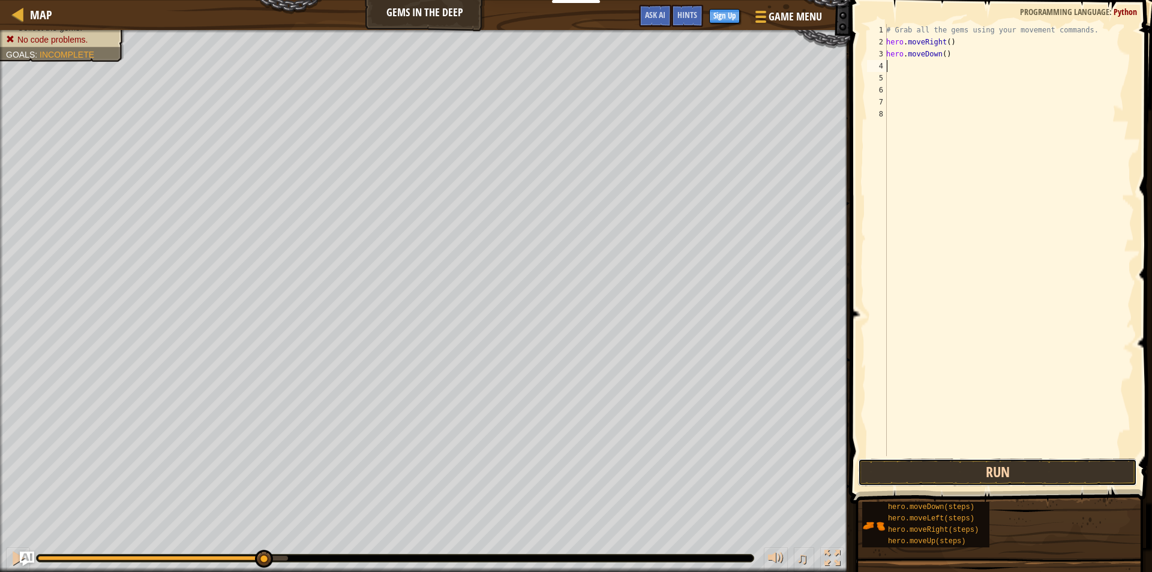
click at [952, 480] on button "Run" at bounding box center [997, 473] width 279 height 28
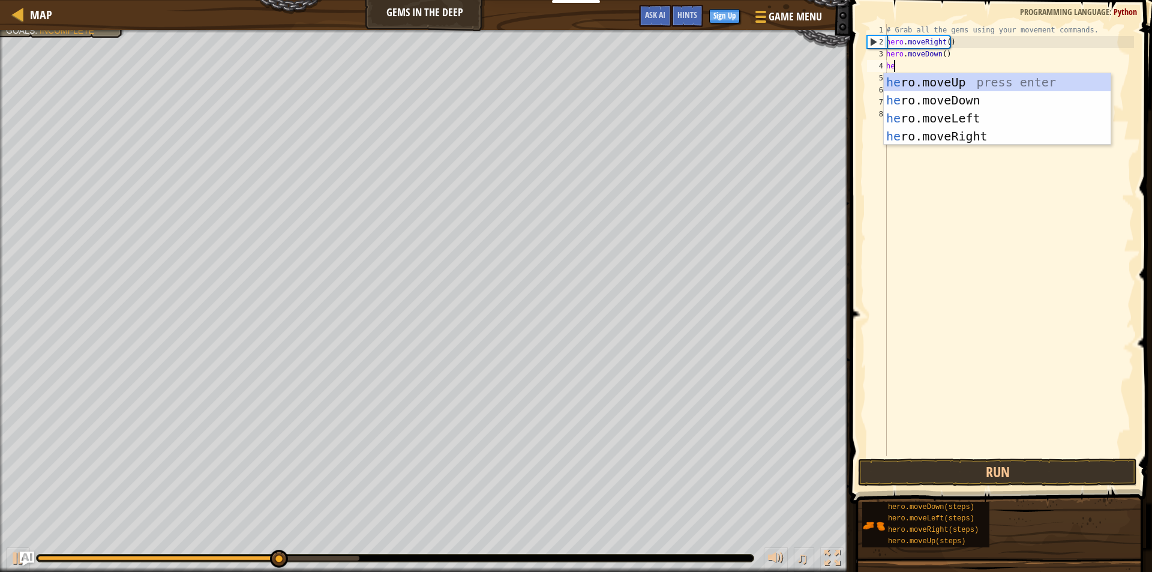
type textarea "her"
click at [917, 87] on div "her o.moveUp press enter her o.moveDown press enter her o.moveLeft press enter …" at bounding box center [997, 127] width 227 height 108
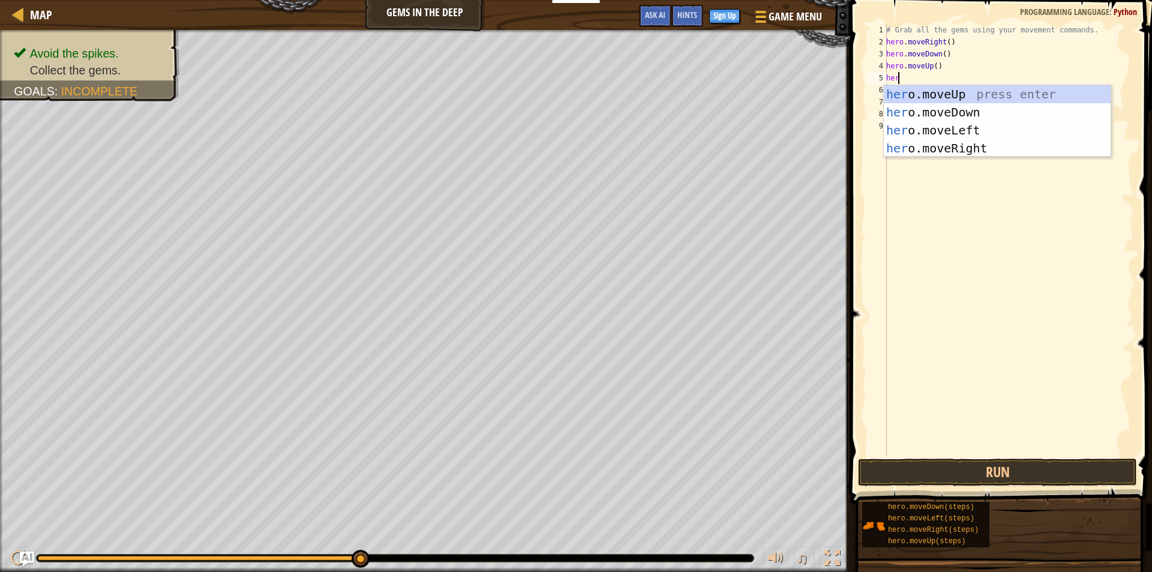
type textarea "hero"
click at [926, 87] on div "hero .moveUp press enter hero .moveDown press enter hero .moveLeft press enter …" at bounding box center [997, 139] width 227 height 108
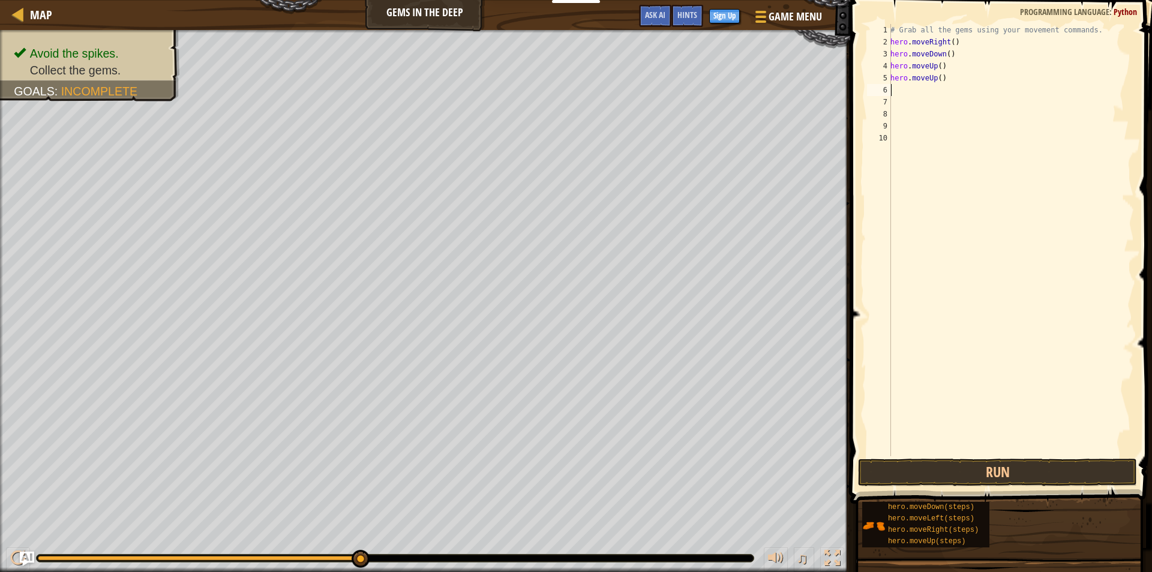
scroll to position [5, 0]
click at [981, 478] on button "Run" at bounding box center [997, 473] width 279 height 28
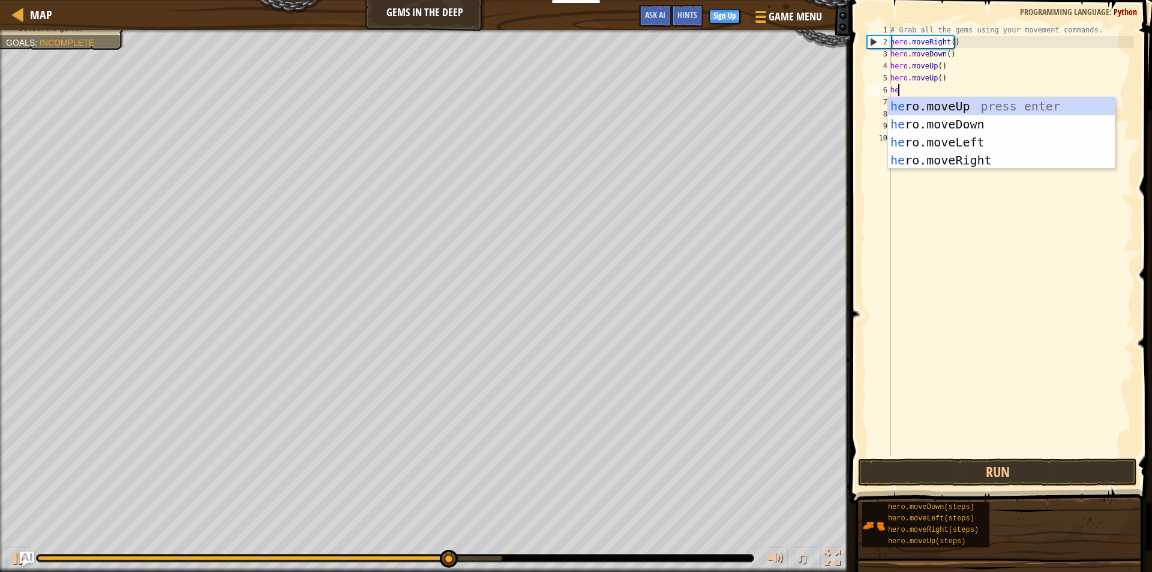
type textarea "her"
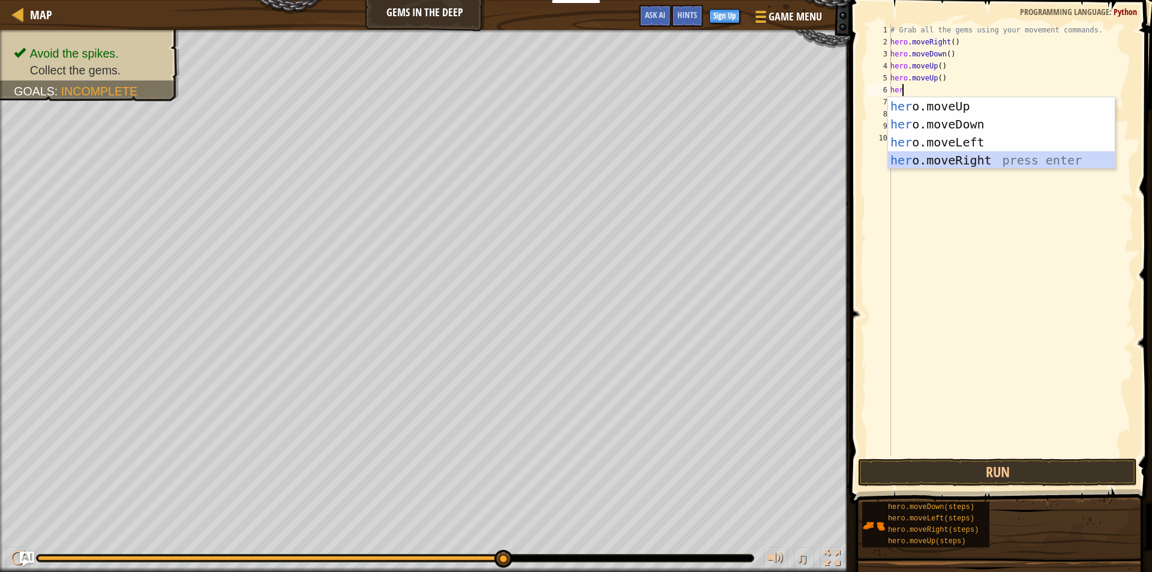
click at [982, 160] on div "her o.moveUp press enter her o.moveDown press enter her o.moveLeft press enter …" at bounding box center [1001, 151] width 227 height 108
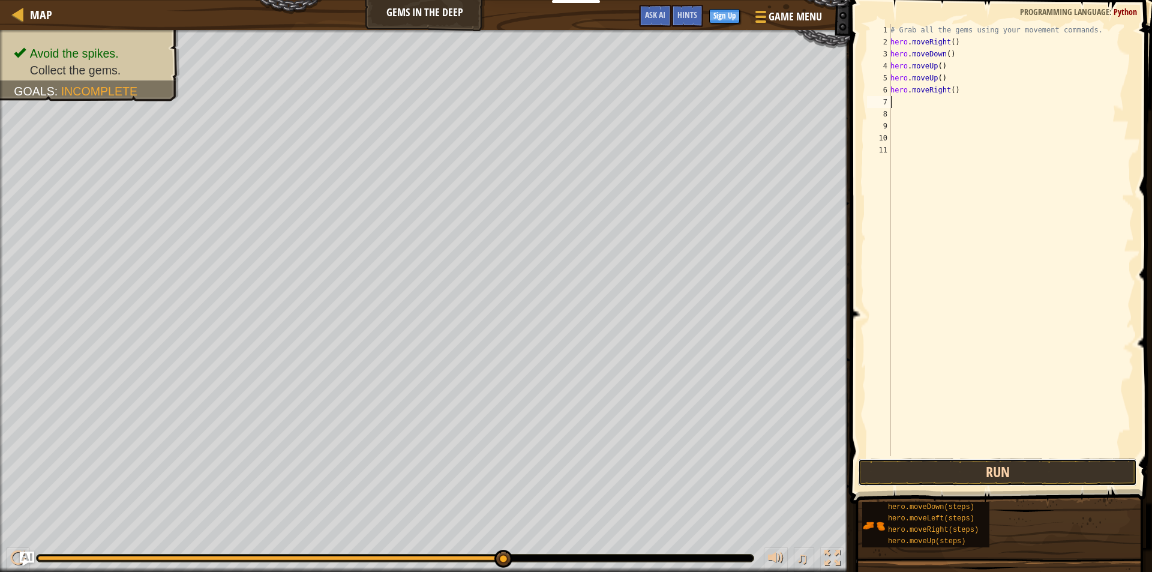
click at [986, 478] on button "Run" at bounding box center [997, 473] width 279 height 28
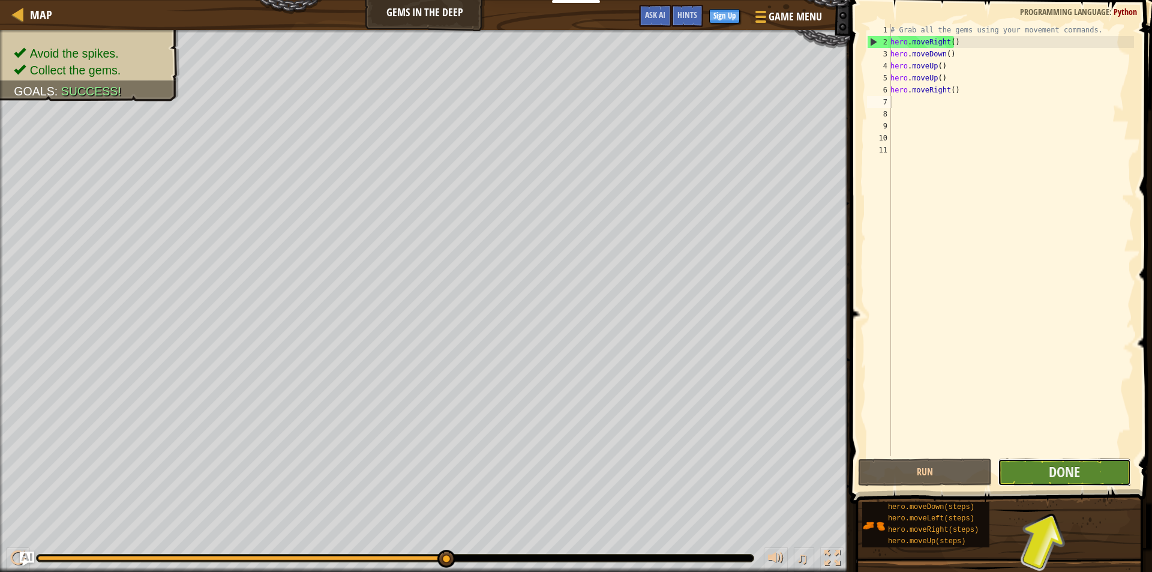
click at [1081, 475] on button "Done" at bounding box center [1065, 473] width 134 height 28
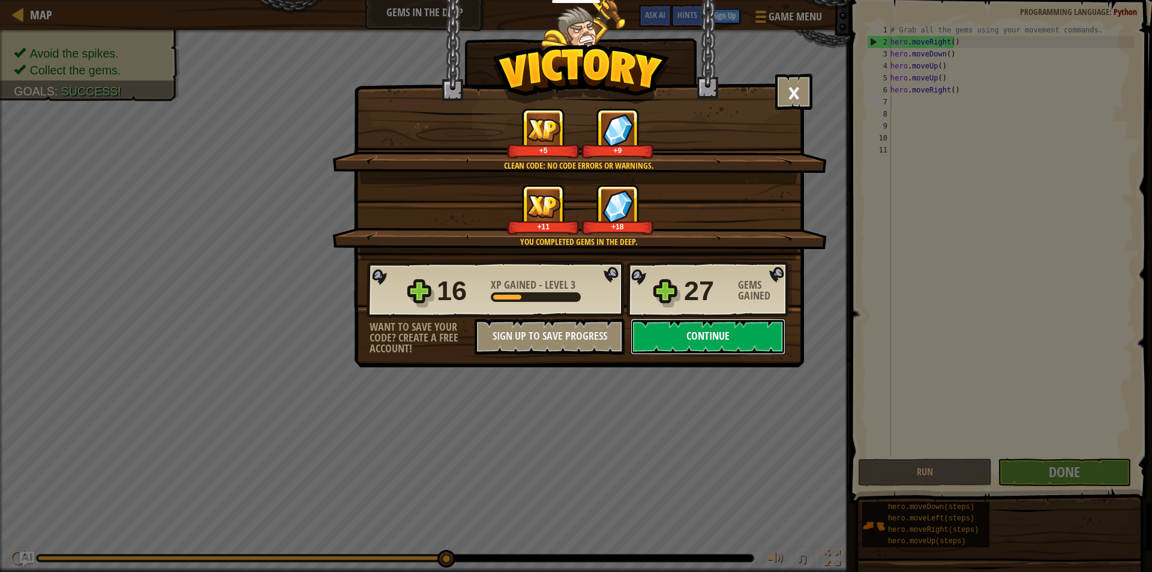
click at [698, 338] on button "Continue" at bounding box center [708, 337] width 155 height 36
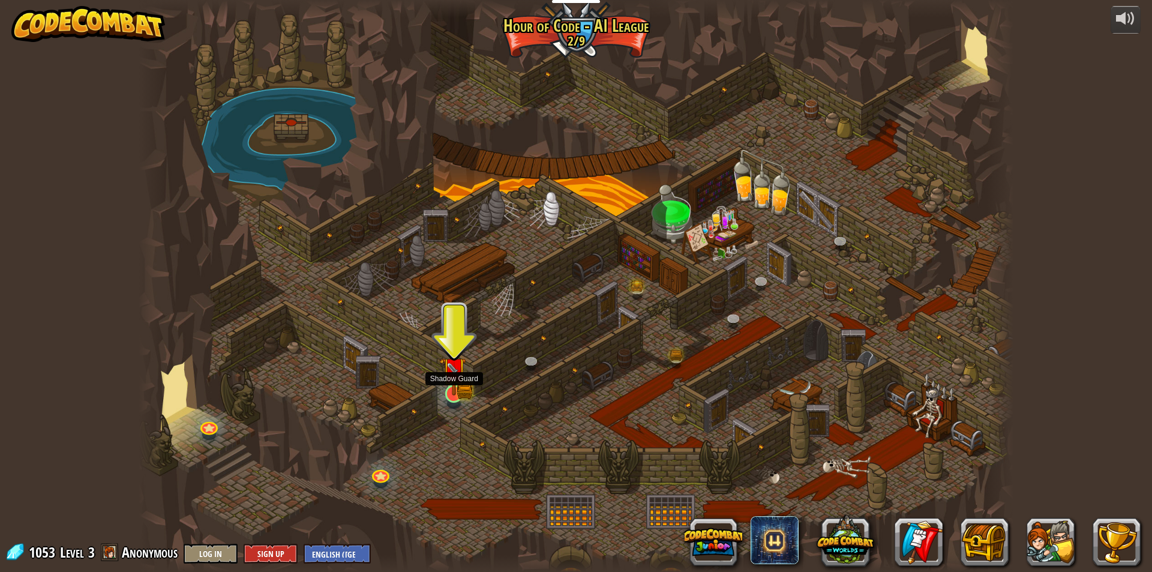
click at [449, 389] on img at bounding box center [453, 369] width 23 height 52
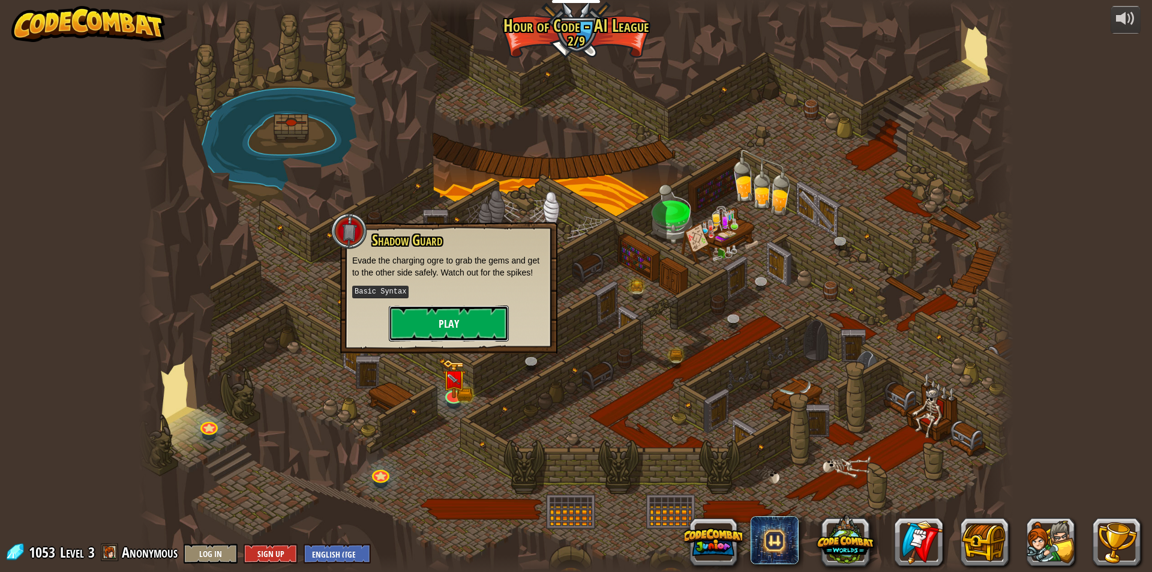
click at [463, 329] on button "Play" at bounding box center [449, 323] width 120 height 36
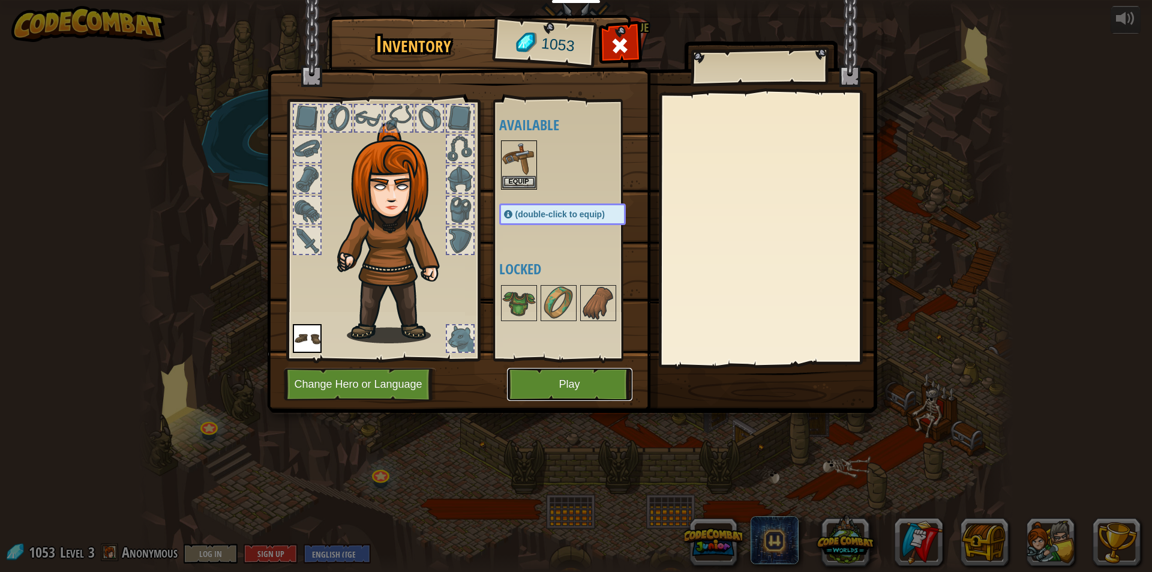
click at [540, 391] on button "Play" at bounding box center [569, 384] width 125 height 33
